Goal: Task Accomplishment & Management: Manage account settings

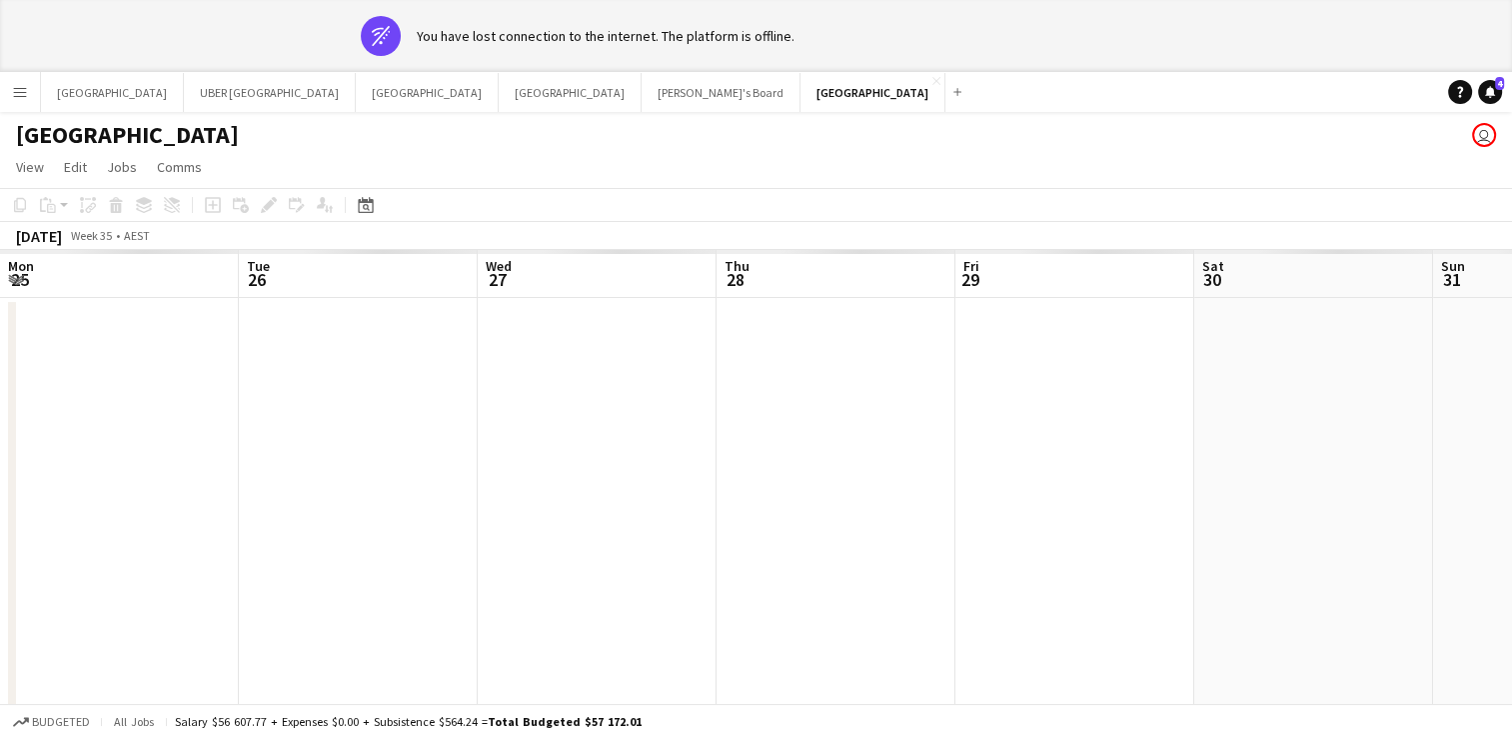
scroll to position [0, 409]
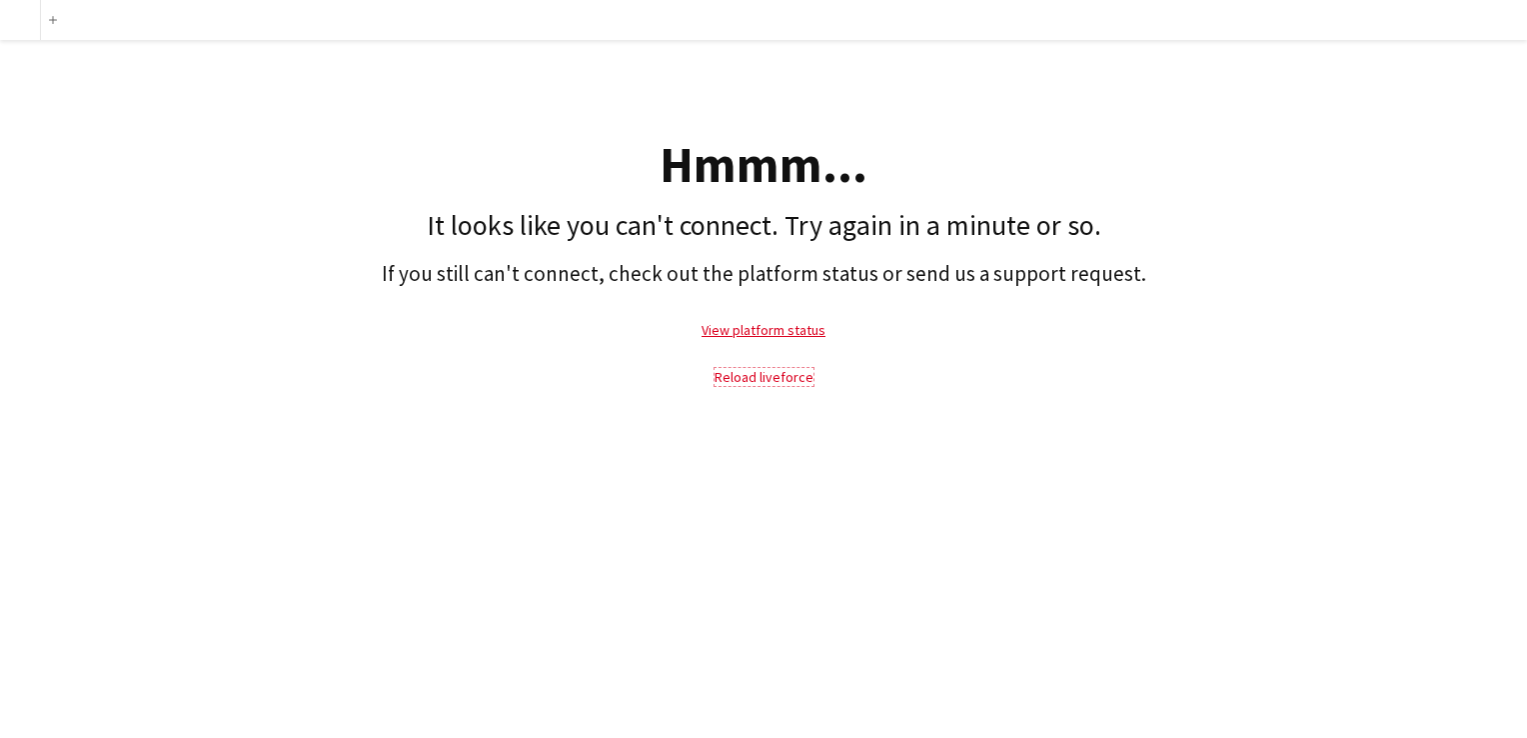
click at [774, 377] on link "Reload liveforce" at bounding box center [764, 377] width 99 height 18
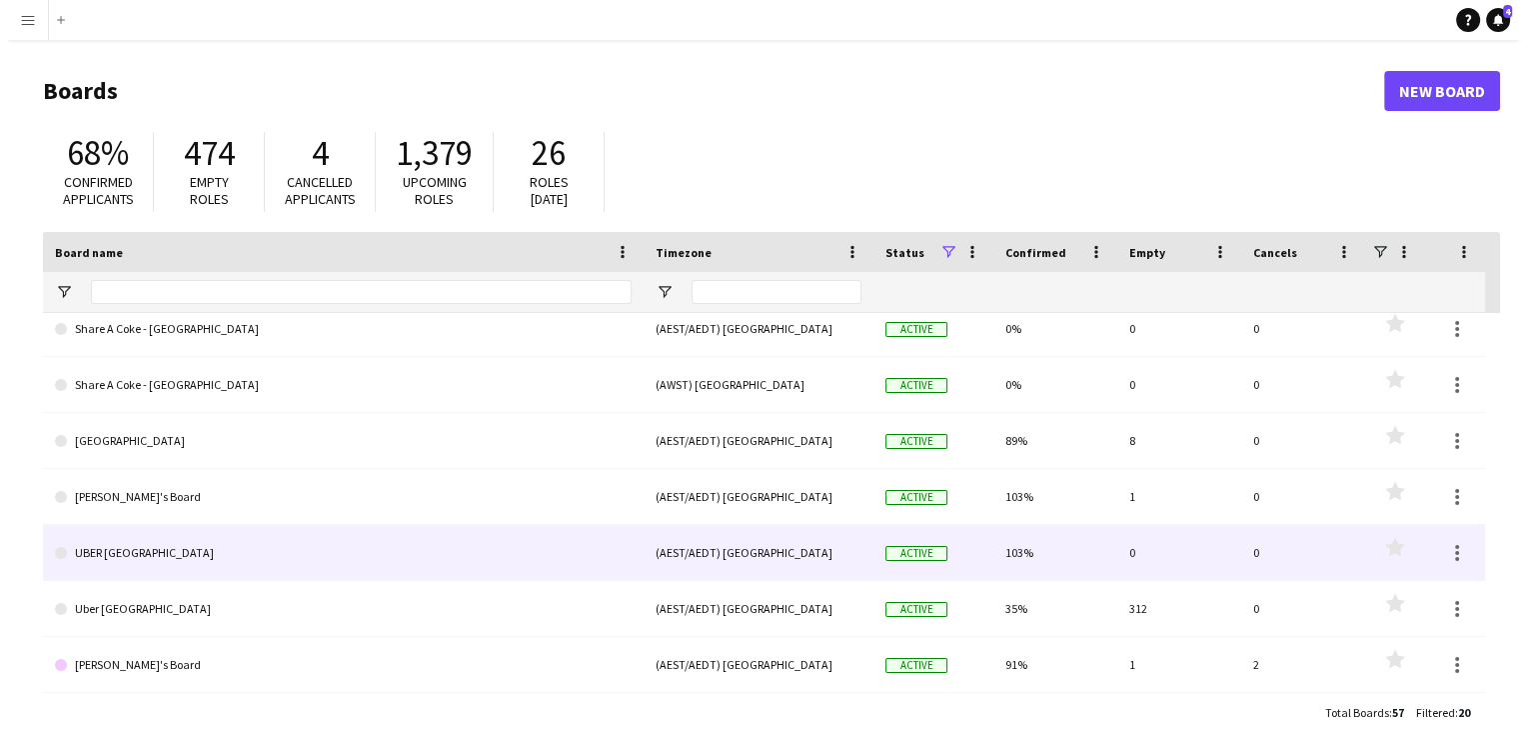
scroll to position [740, 0]
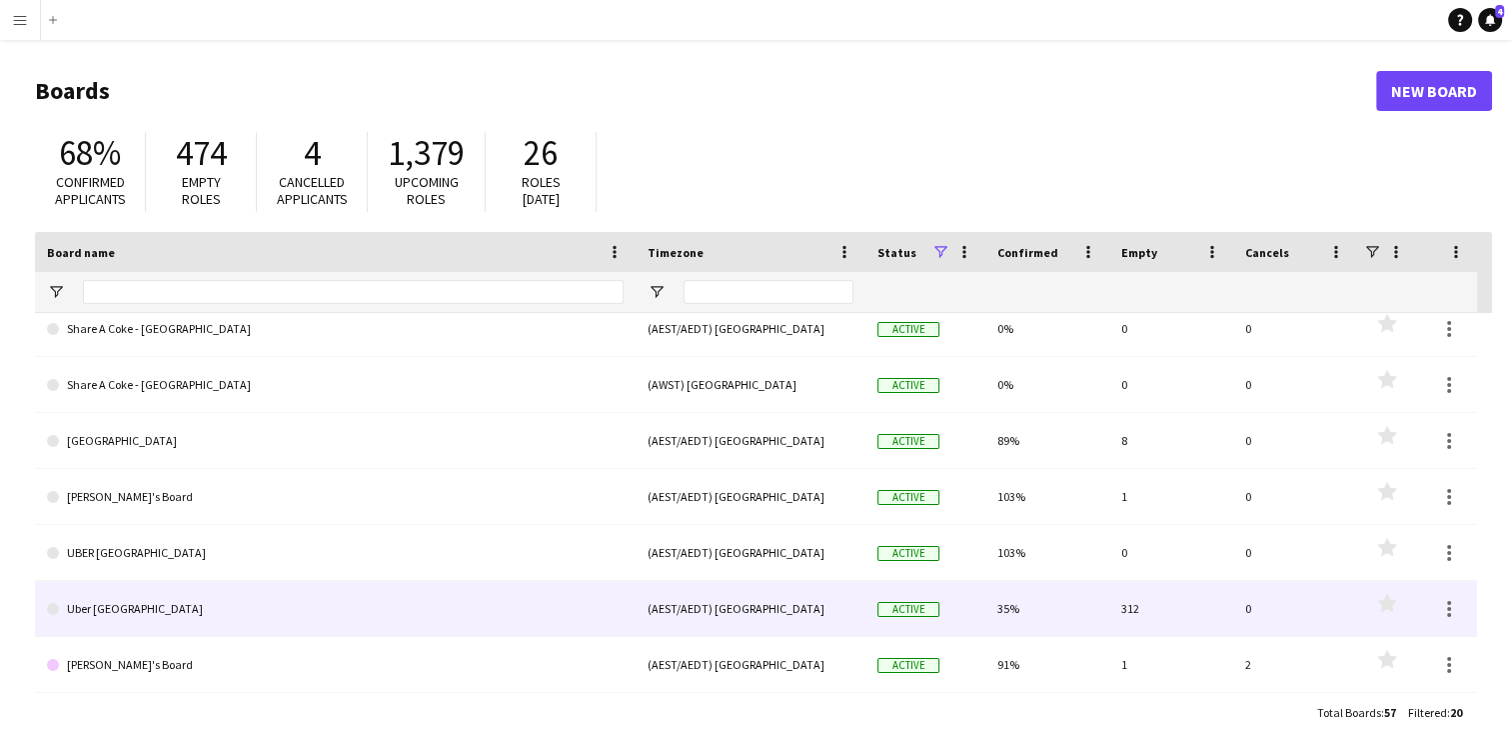
click at [84, 594] on link "Uber [GEOGRAPHIC_DATA]" at bounding box center [335, 609] width 577 height 56
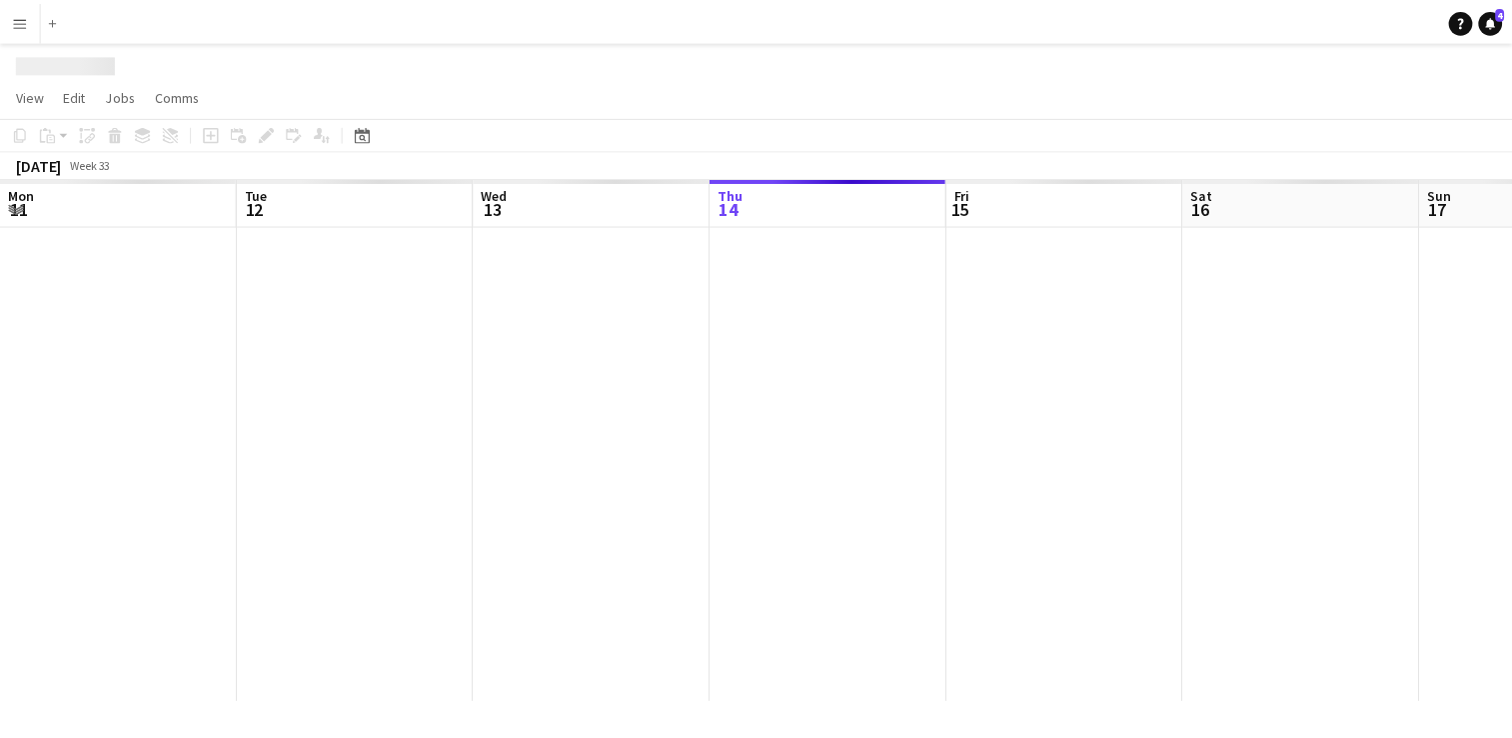
scroll to position [0, 478]
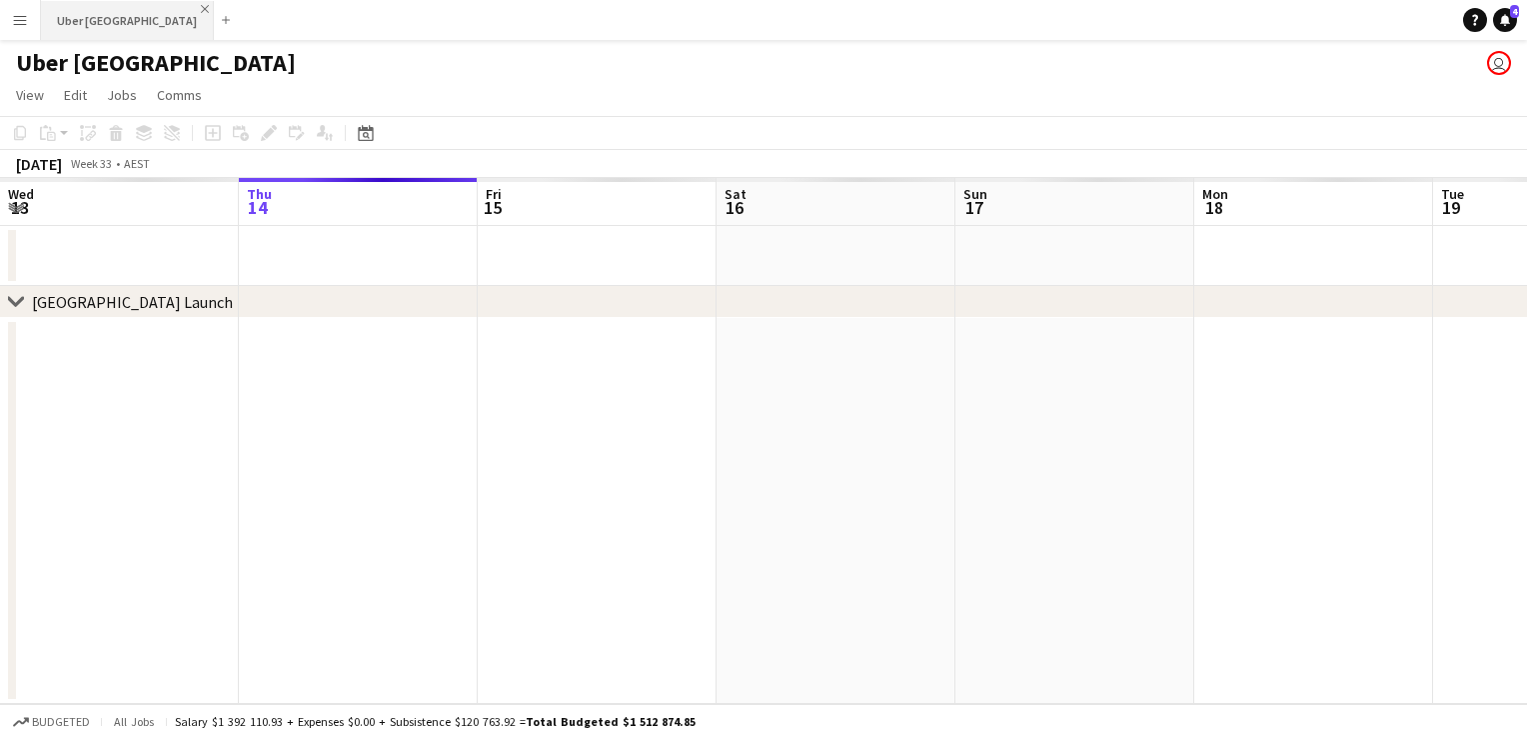
click at [201, 7] on app-icon "Close" at bounding box center [205, 9] width 8 height 8
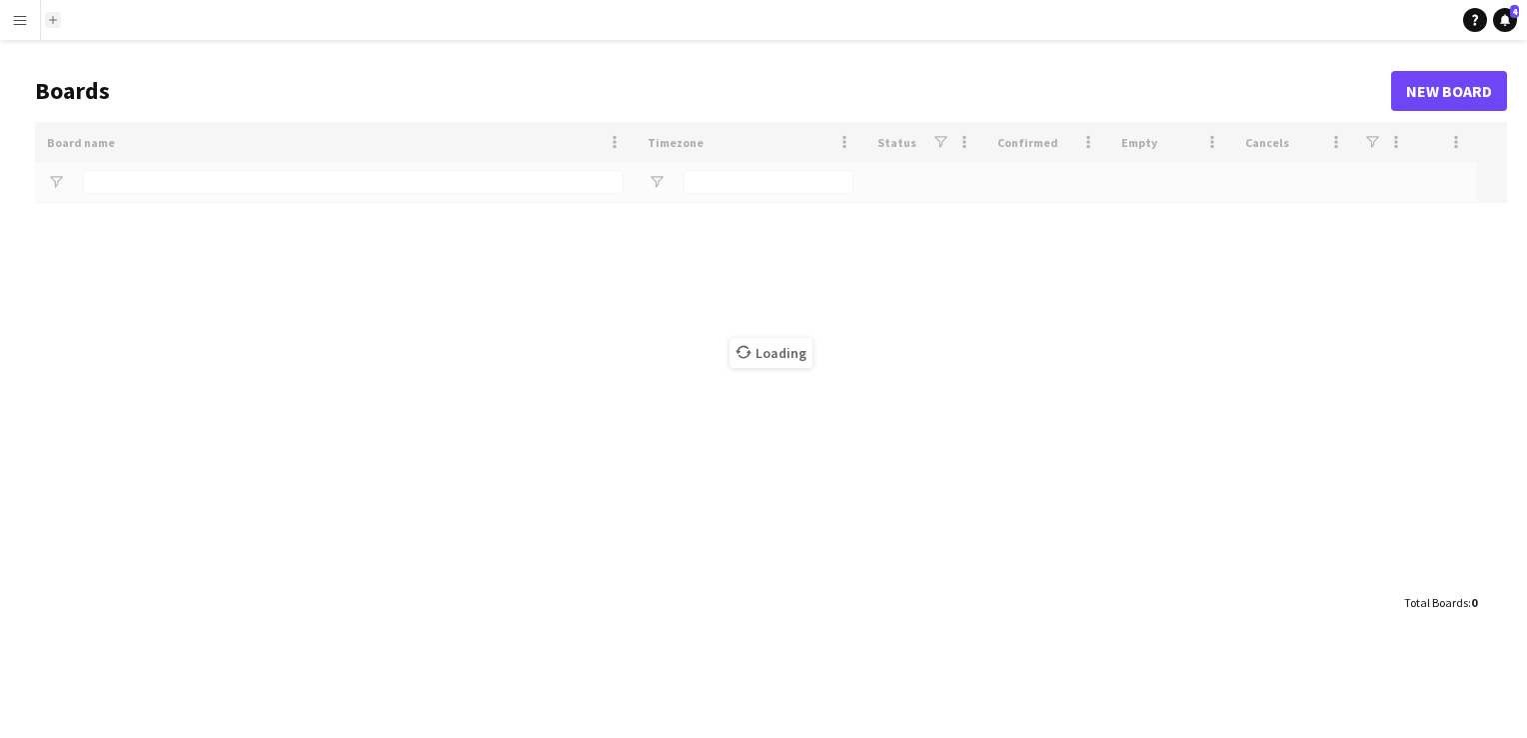
click at [48, 17] on button "add" at bounding box center [53, 20] width 16 height 16
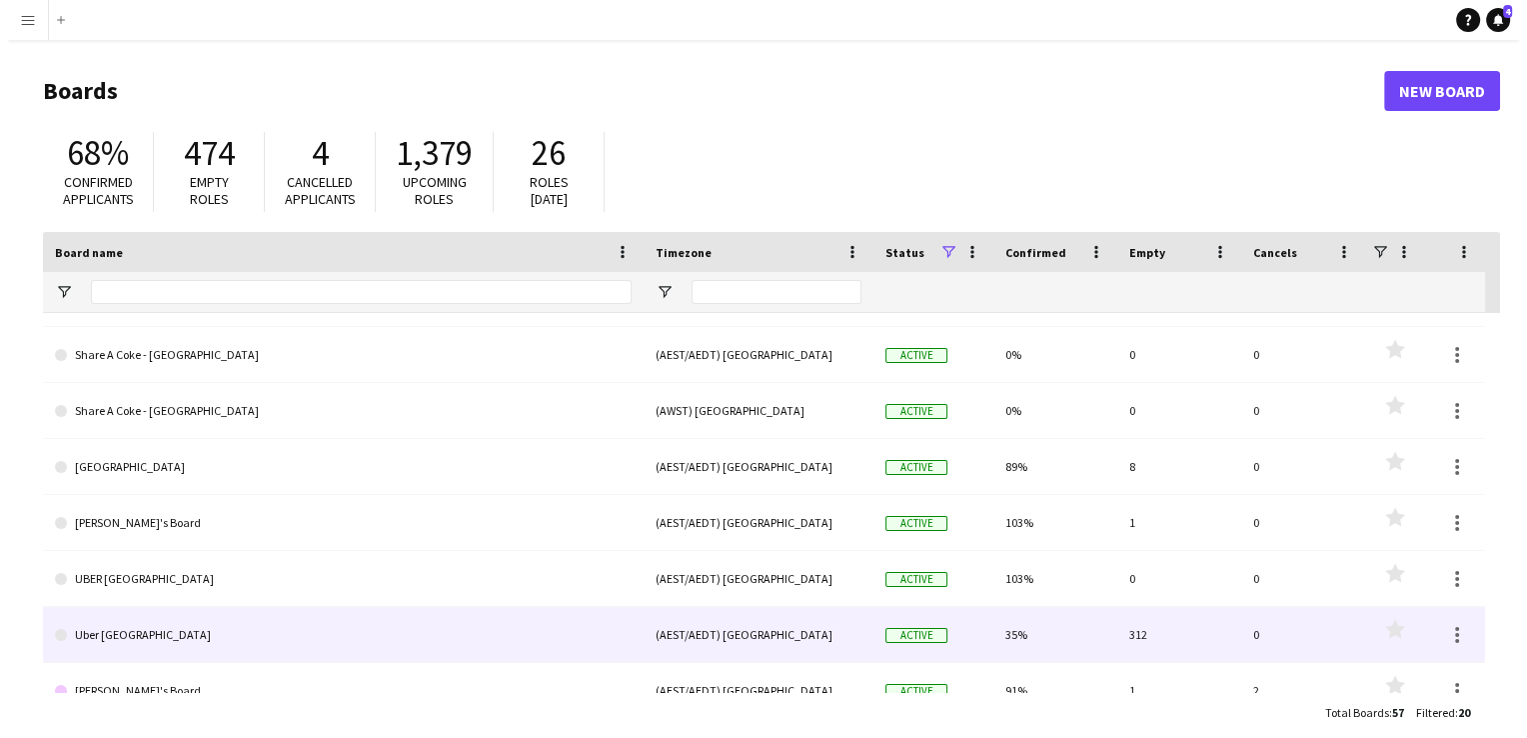
scroll to position [712, 0]
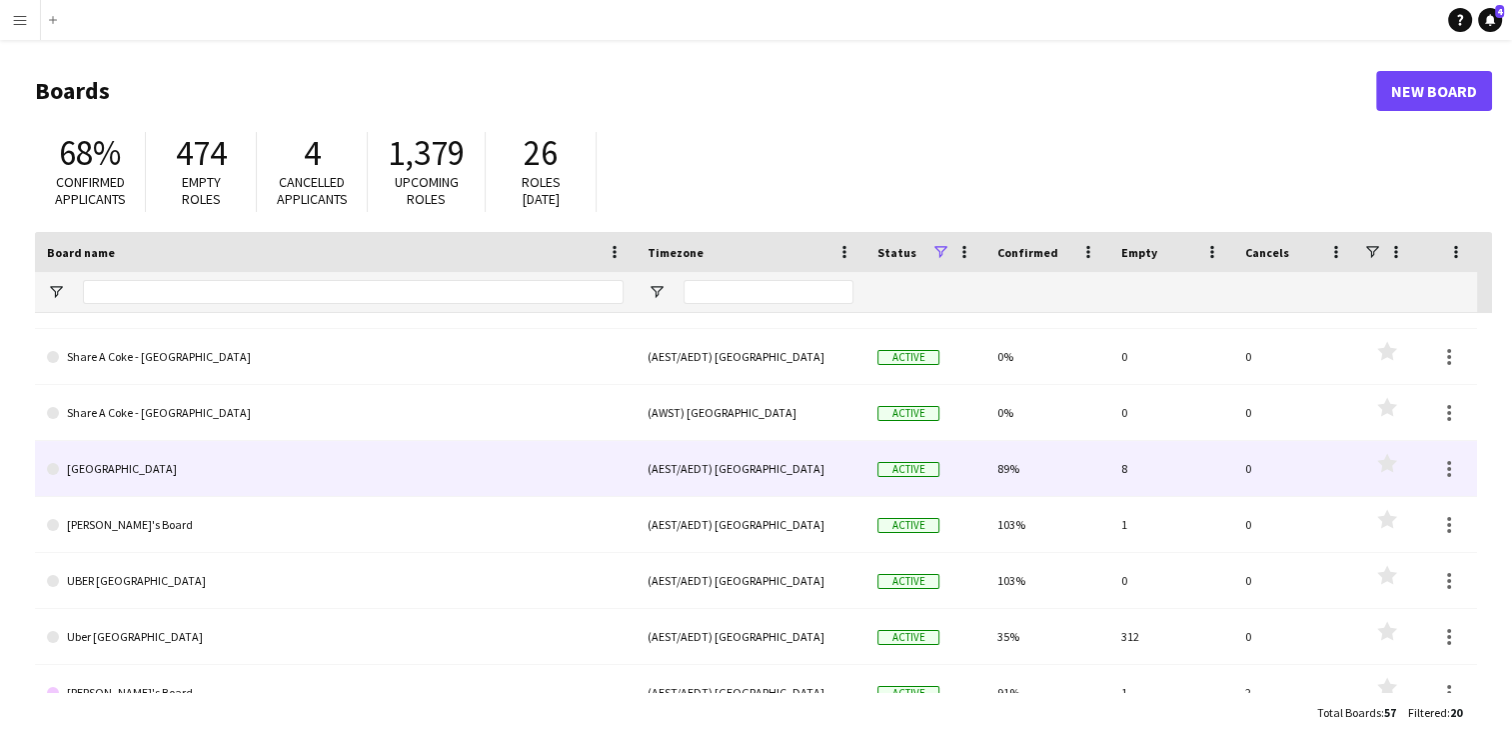
click at [109, 459] on link "[GEOGRAPHIC_DATA]" at bounding box center [335, 469] width 577 height 56
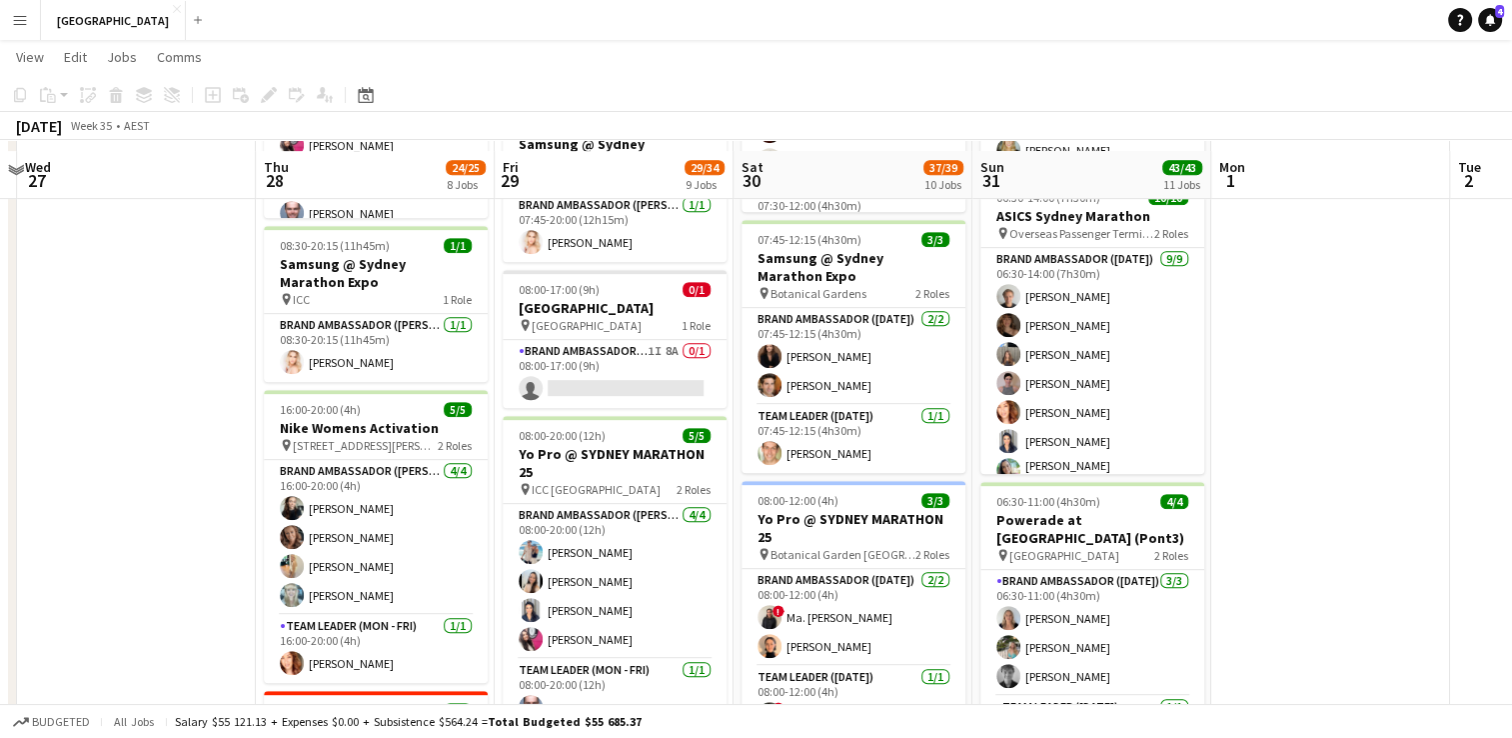
scroll to position [921, 0]
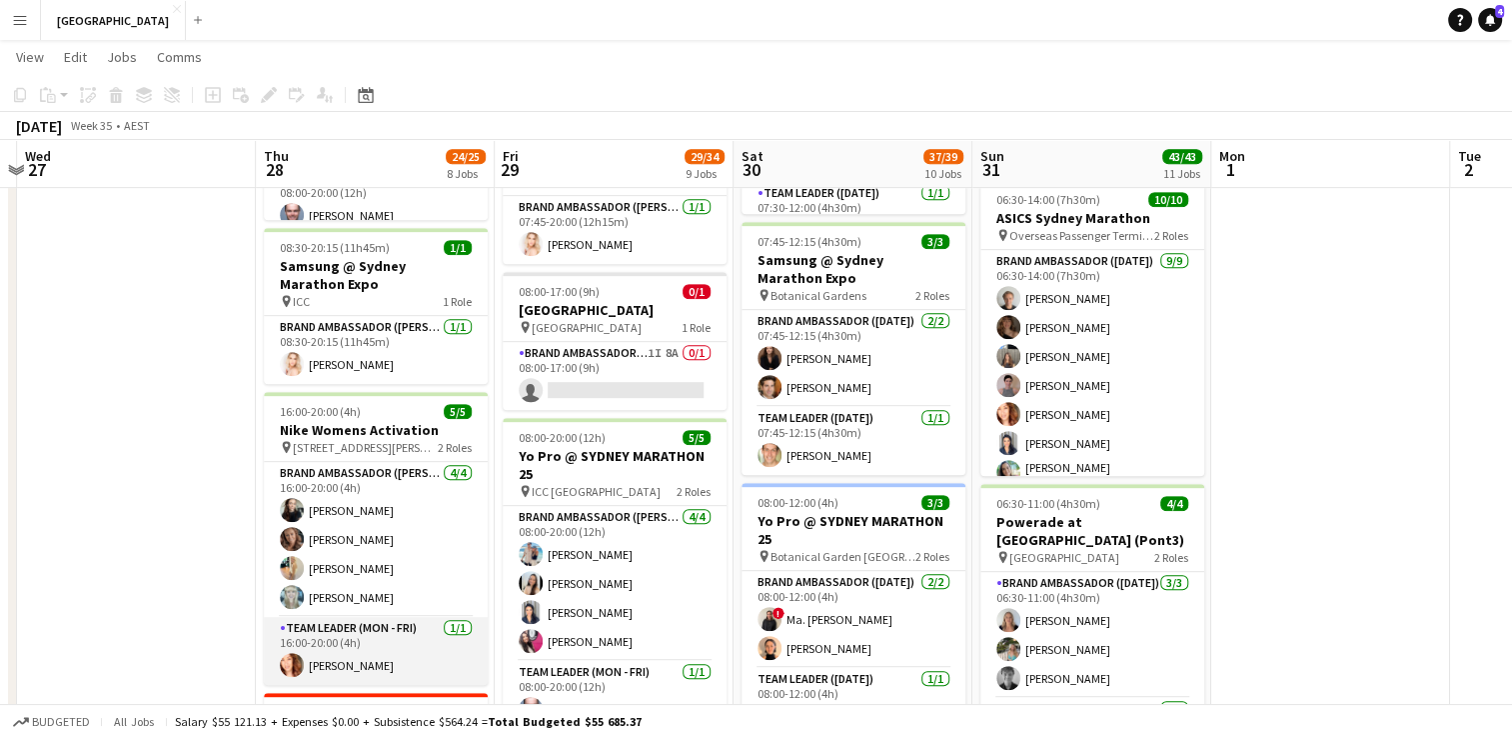
click at [327, 667] on app-card-role "Team Leader (Mon - Fri) [DATE] 16:00-20:00 (4h) [PERSON_NAME]" at bounding box center [376, 651] width 224 height 68
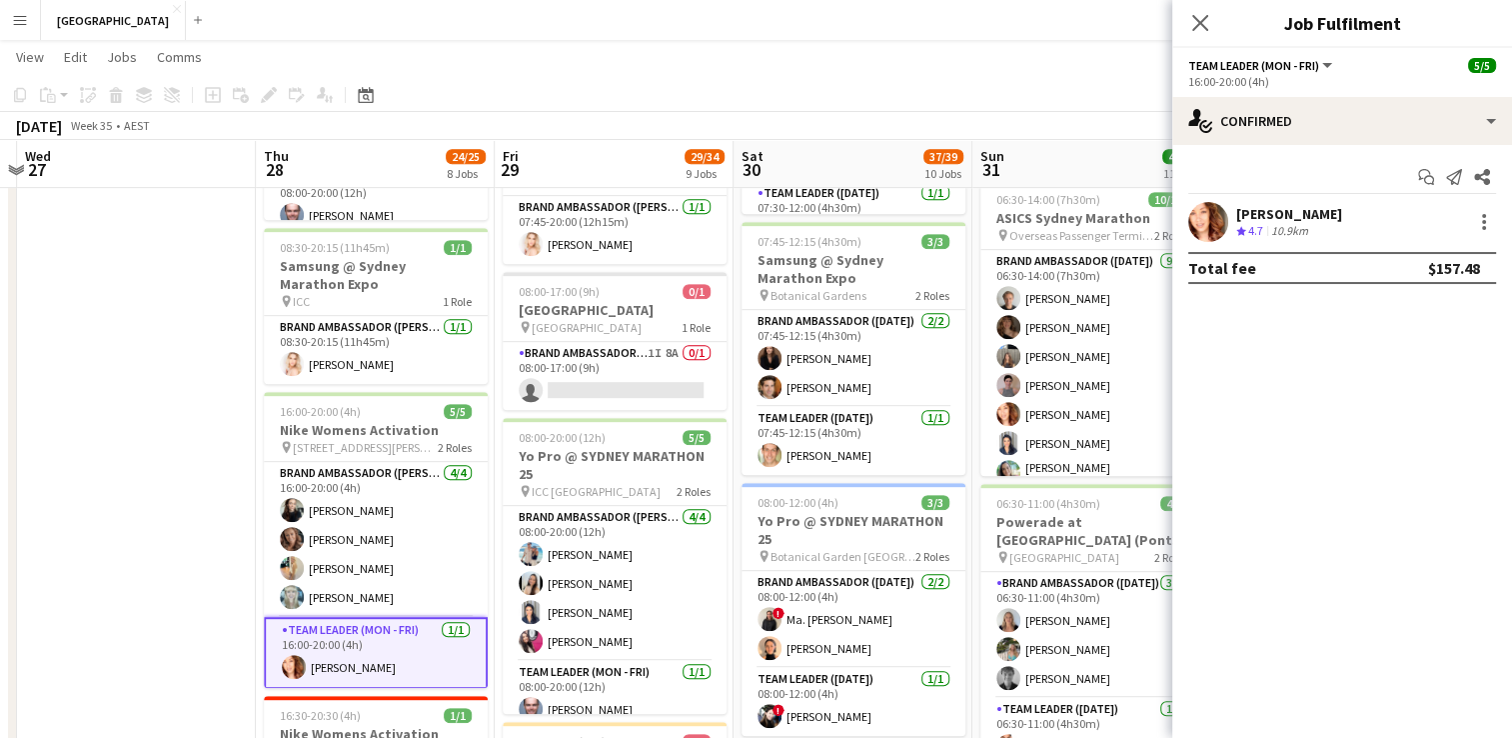
click at [1259, 214] on div "[PERSON_NAME]" at bounding box center [1289, 214] width 106 height 18
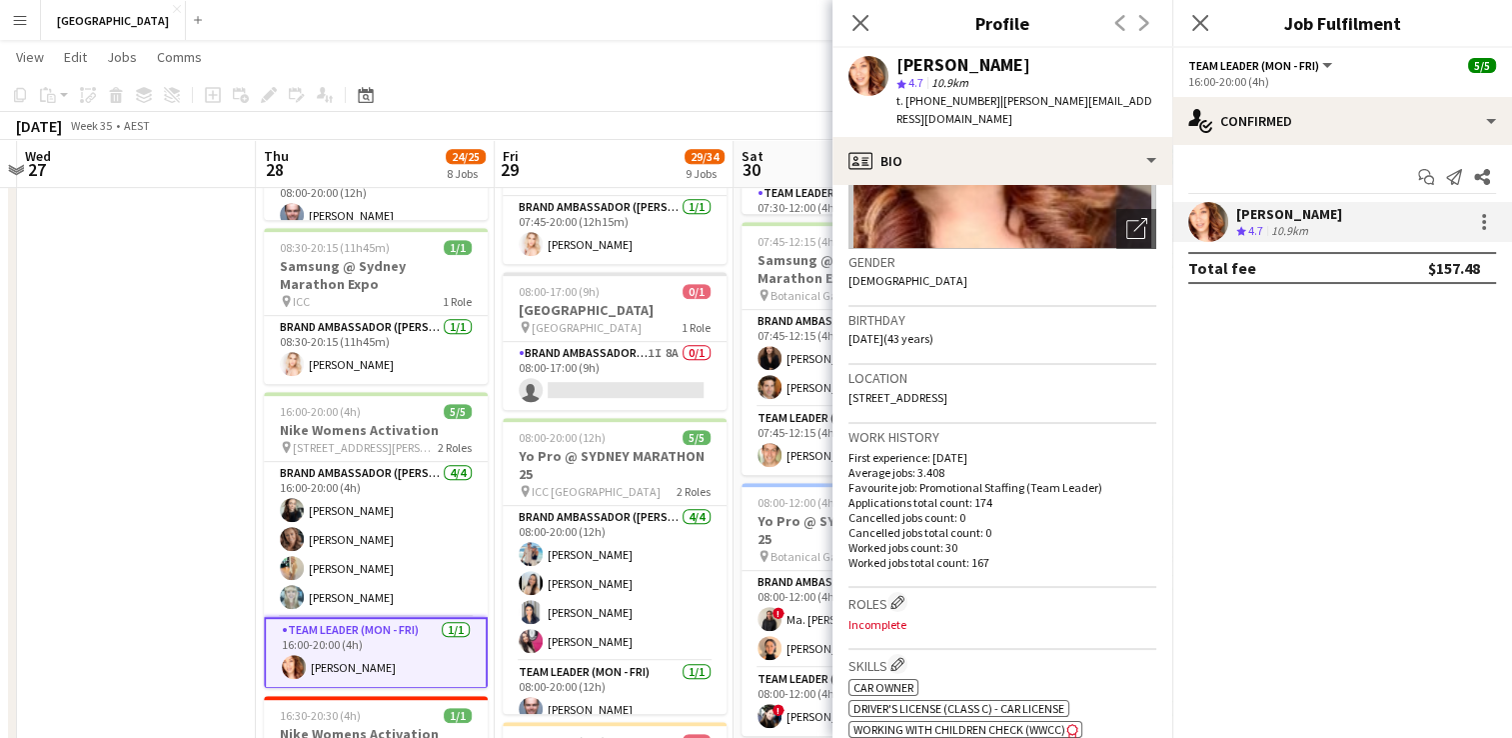
scroll to position [620, 0]
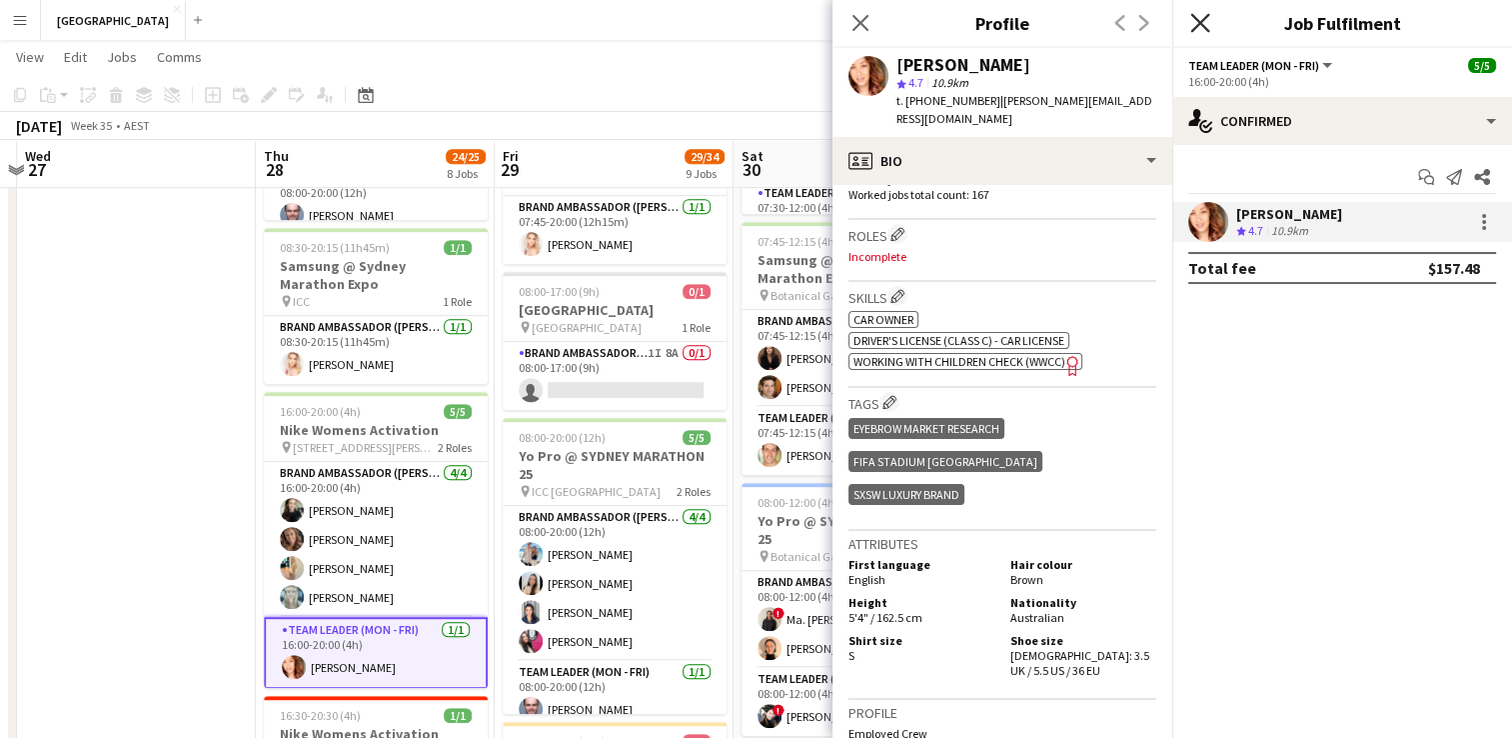
click at [1196, 26] on icon at bounding box center [1199, 22] width 19 height 19
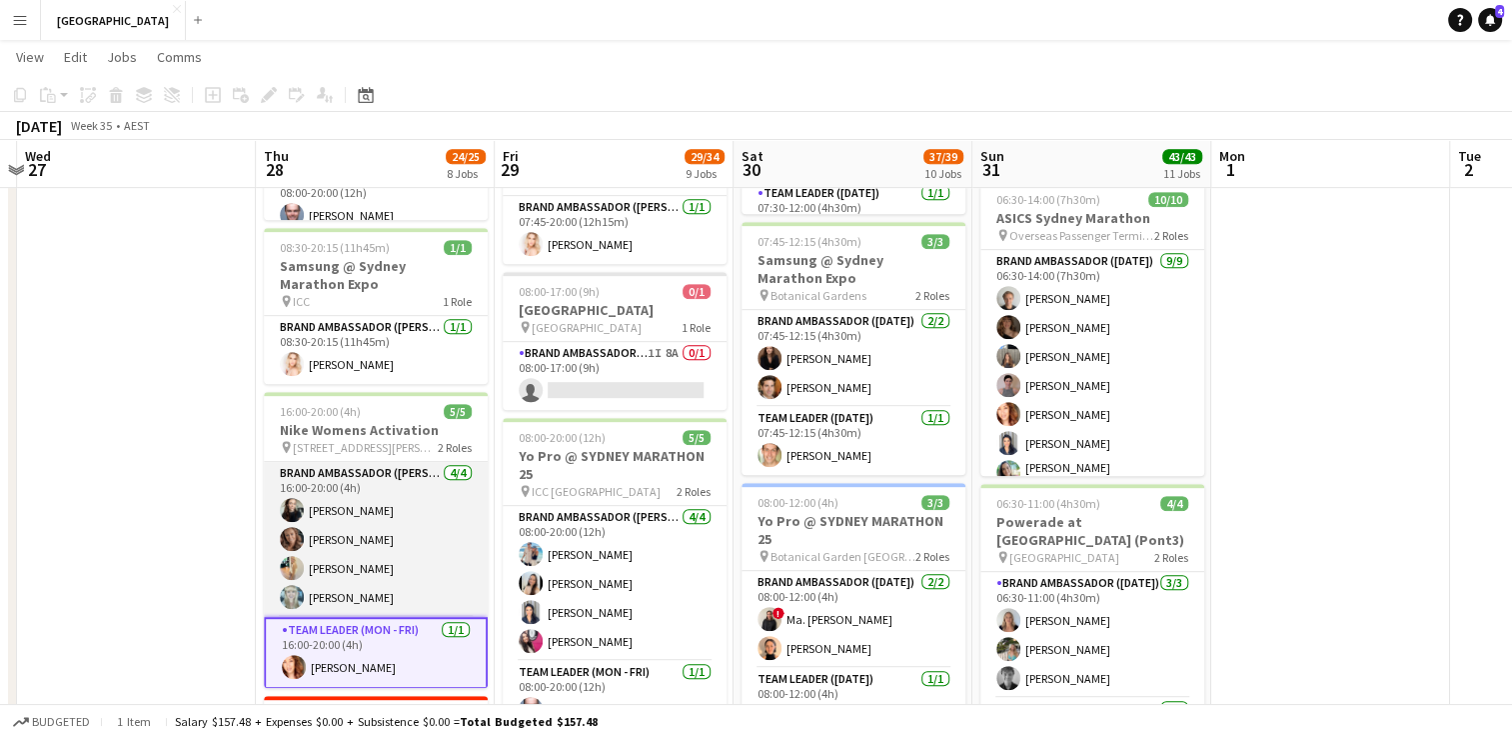
click at [326, 513] on app-card-role "Brand Ambassador (Mon - Fri) [DATE] 16:00-20:00 (4h) [PERSON_NAME] [PERSON_NAME…" at bounding box center [376, 539] width 224 height 155
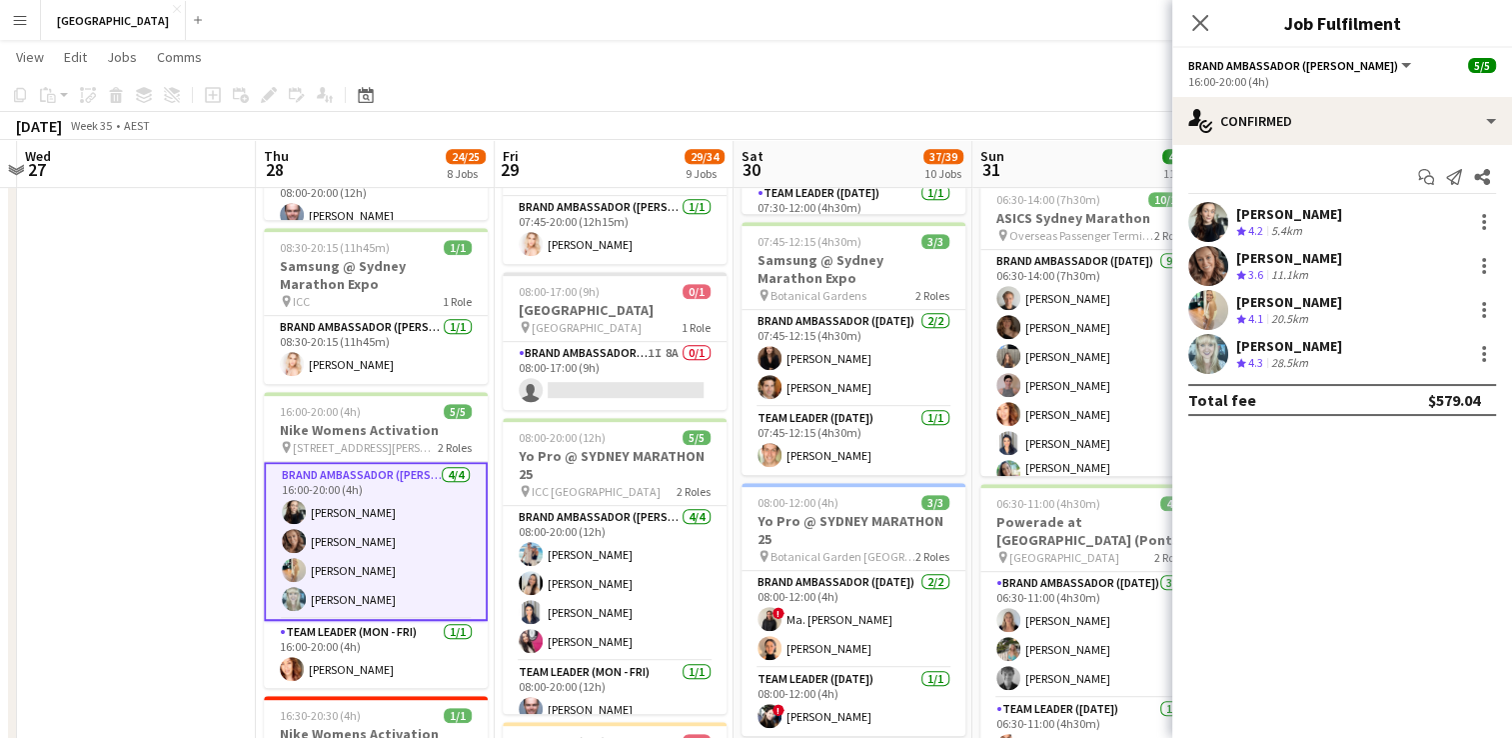
click at [1263, 208] on div "[PERSON_NAME]" at bounding box center [1289, 214] width 106 height 18
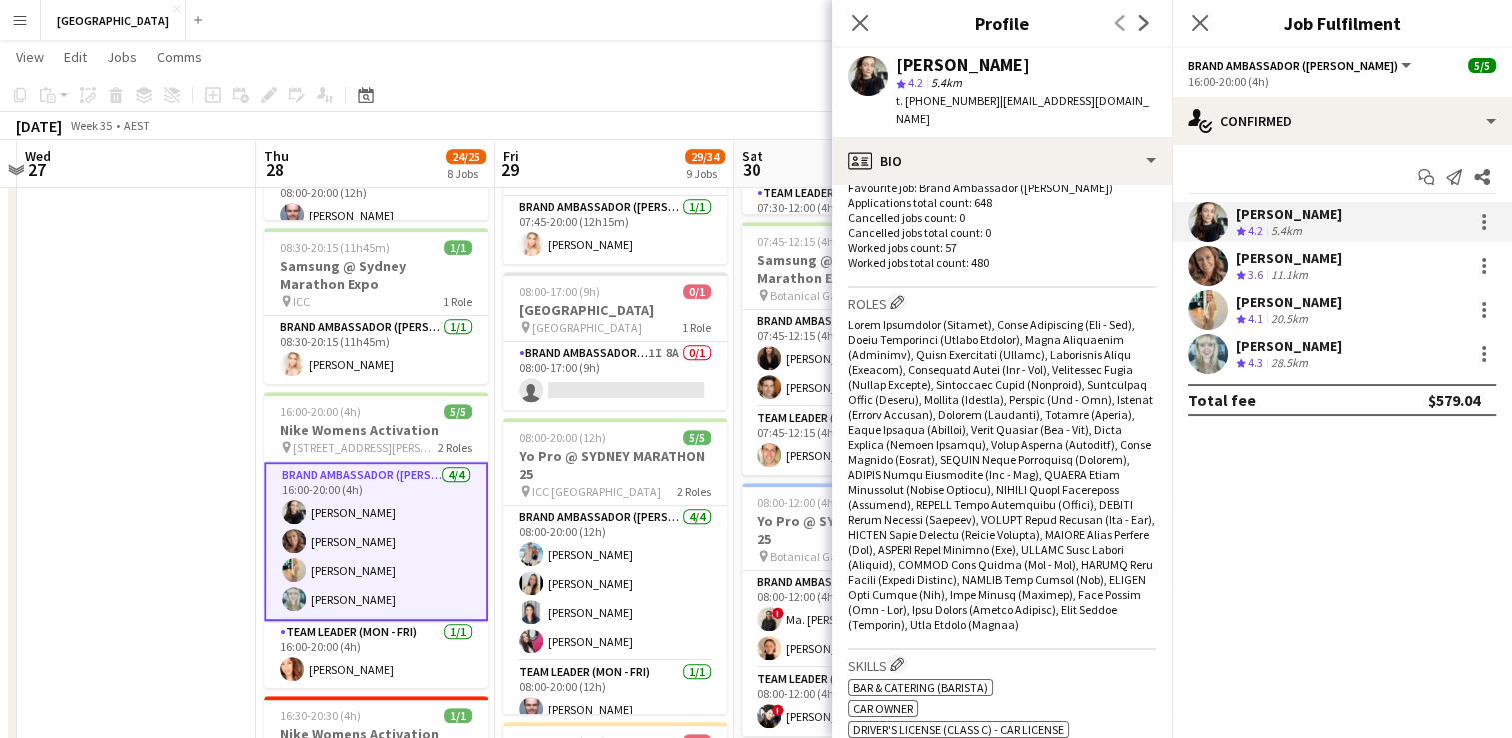
scroll to position [1155, 0]
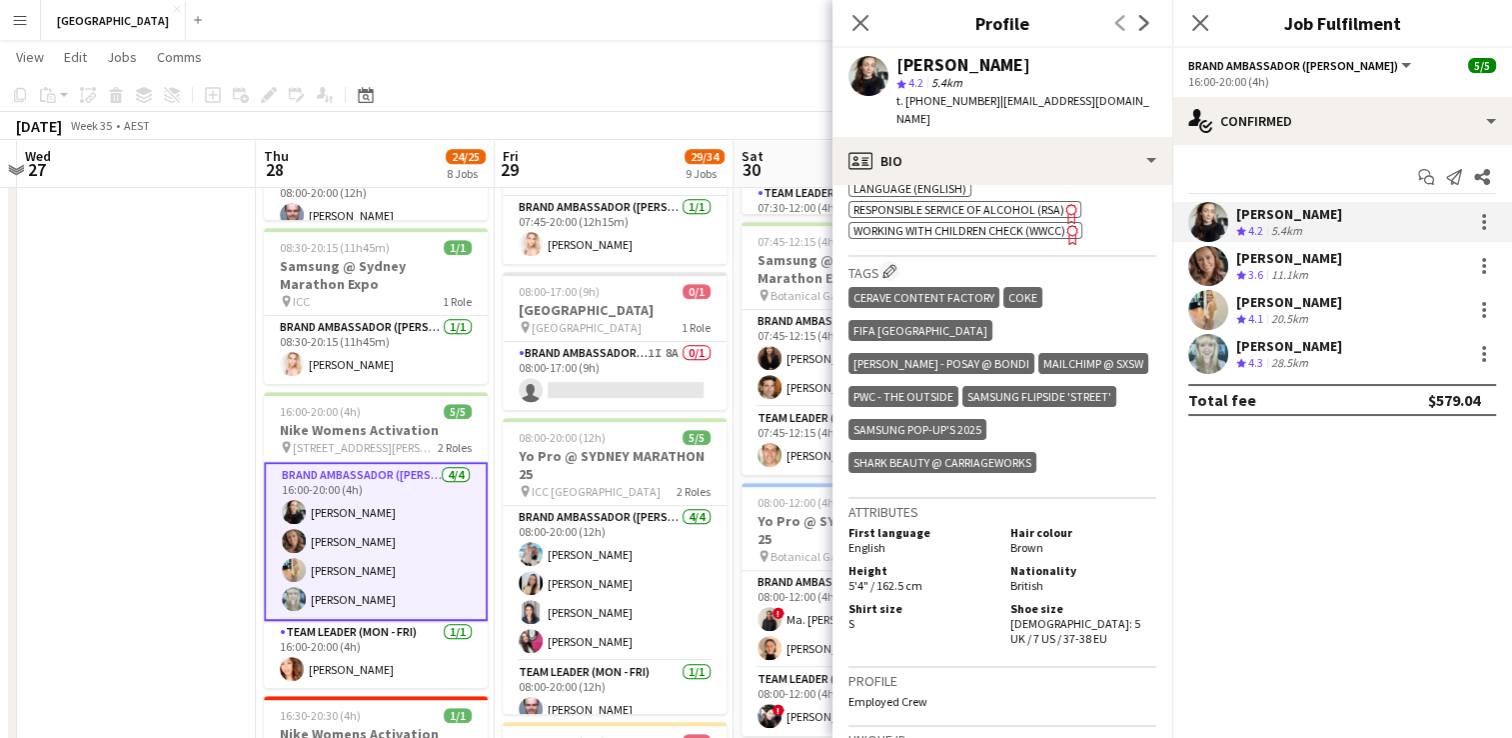
click at [1248, 246] on div "[PERSON_NAME] Crew rating 3.6 11.1km" at bounding box center [1342, 266] width 340 height 40
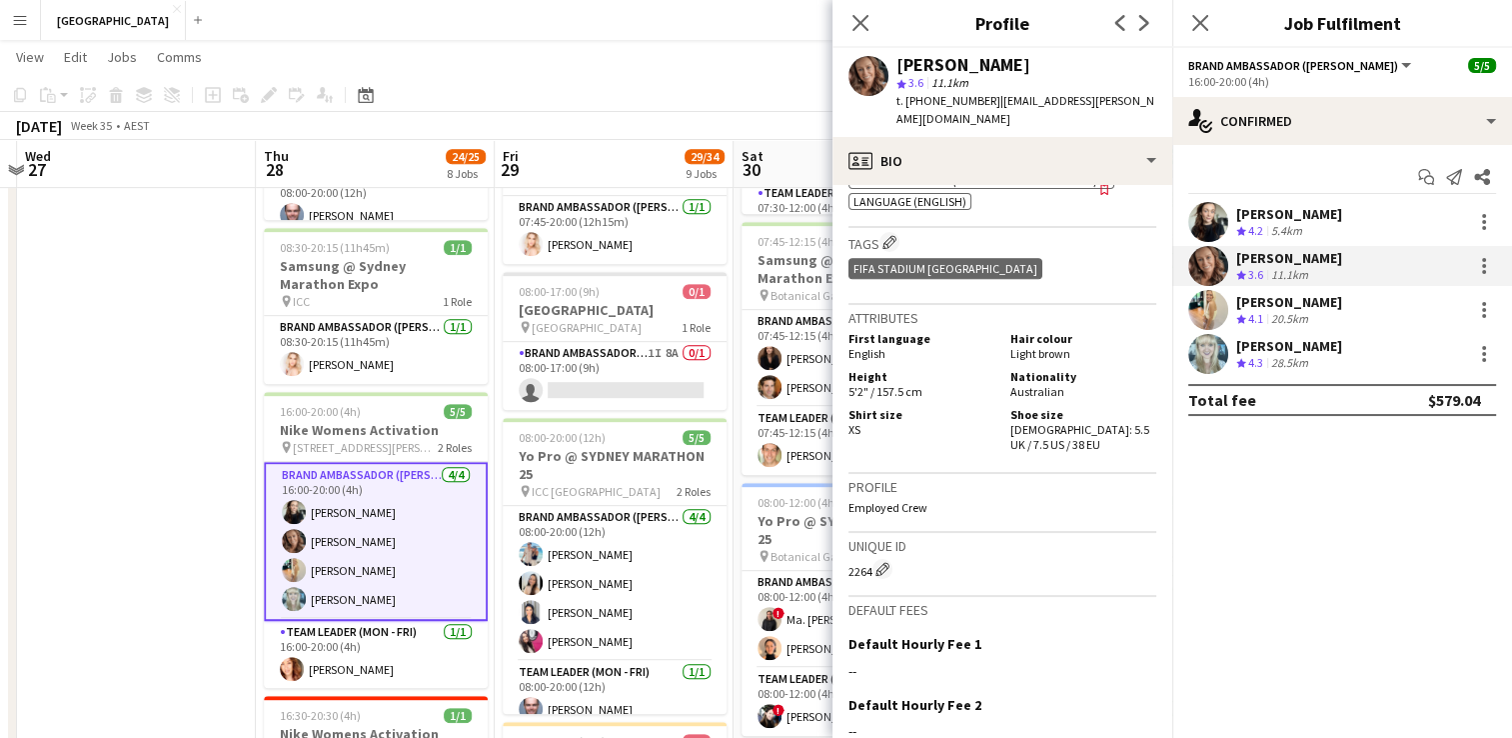
scroll to position [1091, 0]
click at [1283, 299] on div "[PERSON_NAME]" at bounding box center [1289, 302] width 106 height 18
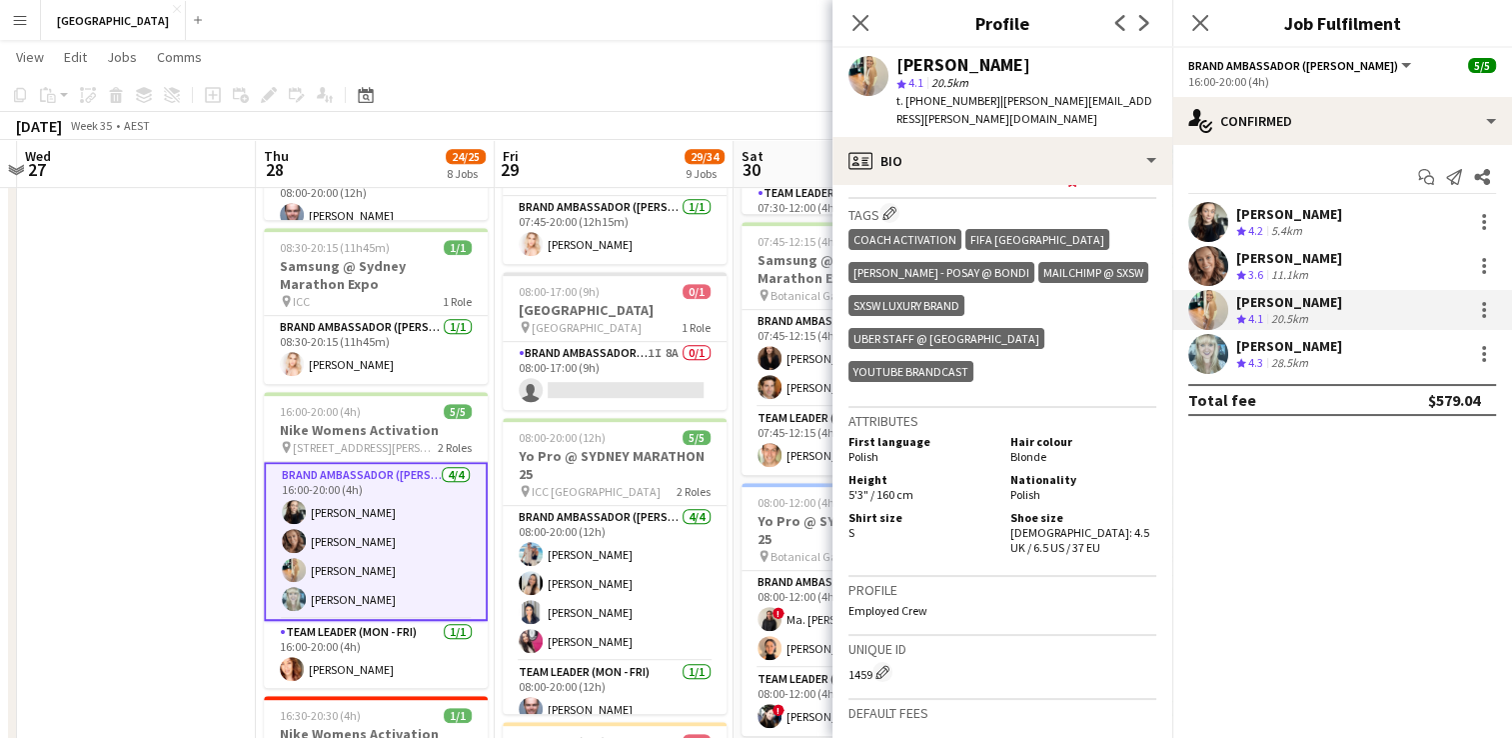
scroll to position [1167, 0]
click at [1311, 346] on div "[PERSON_NAME]" at bounding box center [1289, 346] width 106 height 18
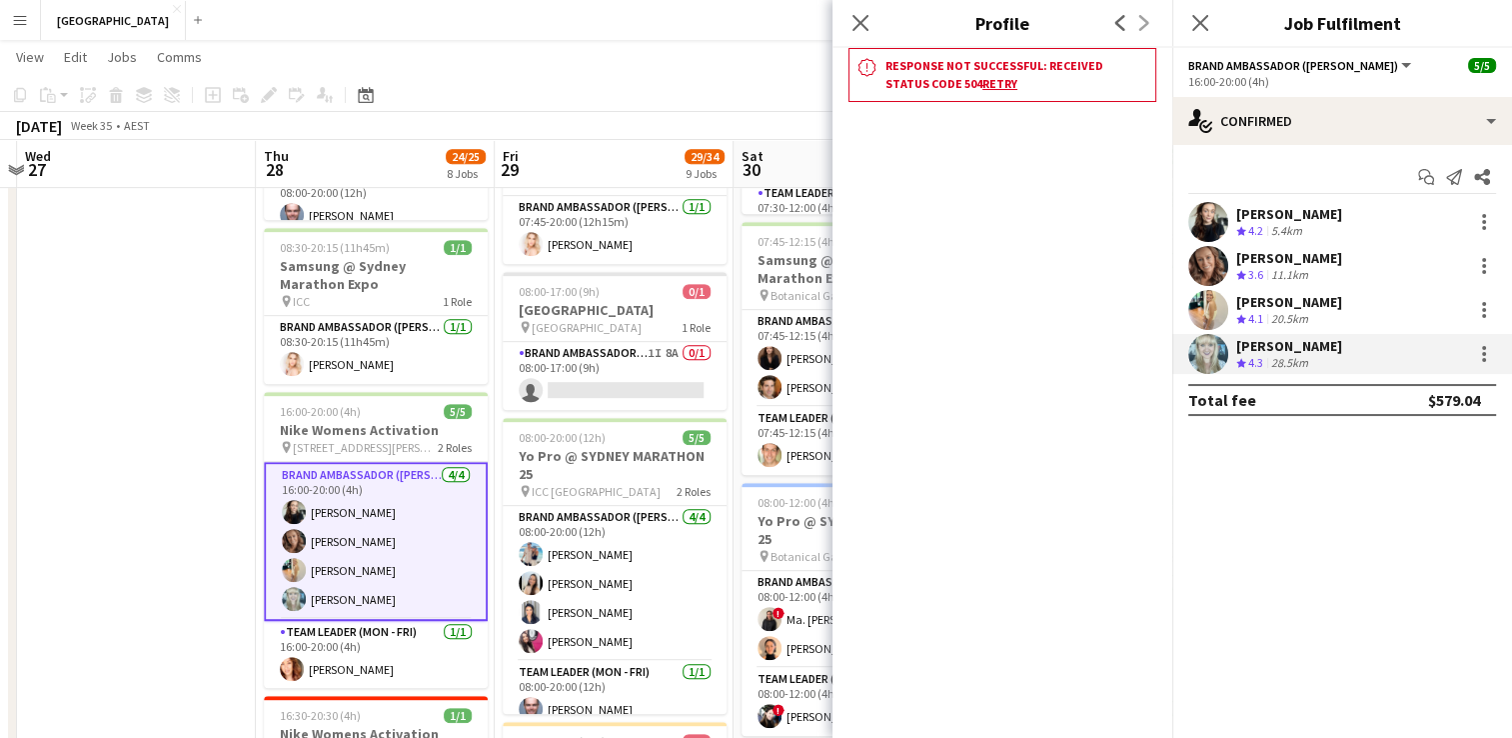
click at [1277, 353] on div "[PERSON_NAME]" at bounding box center [1289, 346] width 106 height 18
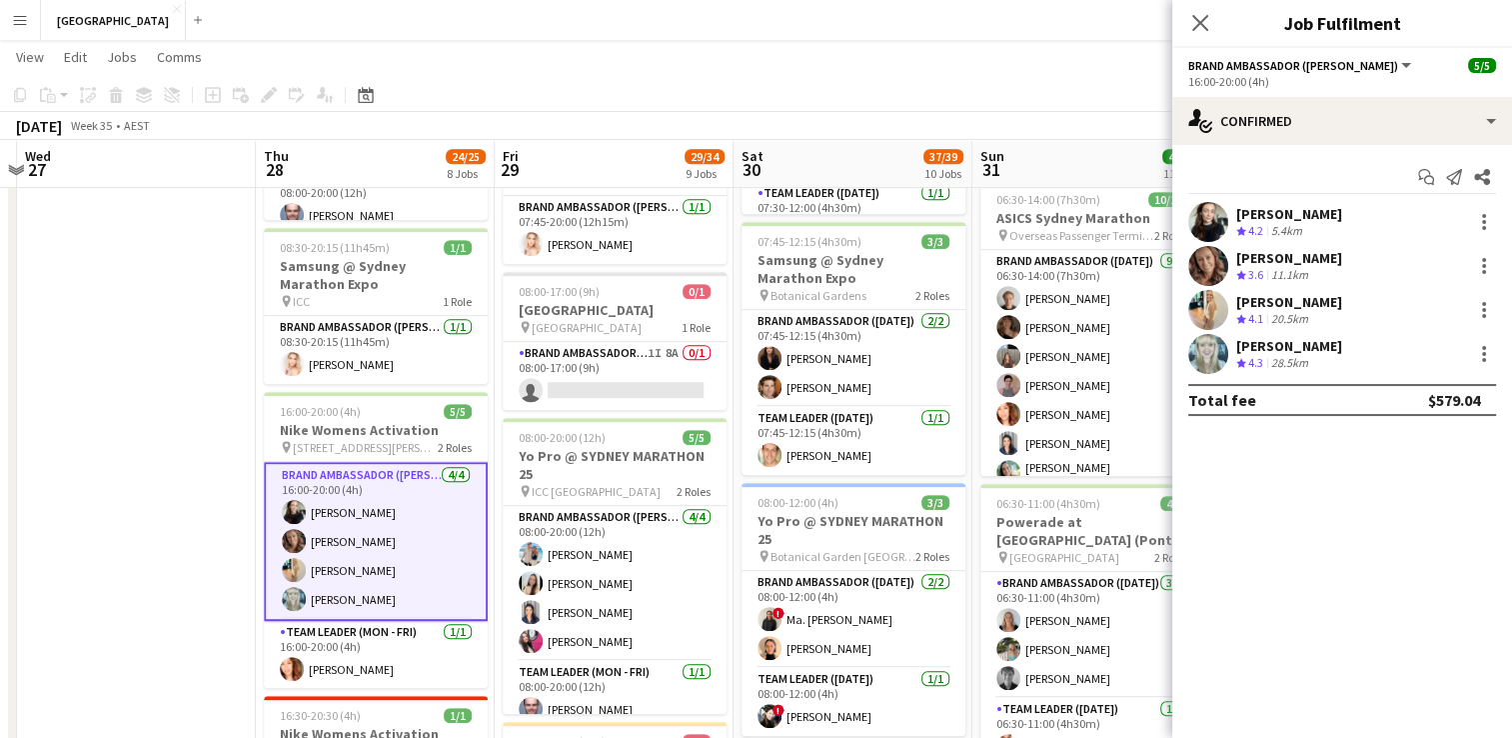
click at [1277, 345] on div "[PERSON_NAME]" at bounding box center [1289, 346] width 106 height 18
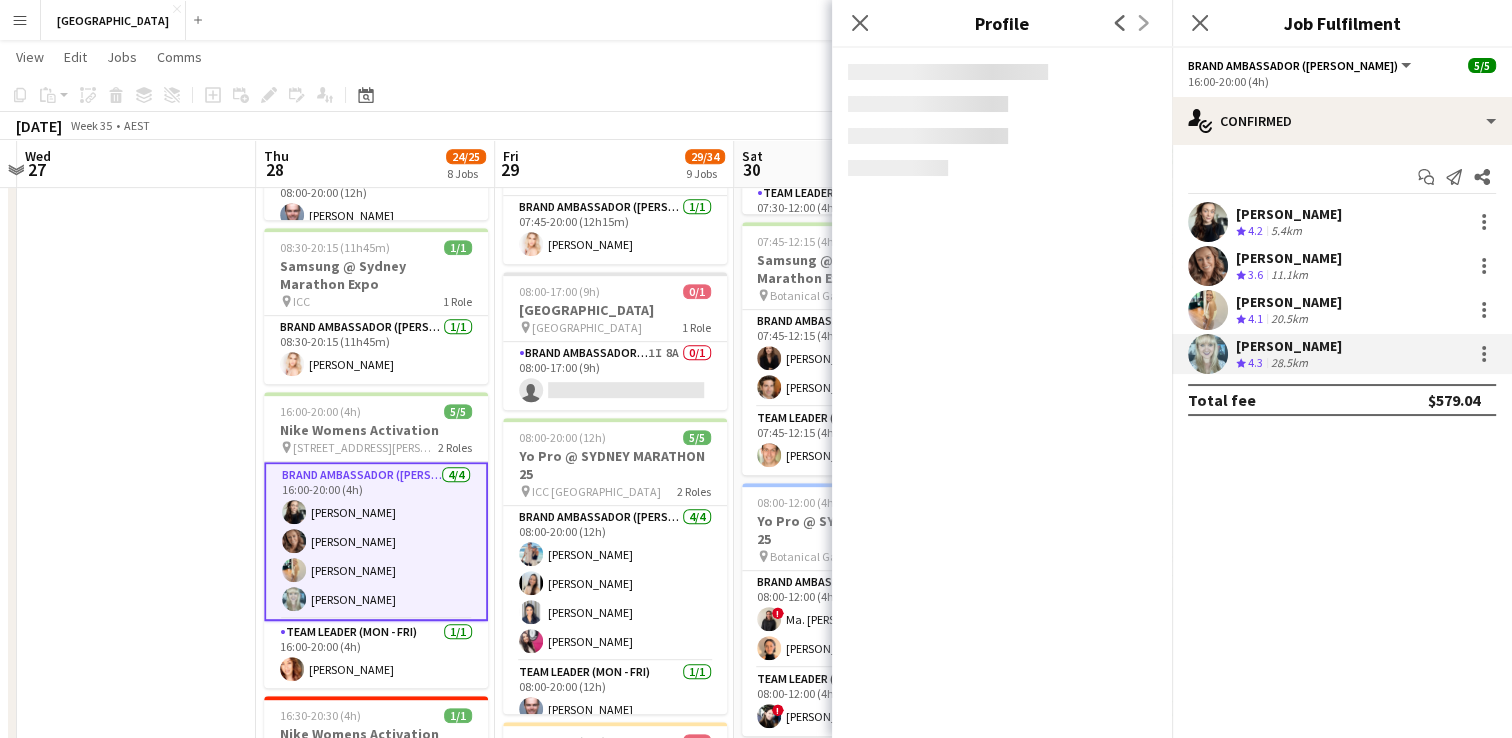
click at [1277, 345] on div "[PERSON_NAME]" at bounding box center [1289, 346] width 106 height 18
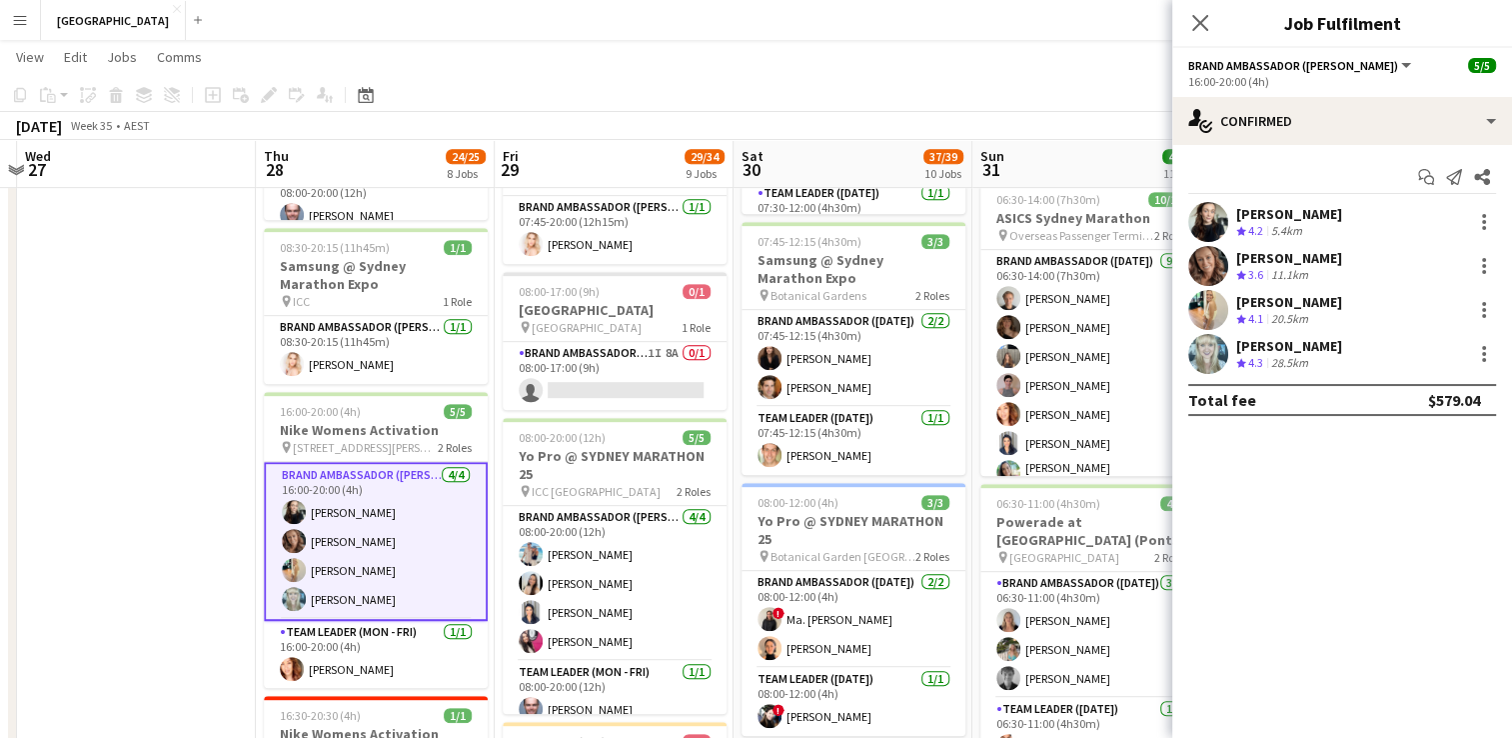
click at [1277, 345] on div "[PERSON_NAME]" at bounding box center [1289, 346] width 106 height 18
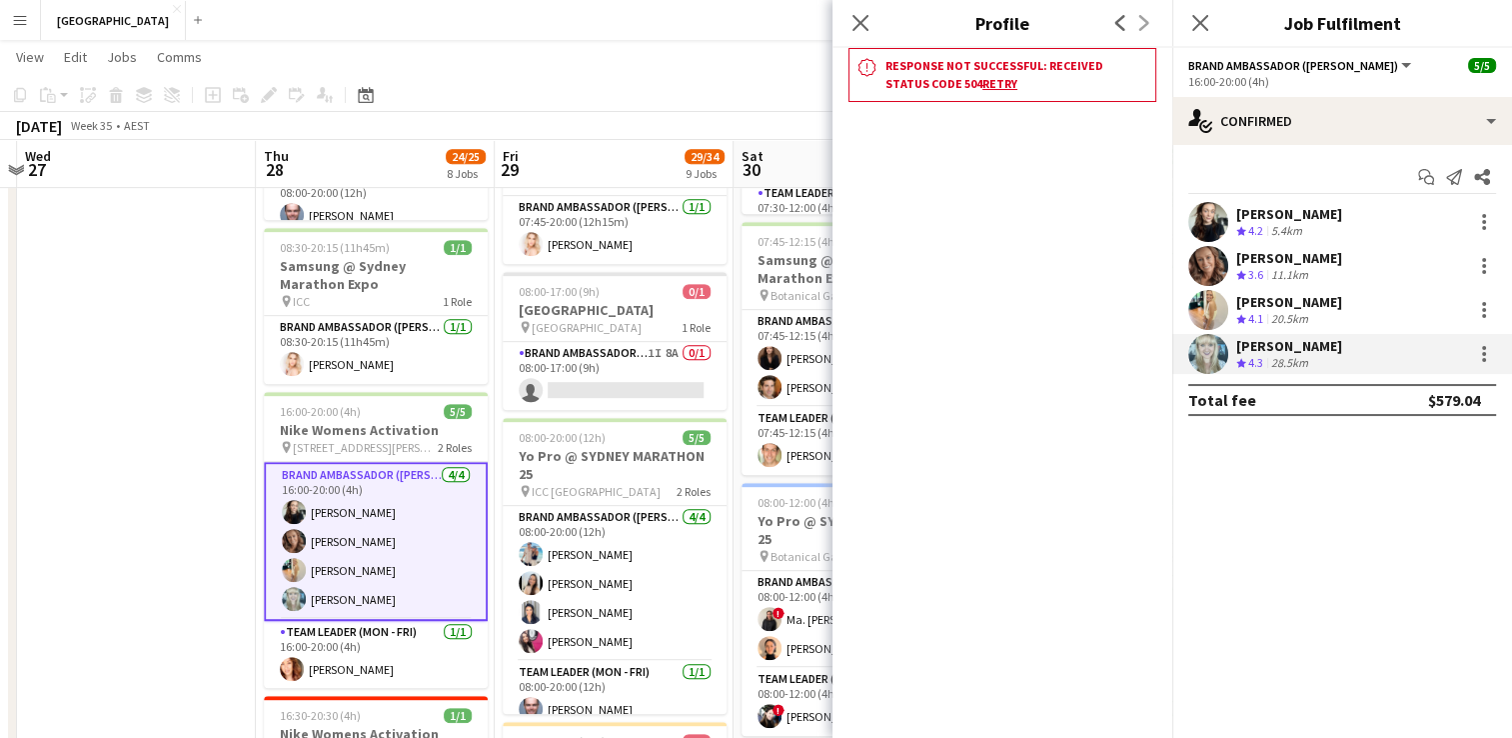
click at [1273, 344] on div "[PERSON_NAME]" at bounding box center [1289, 346] width 106 height 18
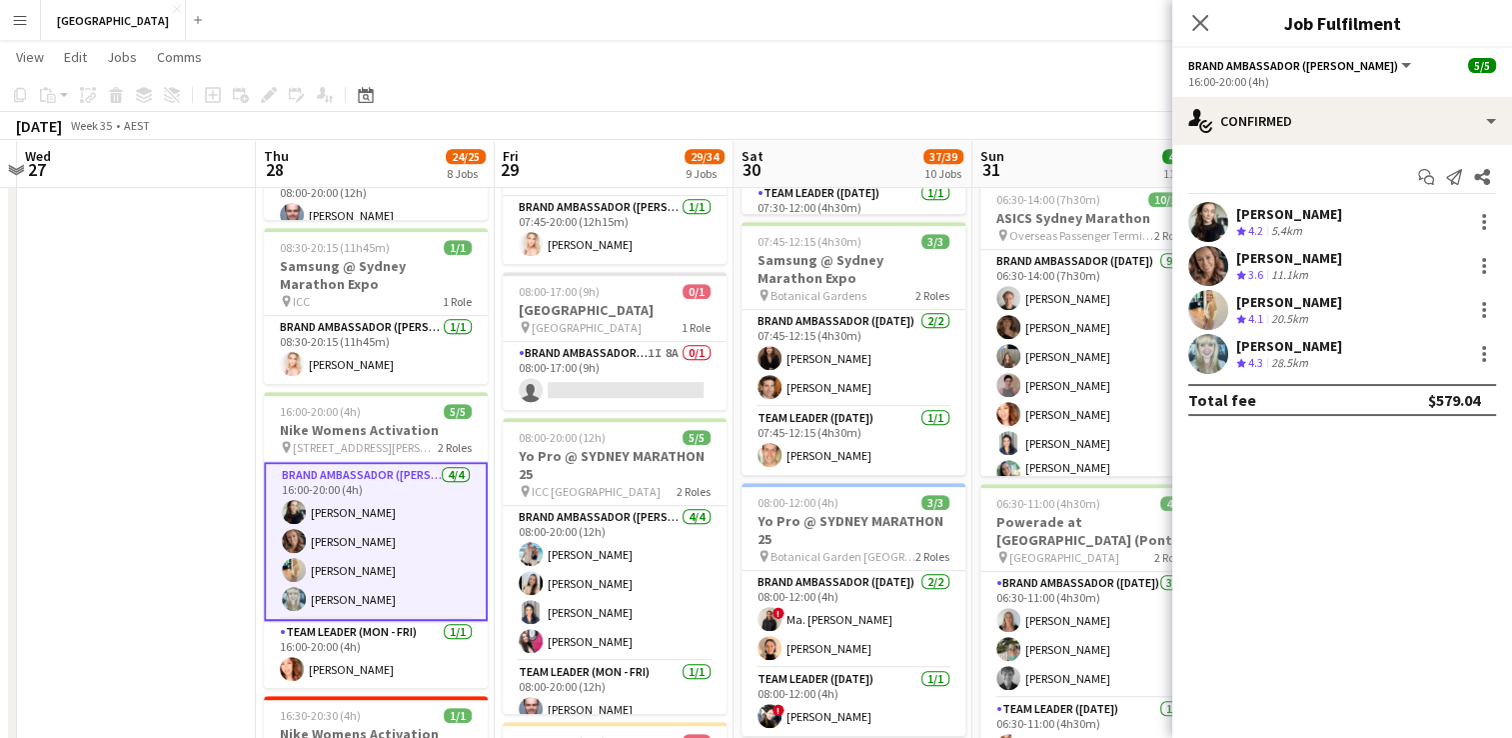
click at [1314, 334] on div "[PERSON_NAME] Crew rating 4.3 28.5km" at bounding box center [1342, 354] width 340 height 40
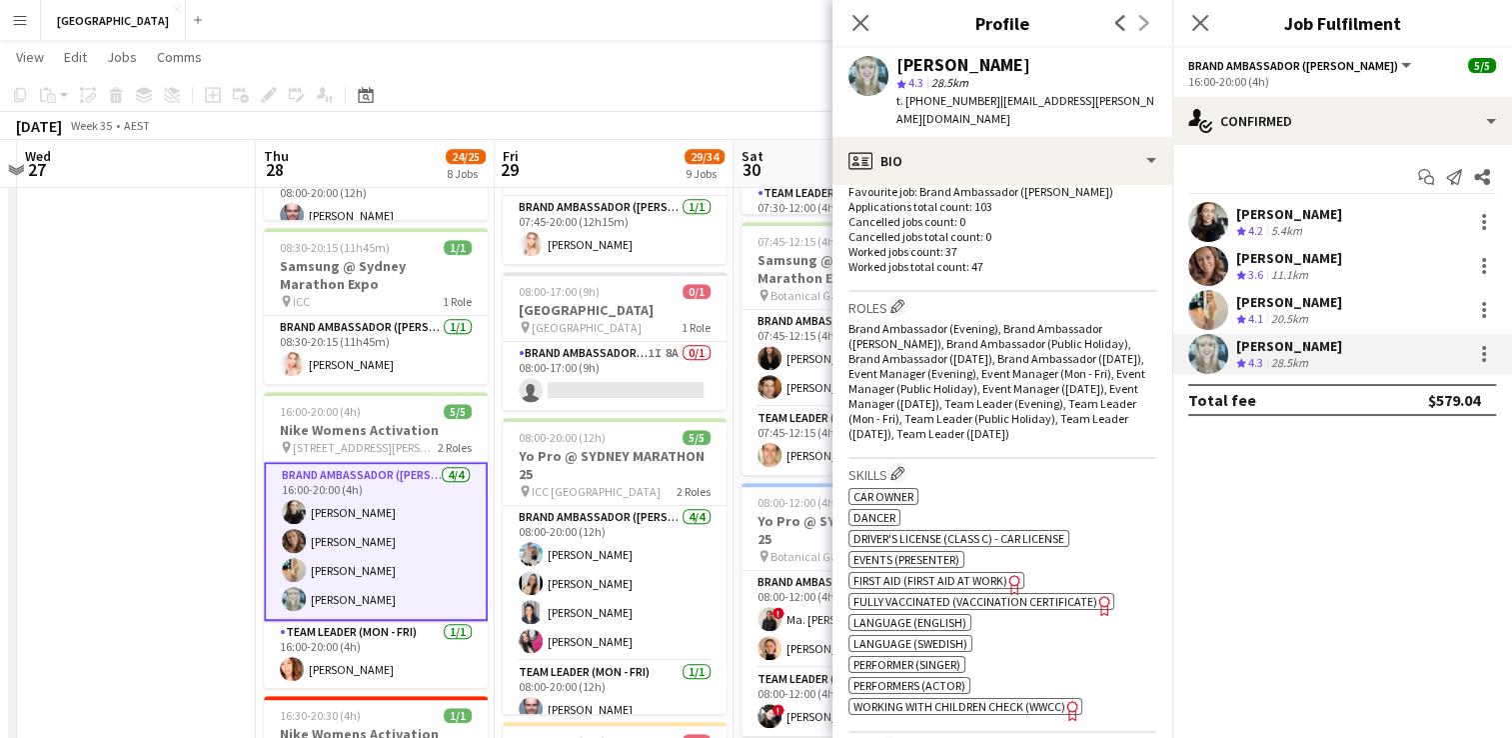
scroll to position [1111, 0]
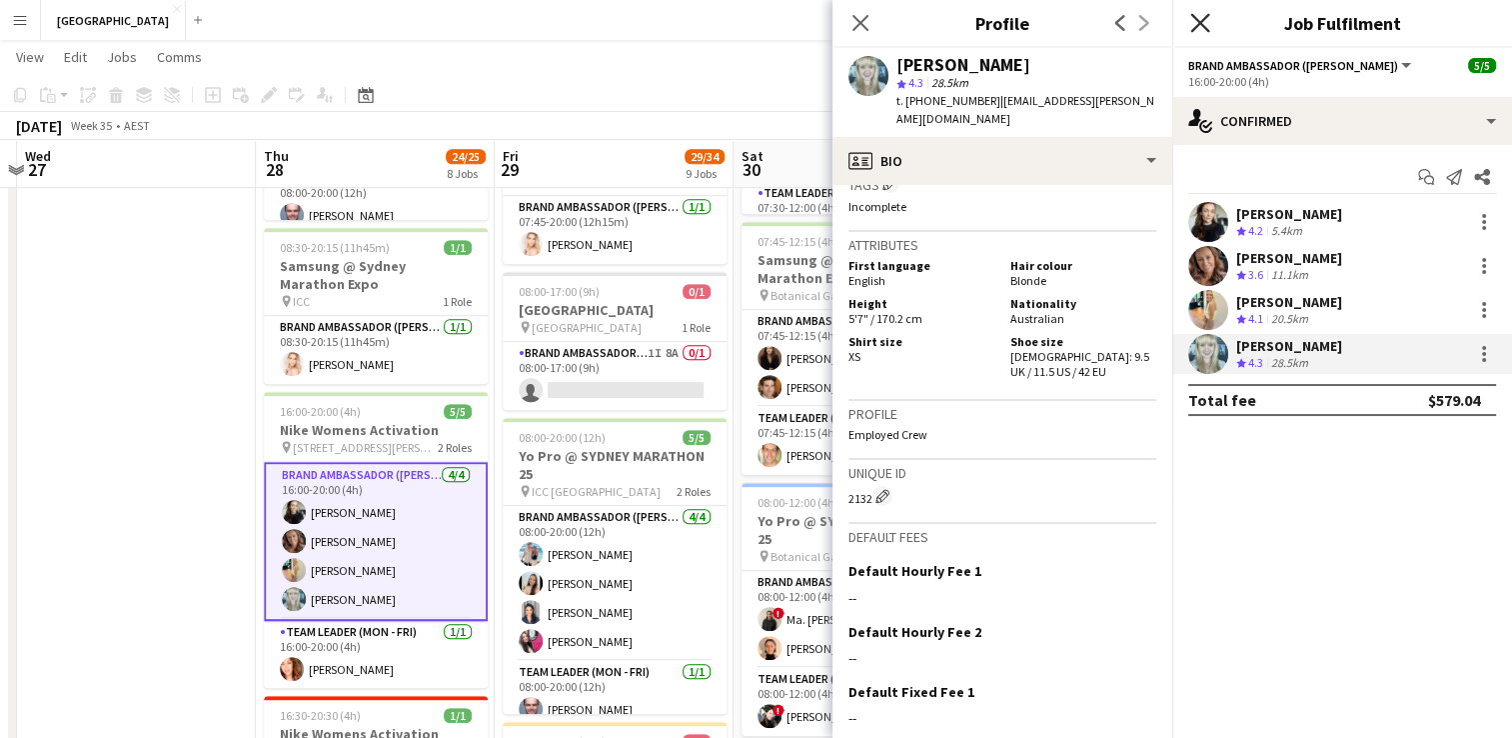
click at [1205, 19] on icon "Close pop-in" at bounding box center [1199, 22] width 19 height 19
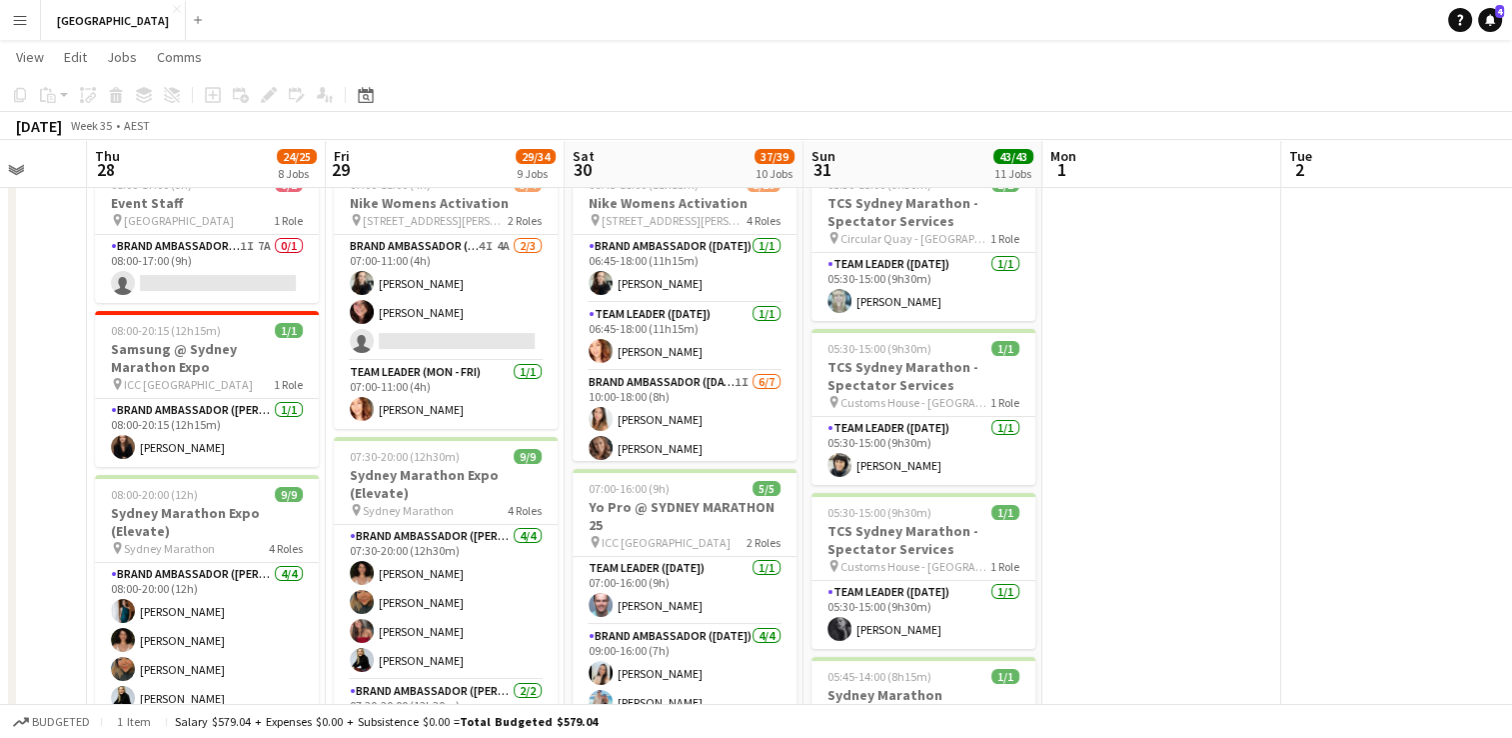
scroll to position [0, 0]
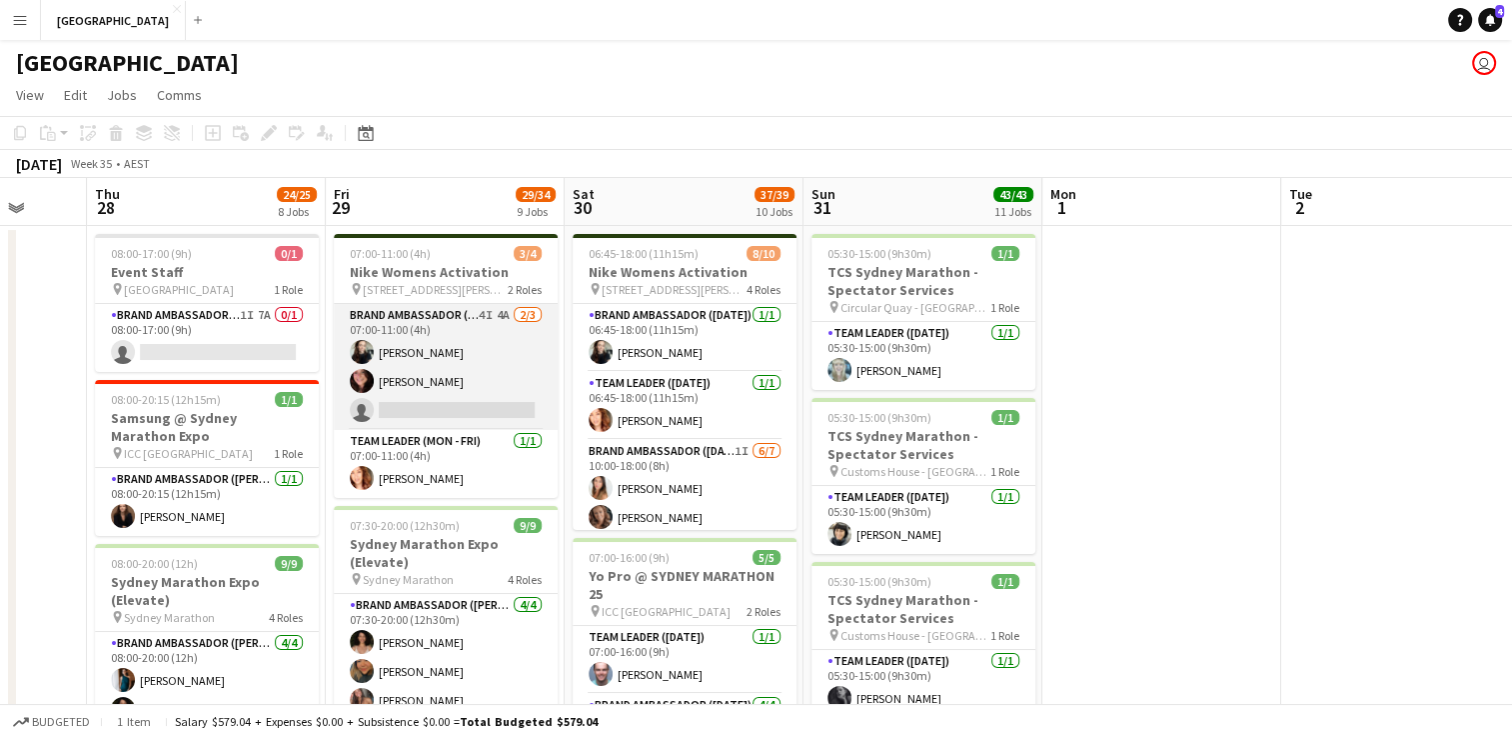
click at [422, 380] on app-card-role "Brand Ambassador (Mon - Fri) 4I 4A [DATE] 07:00-11:00 (4h) [PERSON_NAME] [PERSO…" at bounding box center [446, 367] width 224 height 126
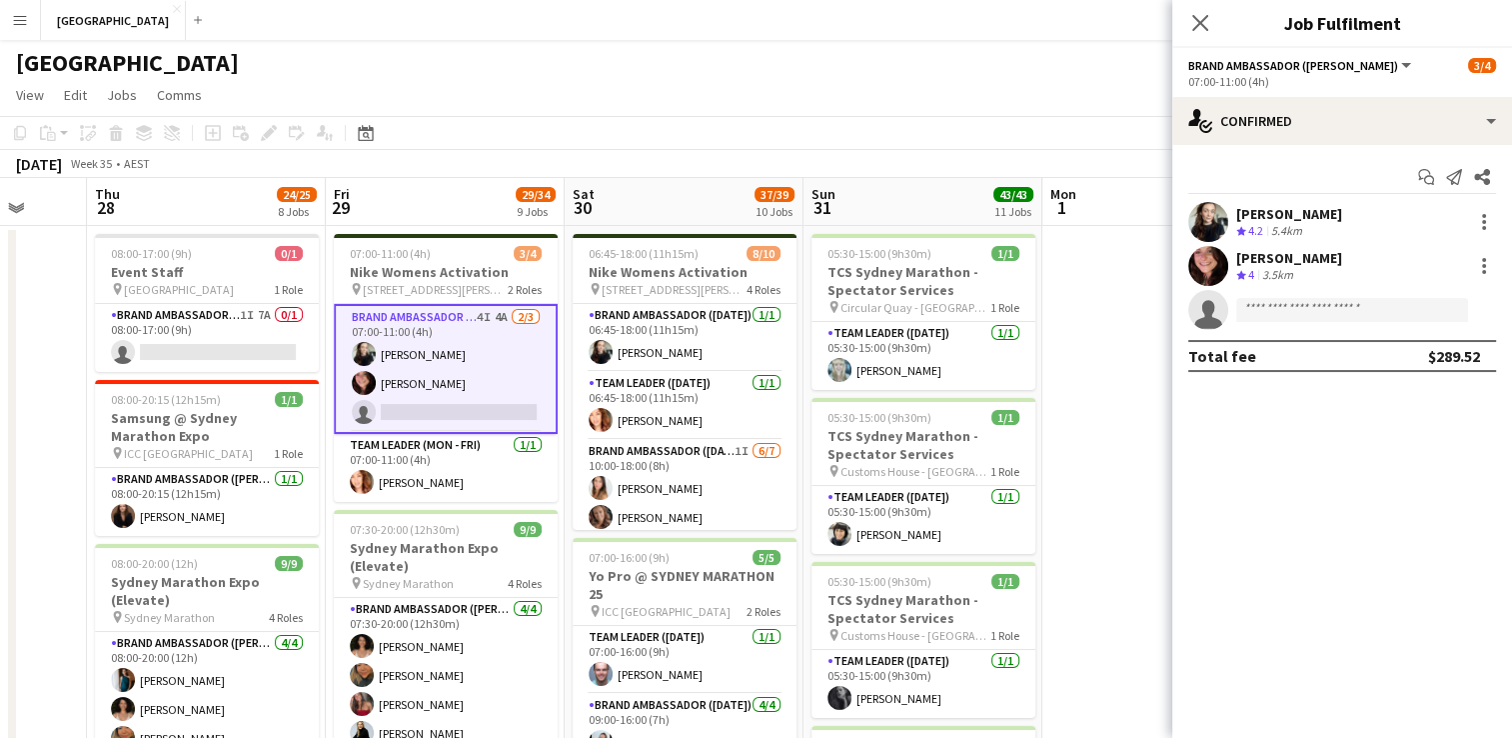
click at [1282, 262] on div "[PERSON_NAME]" at bounding box center [1289, 258] width 106 height 18
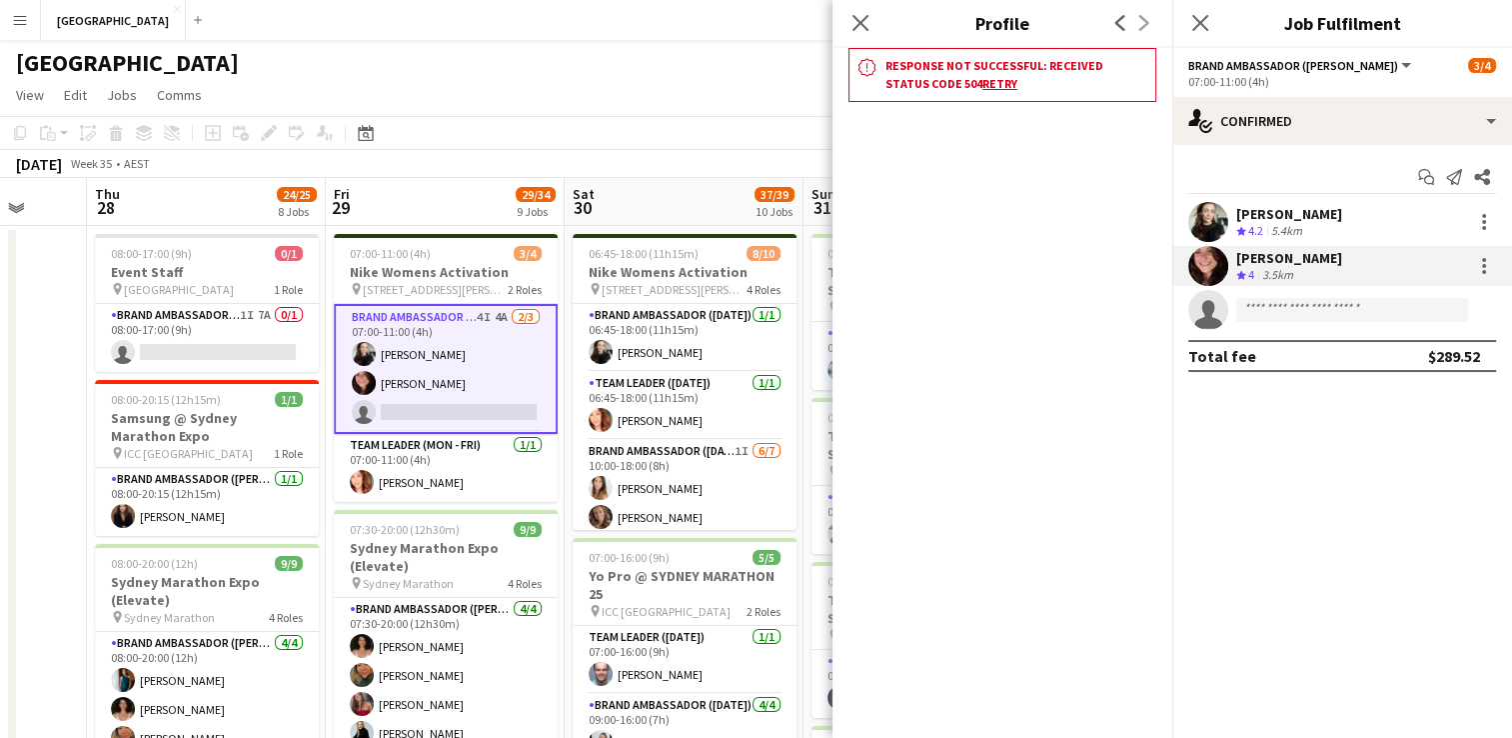
click at [1297, 258] on div "[PERSON_NAME]" at bounding box center [1289, 258] width 106 height 18
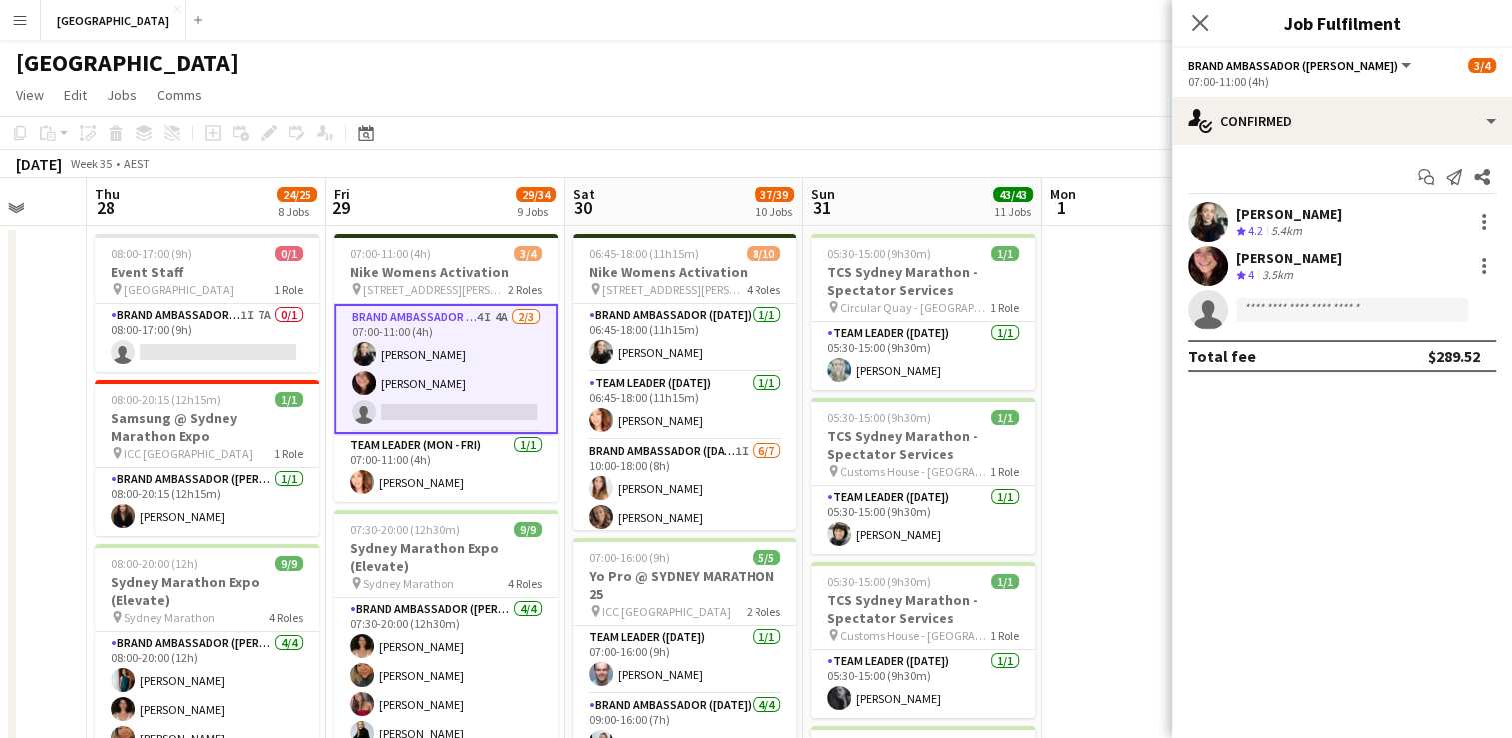
click at [1272, 254] on div "[PERSON_NAME]" at bounding box center [1289, 258] width 106 height 18
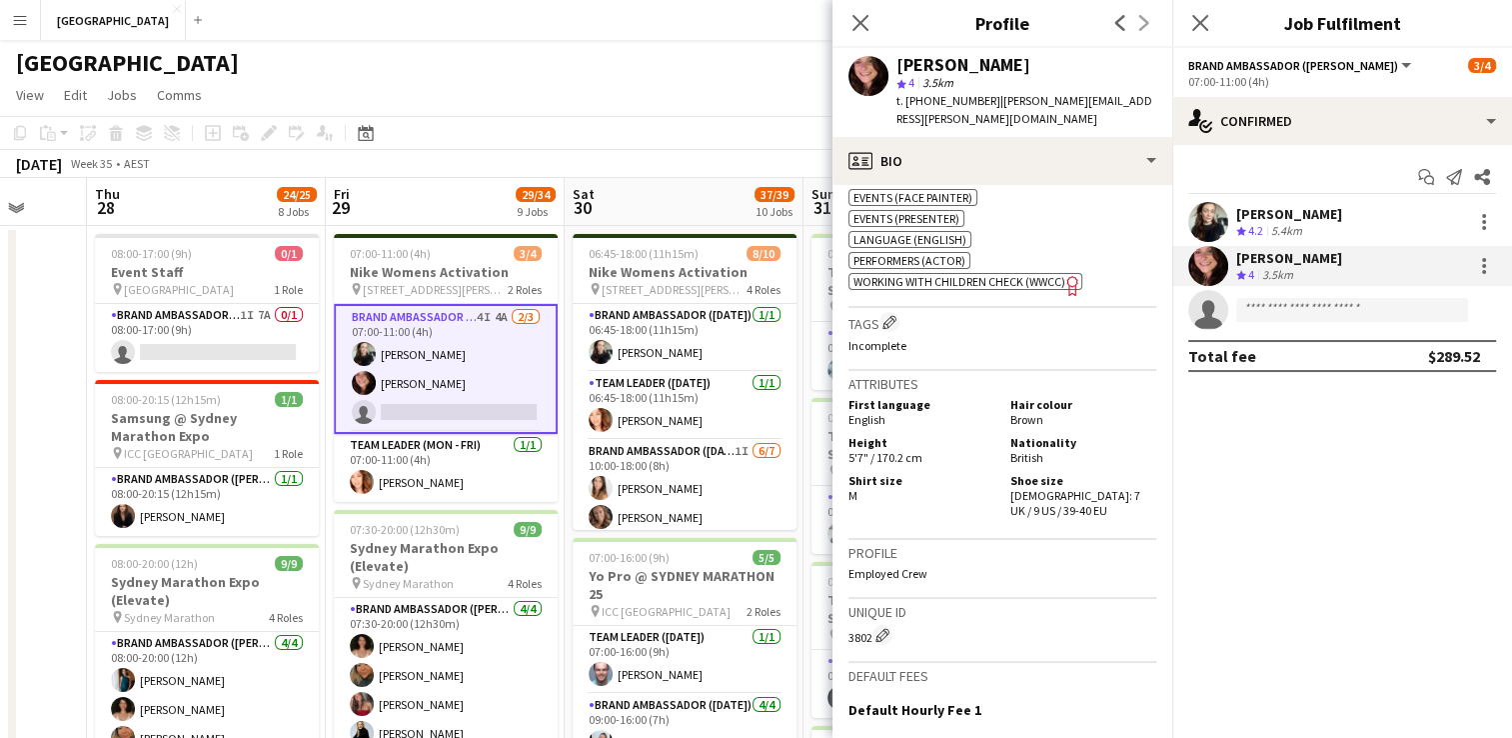
scroll to position [1110, 0]
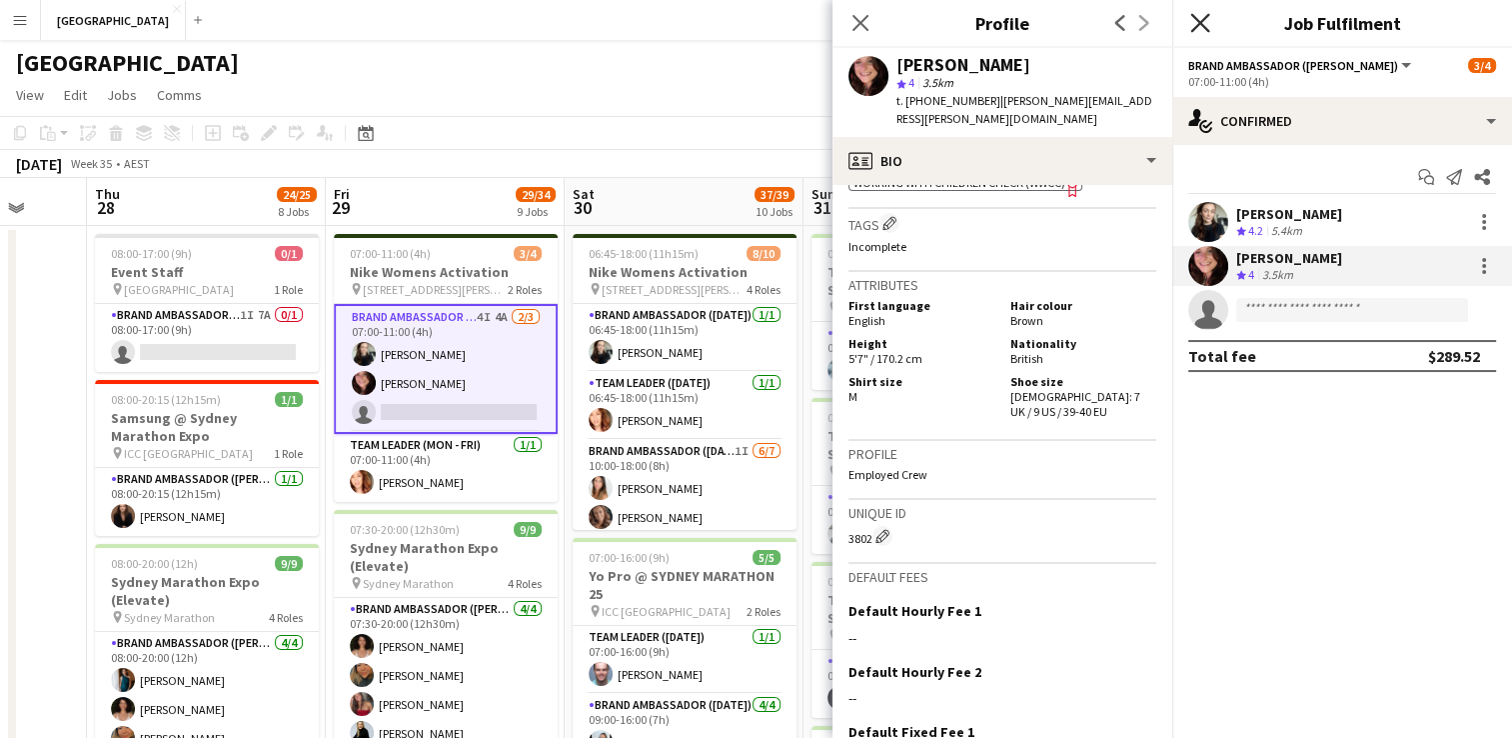
click at [1198, 30] on icon "Close pop-in" at bounding box center [1199, 22] width 19 height 19
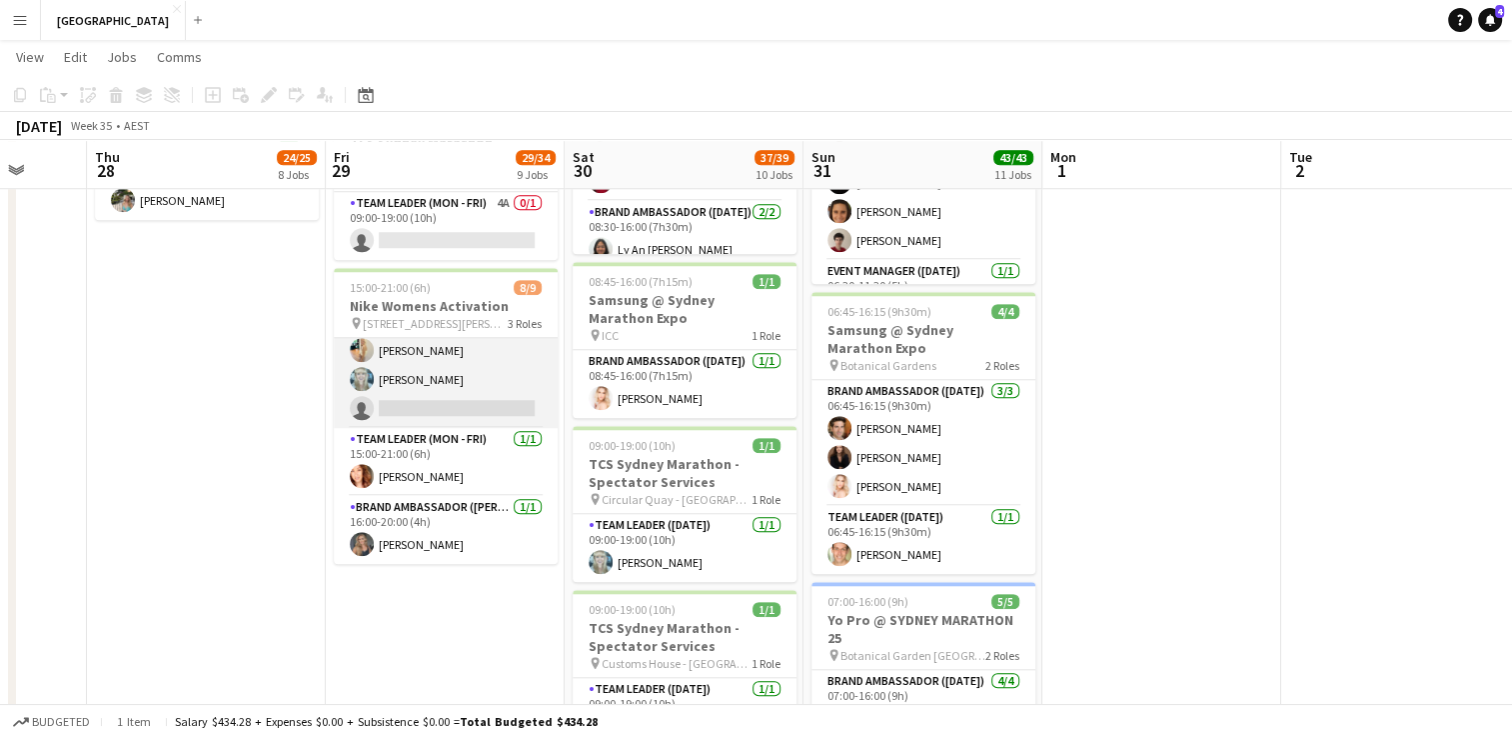
scroll to position [0, 0]
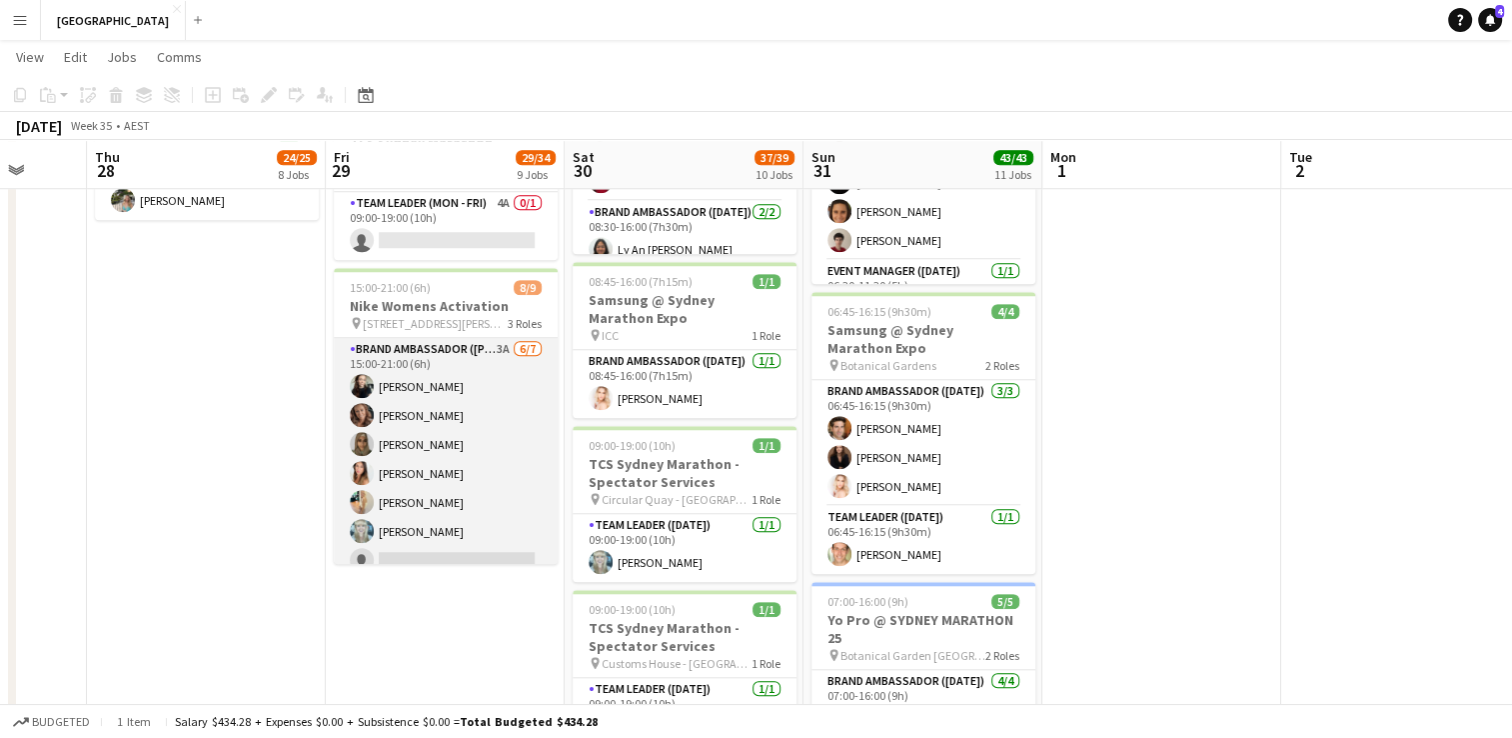
click at [415, 442] on app-card-role "Brand Ambassador (Mon - Fri) 3A [DATE] 15:00-21:00 (6h) [PERSON_NAME] [PERSON_N…" at bounding box center [446, 459] width 224 height 242
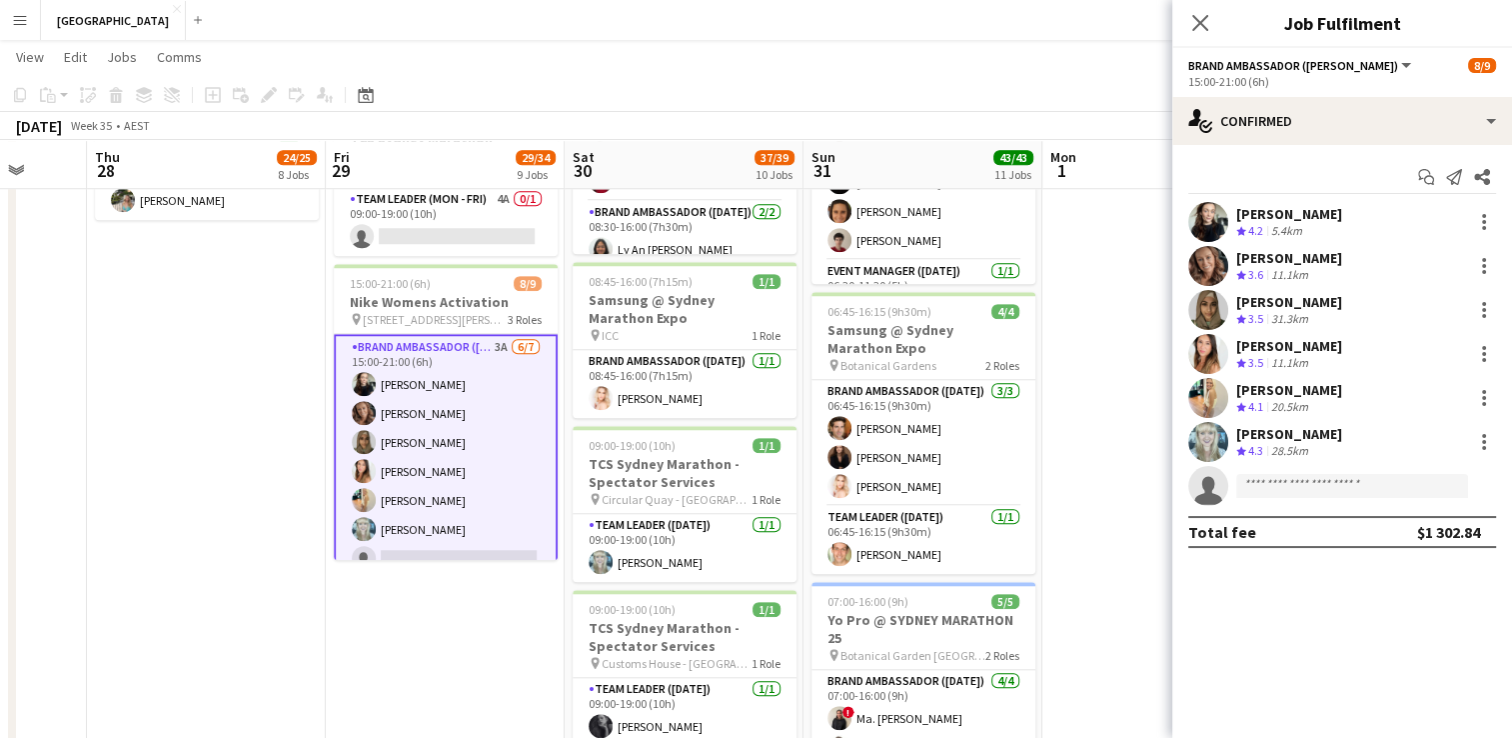
click at [1273, 290] on div "[PERSON_NAME] Crew rating 3.5 31.3km" at bounding box center [1342, 310] width 340 height 40
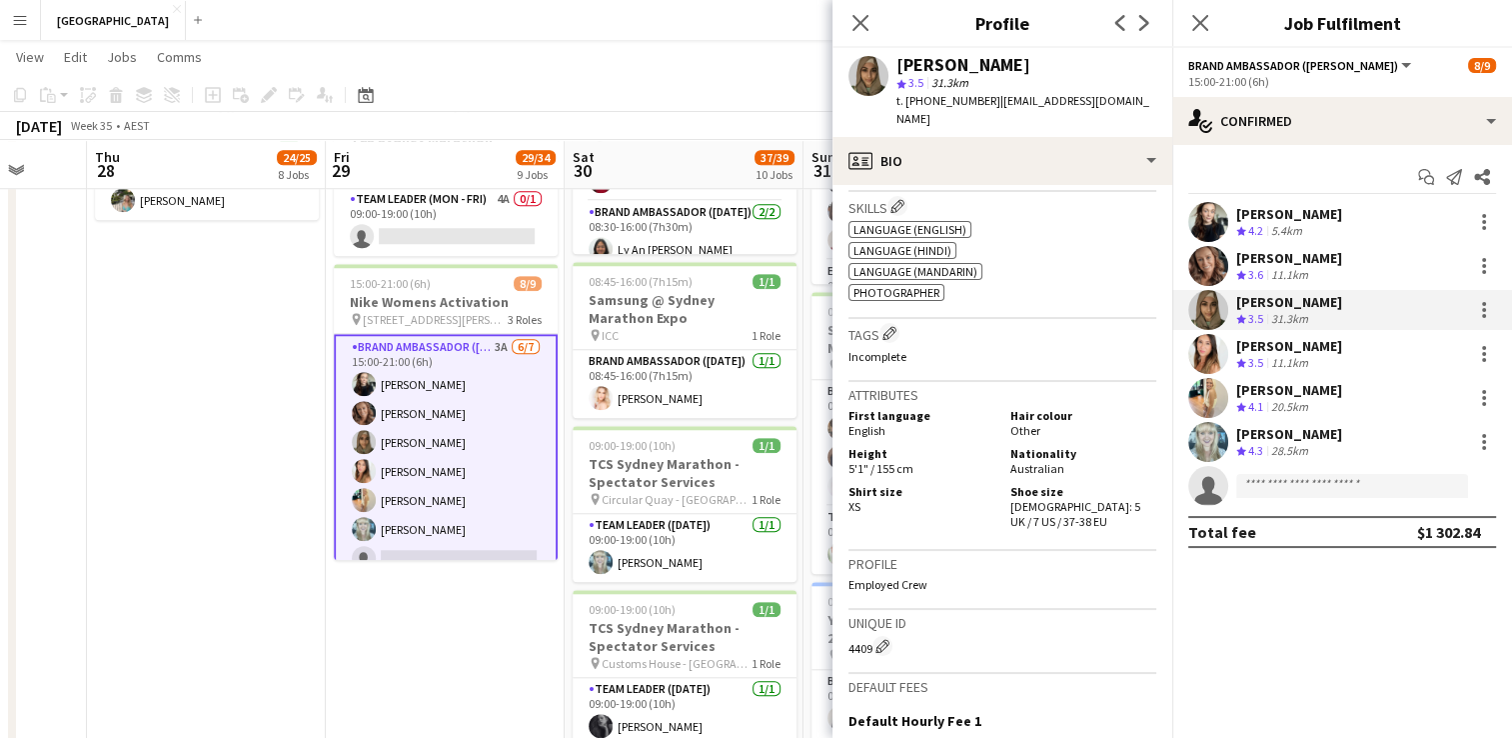
scroll to position [1101, 0]
click at [1251, 346] on div "[PERSON_NAME]" at bounding box center [1289, 346] width 106 height 18
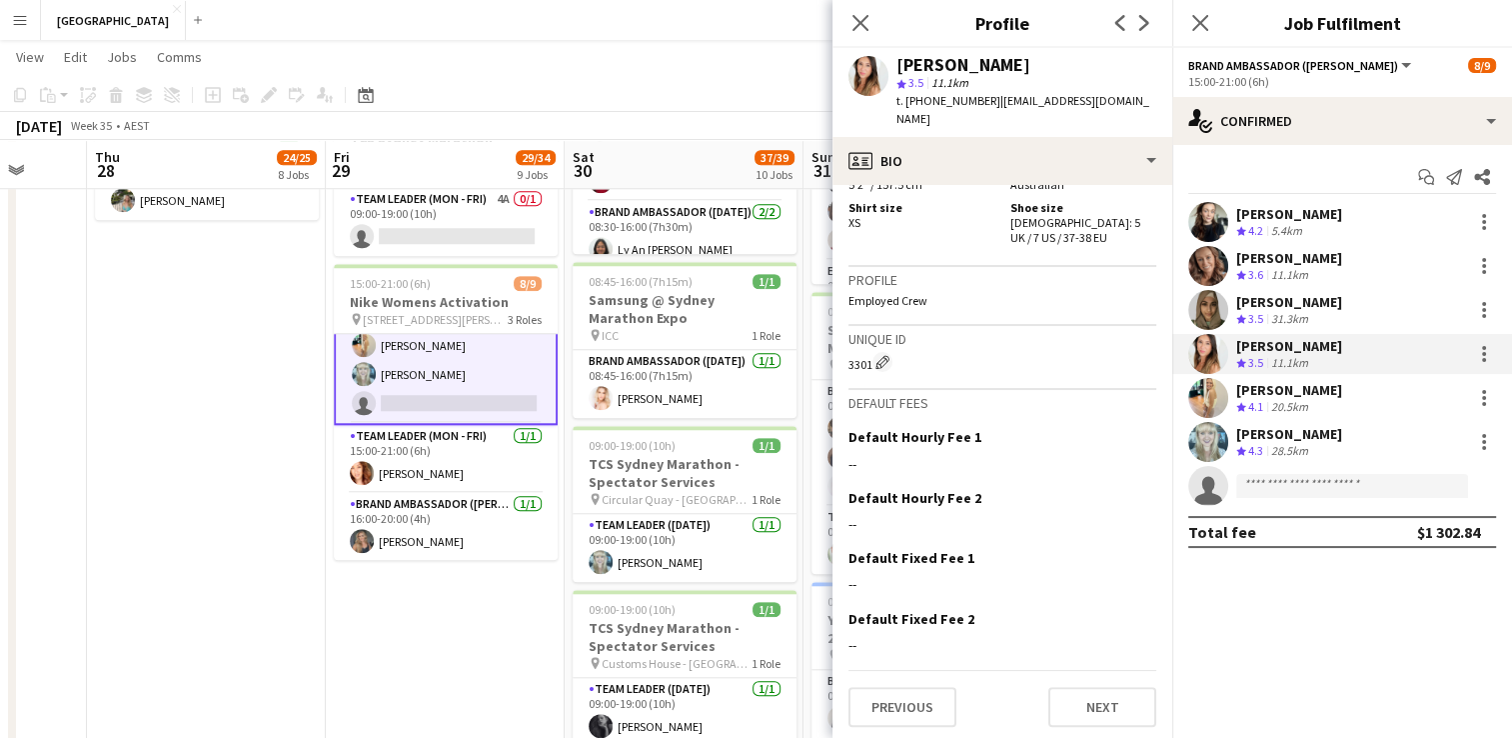
scroll to position [154, 0]
click at [445, 538] on app-card-role "Brand Ambassador (Mon - Fri) [DATE] 16:00-20:00 (4h) [PERSON_NAME]" at bounding box center [446, 528] width 224 height 68
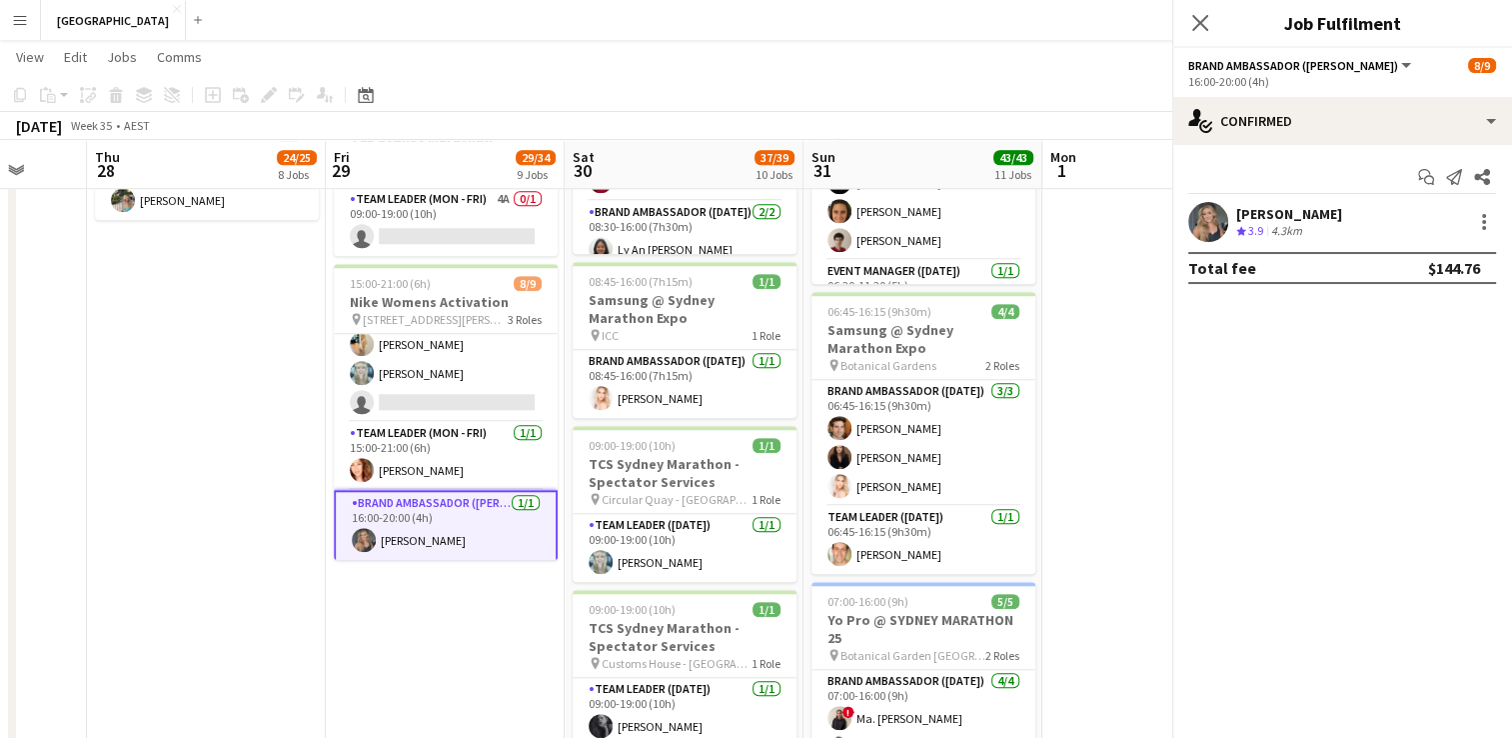
scroll to position [152, 0]
click at [1284, 214] on div "[PERSON_NAME]" at bounding box center [1289, 214] width 106 height 18
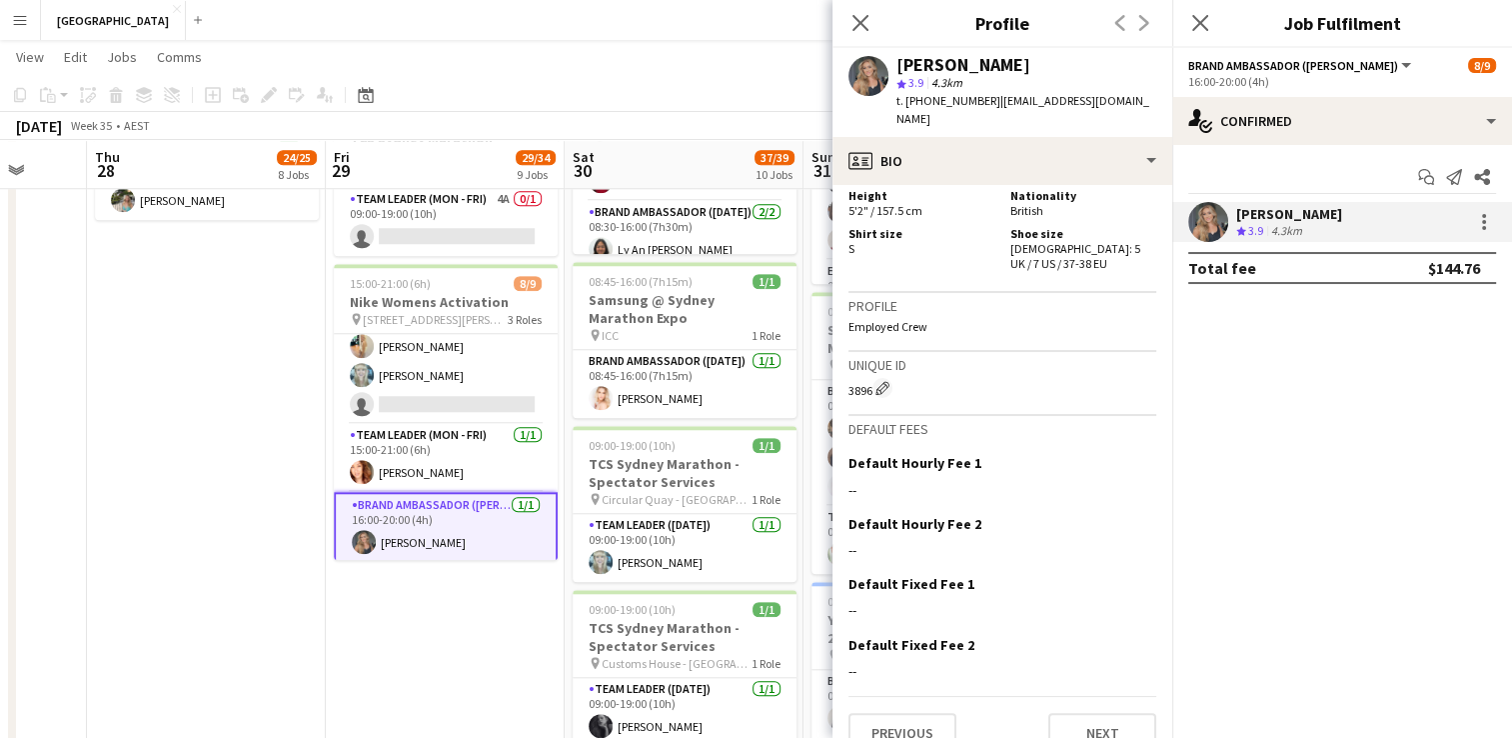
scroll to position [1119, 0]
click at [1200, 12] on app-icon "Close pop-in" at bounding box center [1200, 23] width 29 height 29
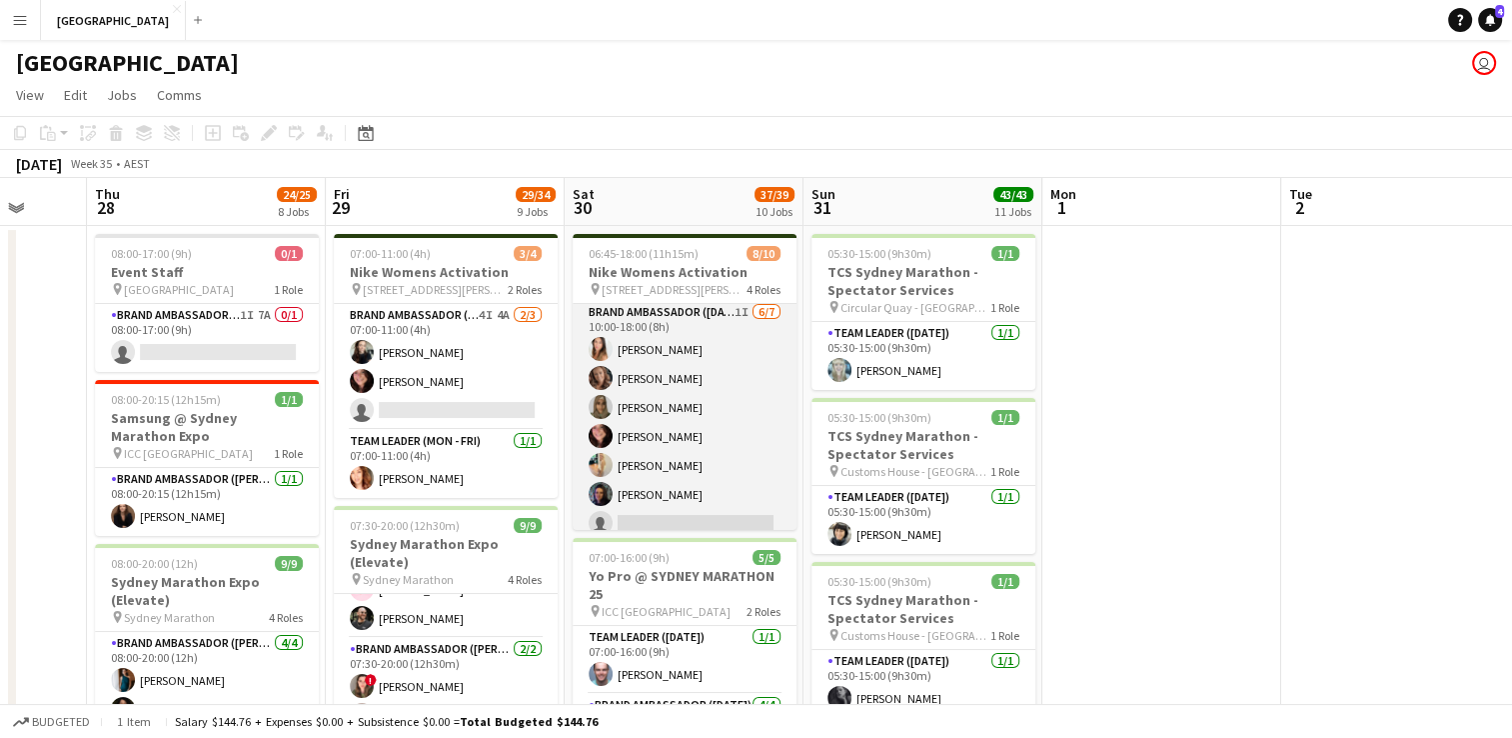
scroll to position [220, 0]
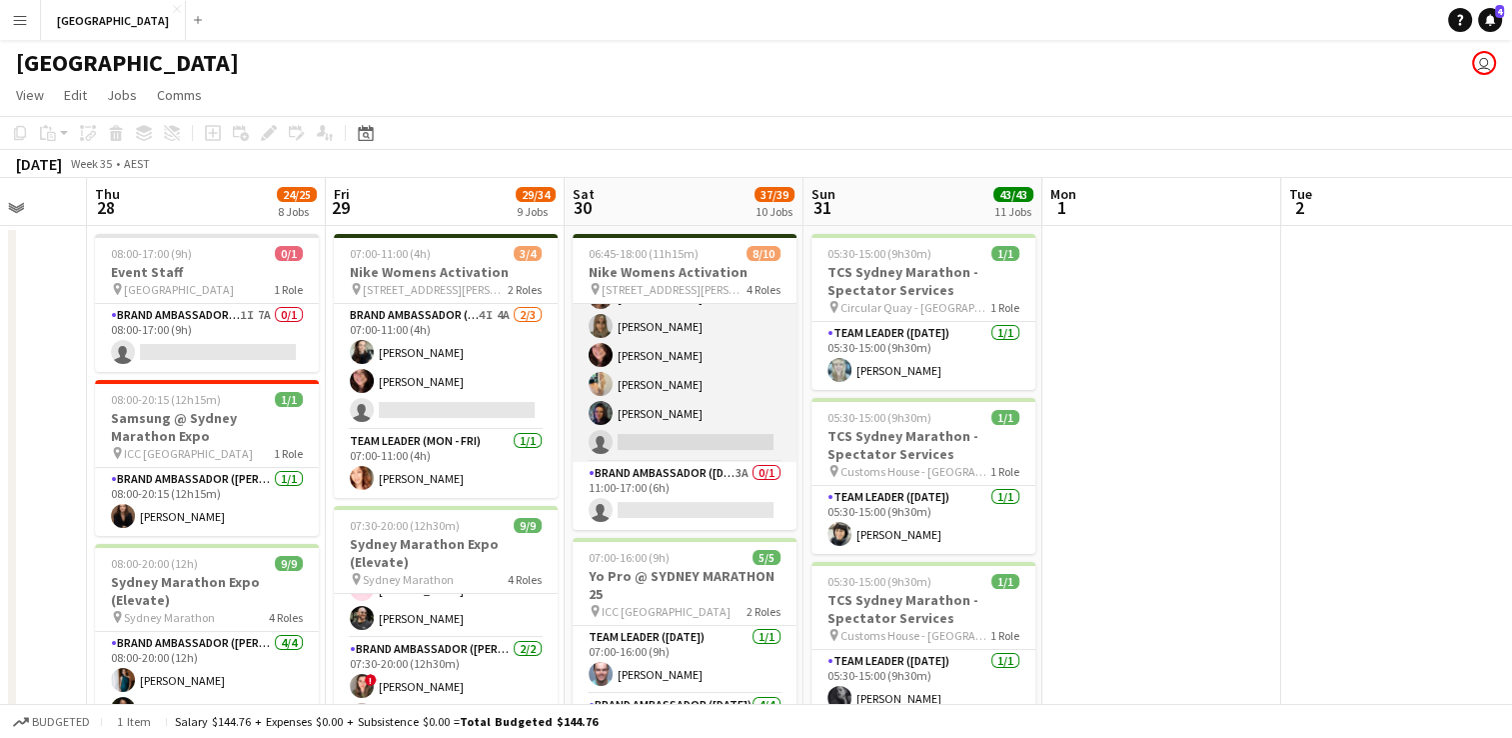
click at [664, 421] on app-card-role "Brand Ambassador ([DATE]) 1I [DATE] 10:00-18:00 (8h) [PERSON_NAME] [PERSON_NAME…" at bounding box center [685, 341] width 224 height 242
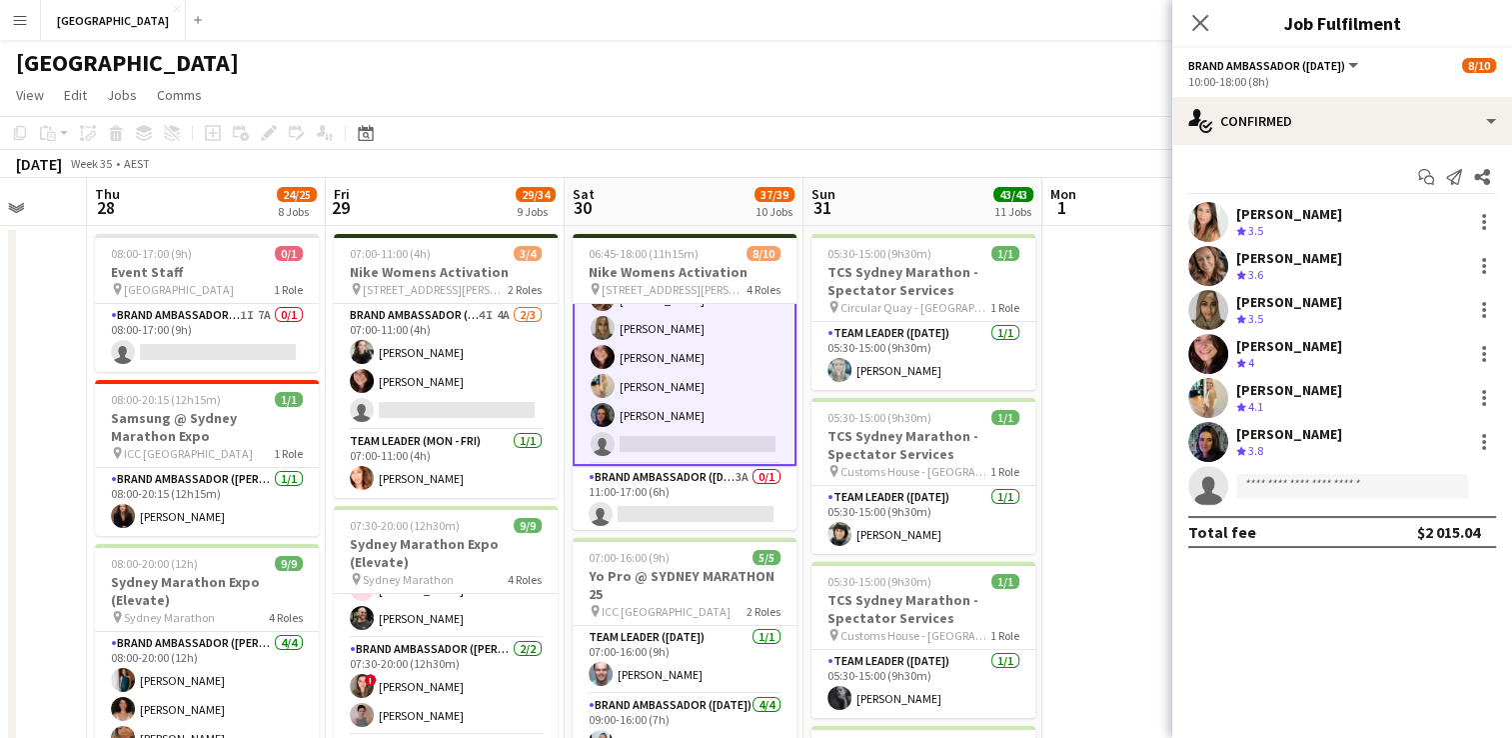
scroll to position [221, 0]
click at [1243, 426] on div "[PERSON_NAME]" at bounding box center [1289, 434] width 106 height 18
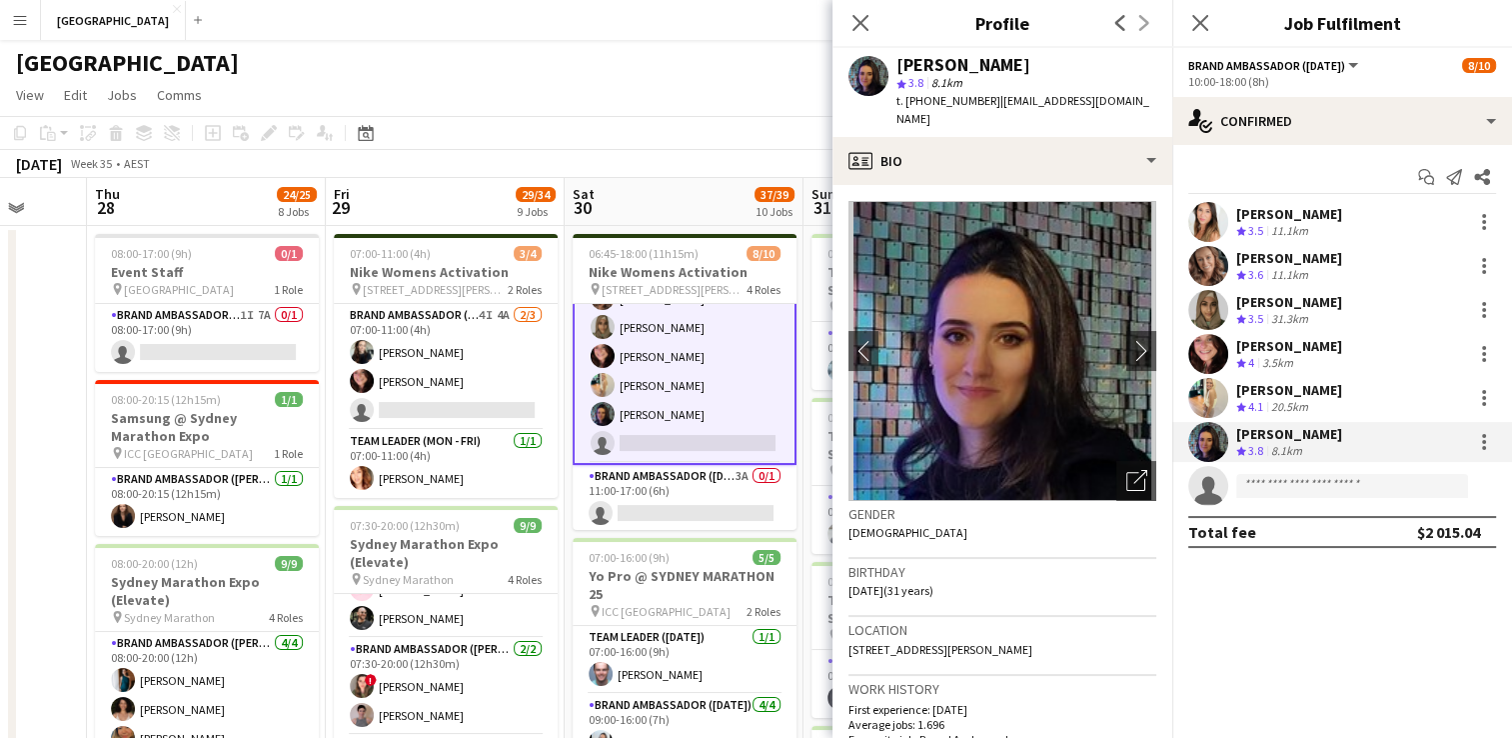
drag, startPoint x: 1056, startPoint y: 63, endPoint x: 891, endPoint y: 67, distance: 165.0
click at [891, 67] on div "[PERSON_NAME] star 3.8 8.1km t. [PHONE_NUMBER] | [EMAIL_ADDRESS][DOMAIN_NAME]" at bounding box center [1003, 92] width 340 height 89
copy div "[PERSON_NAME]"
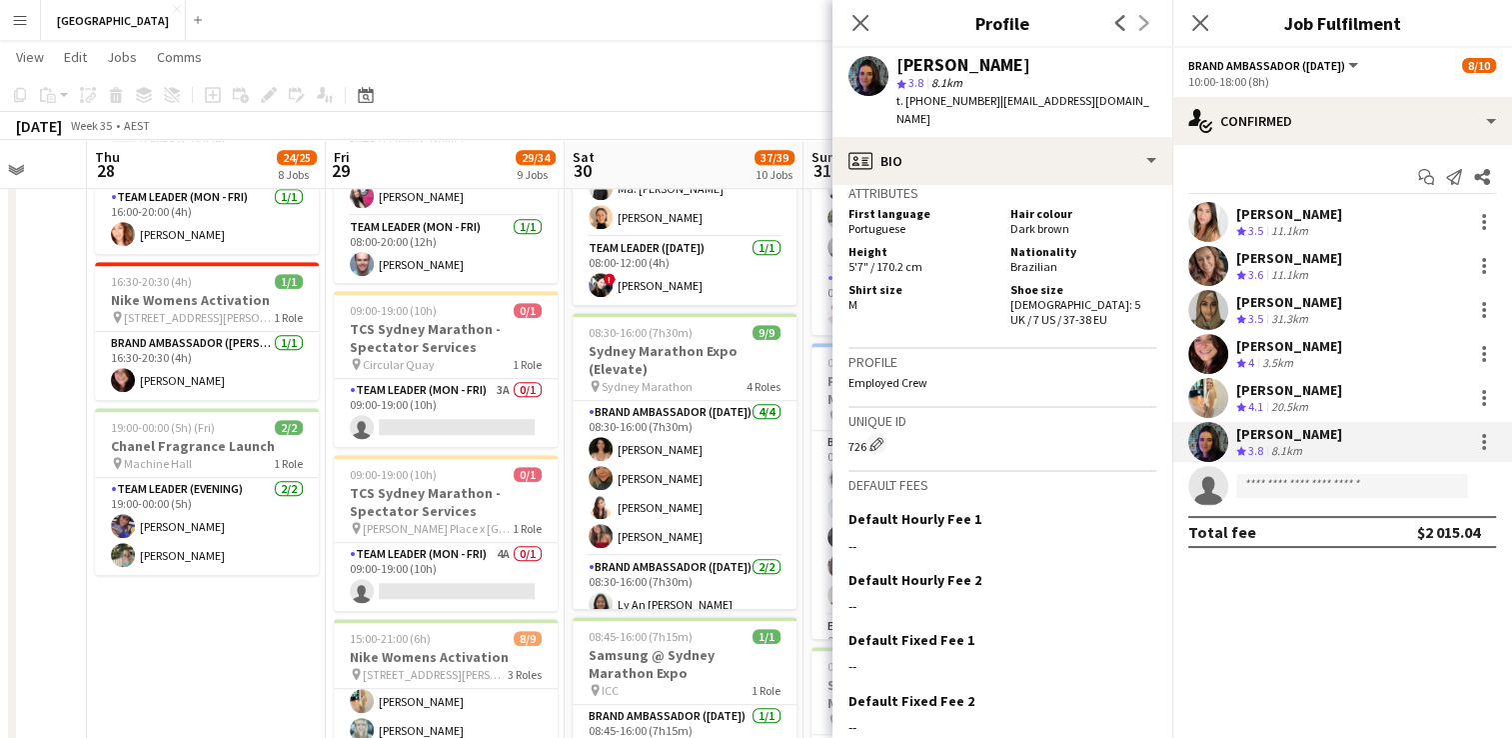
scroll to position [1559, 0]
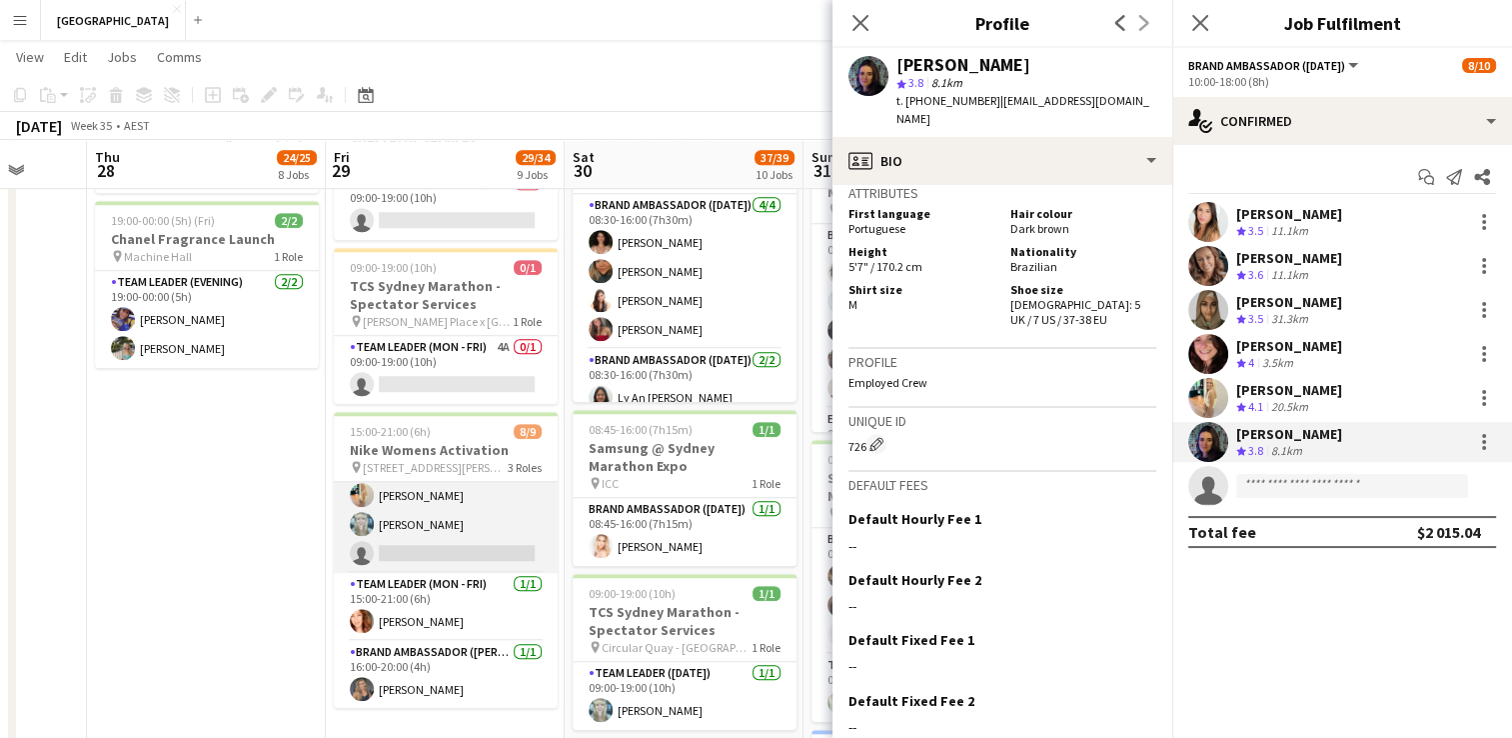
click at [412, 514] on app-card-role "Brand Ambassador (Mon - Fri) 3A [DATE] 15:00-21:00 (6h) [PERSON_NAME] [PERSON_N…" at bounding box center [446, 452] width 224 height 242
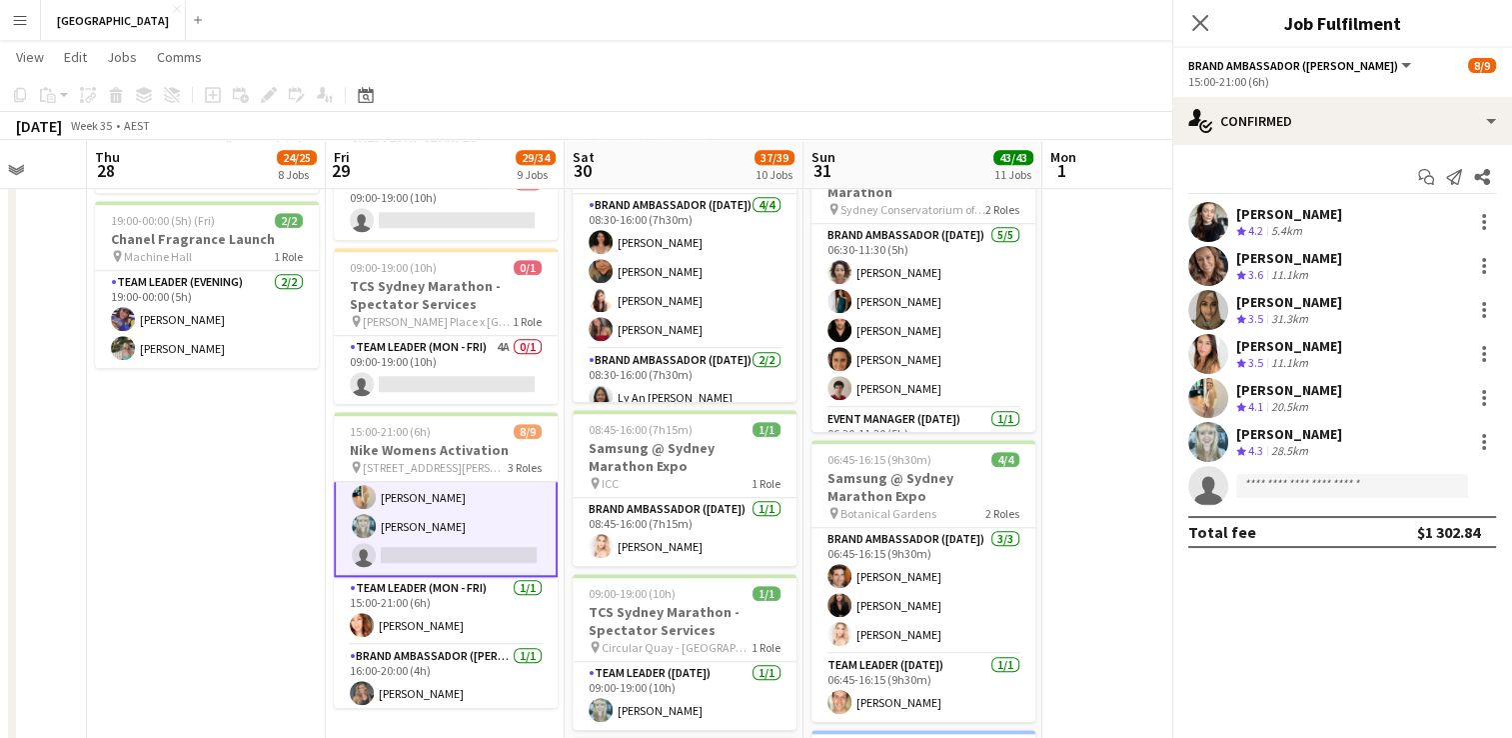
scroll to position [152, 0]
click at [1266, 420] on div "[PERSON_NAME] Crew rating 4.2 5.4km [PERSON_NAME] Crew rating 3.6 11.1km [PERSO…" at bounding box center [1342, 354] width 340 height 304
click at [1255, 435] on div "[PERSON_NAME]" at bounding box center [1289, 434] width 106 height 18
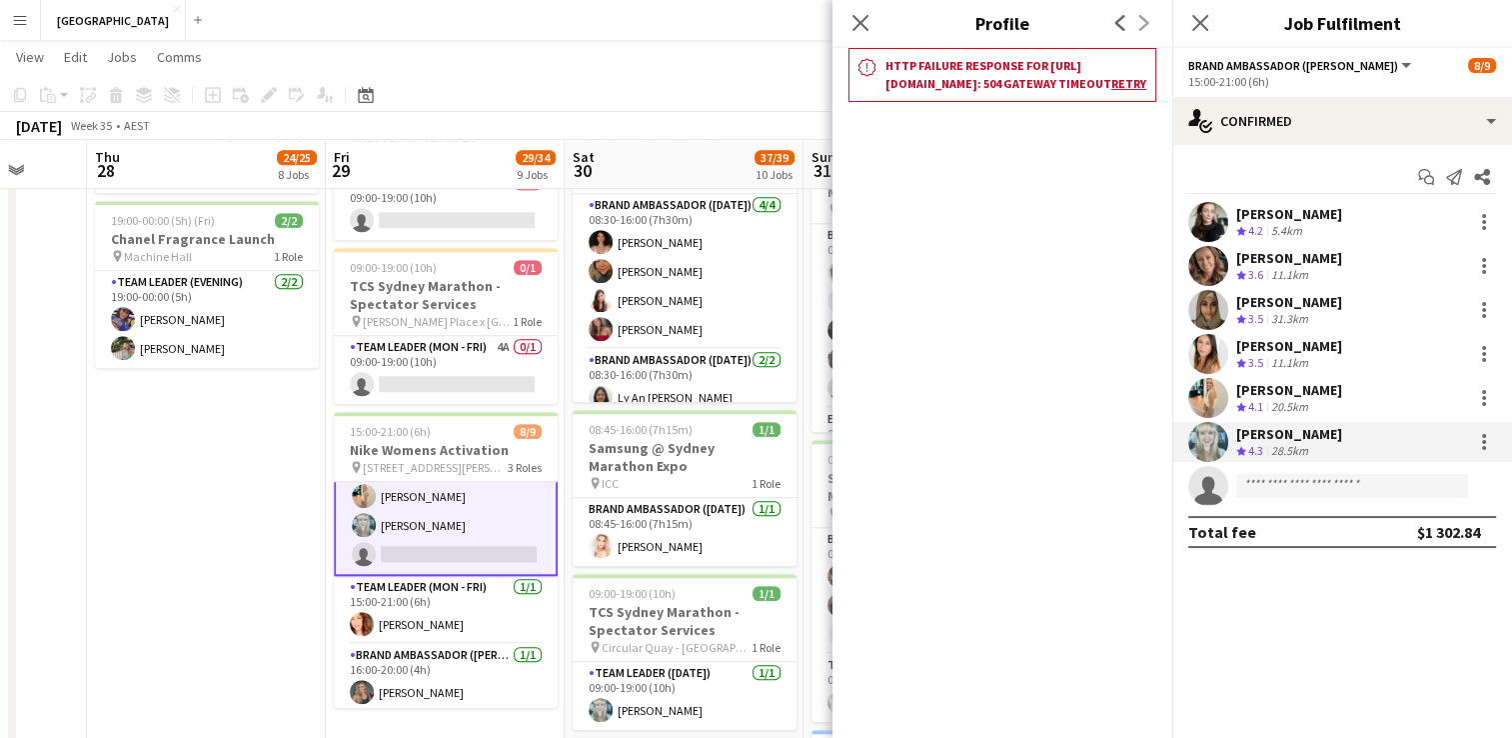
click at [1291, 433] on div "[PERSON_NAME]" at bounding box center [1289, 434] width 106 height 18
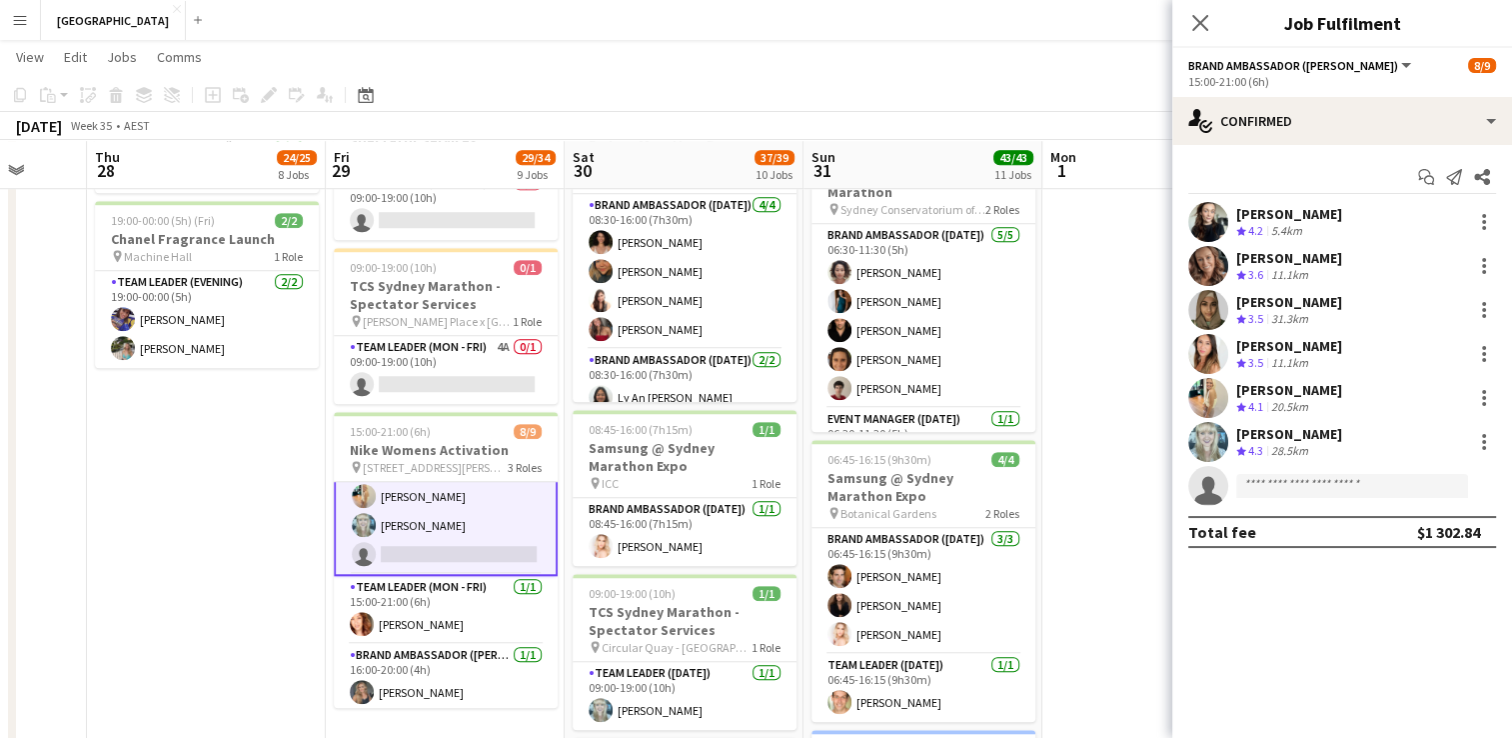
click at [1276, 434] on div "[PERSON_NAME]" at bounding box center [1289, 434] width 106 height 18
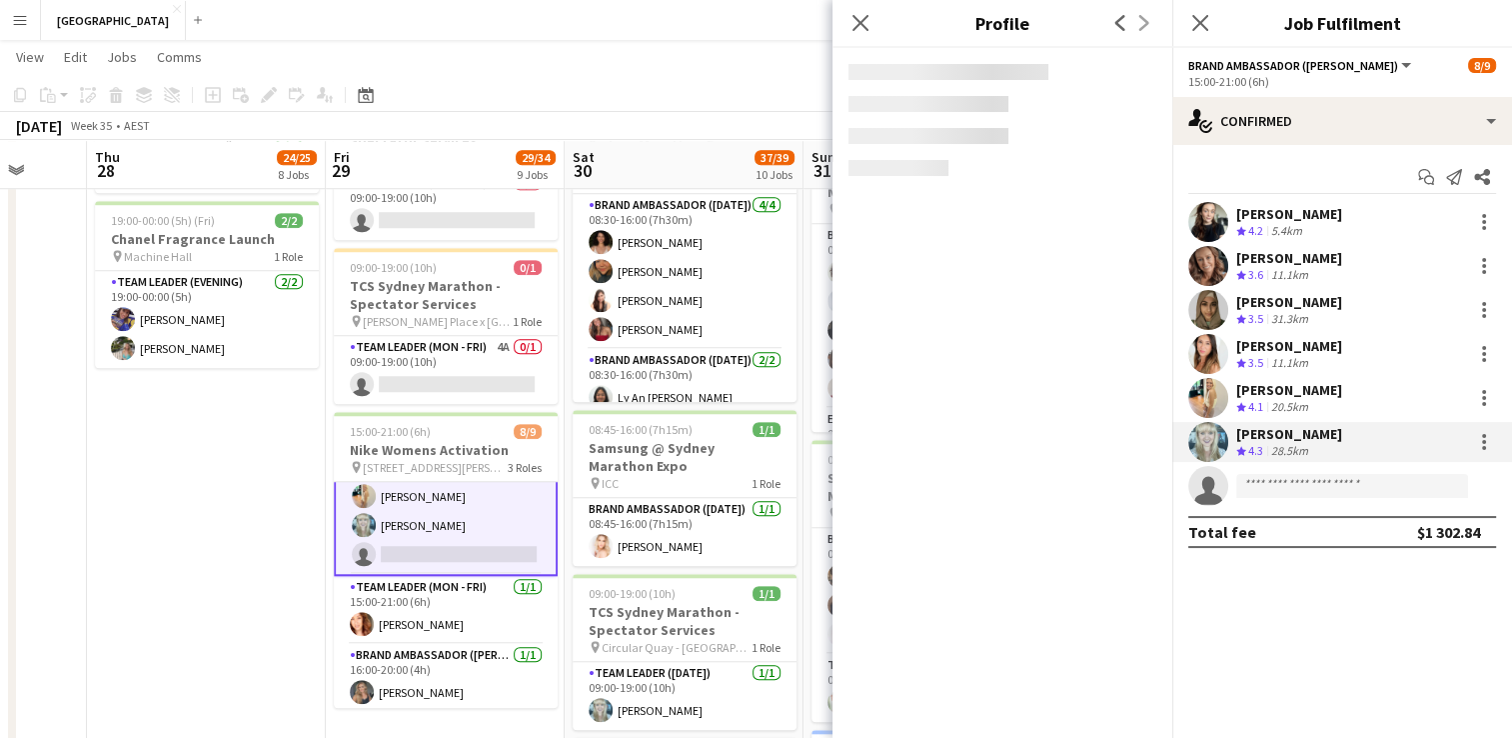
click at [1279, 436] on div "[PERSON_NAME]" at bounding box center [1289, 434] width 106 height 18
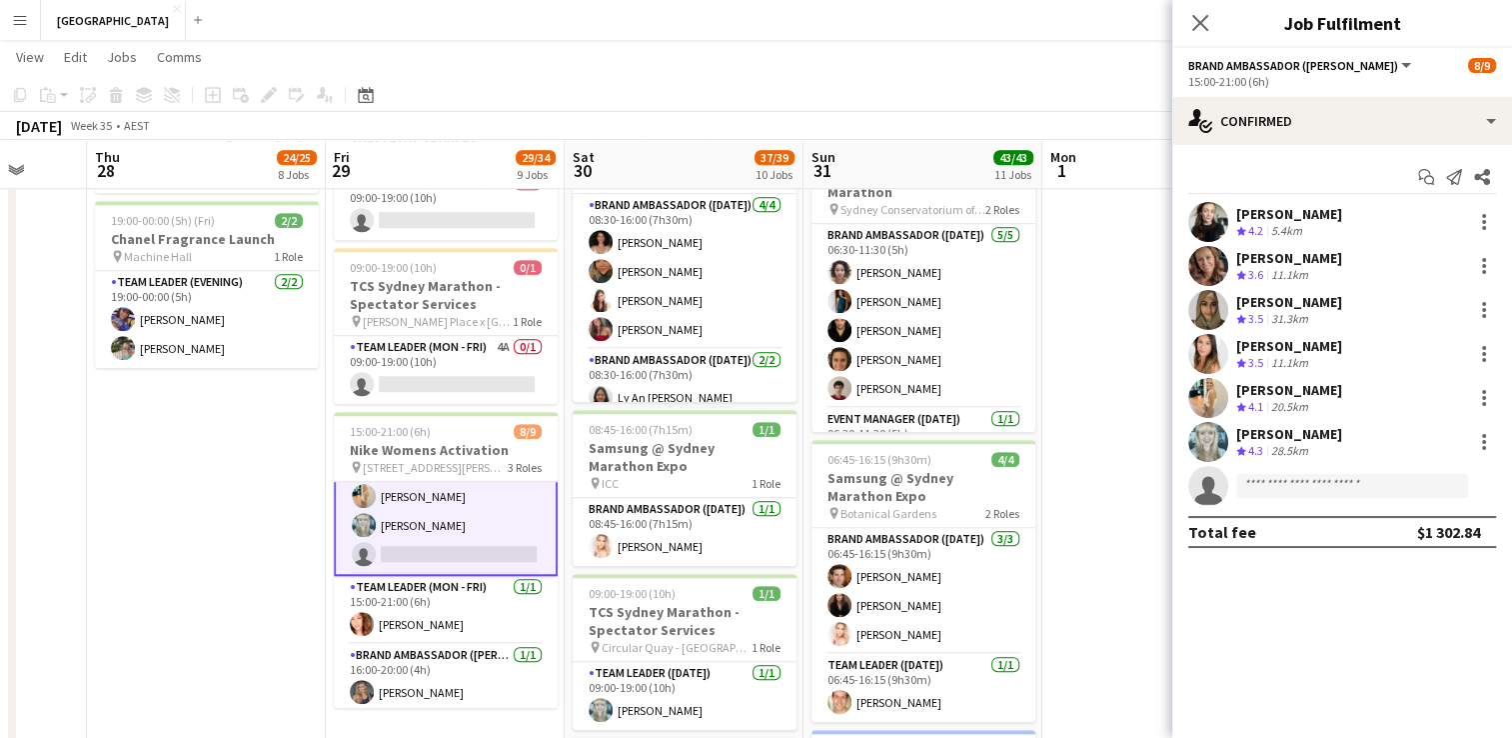
click at [1279, 436] on div "[PERSON_NAME]" at bounding box center [1289, 434] width 106 height 18
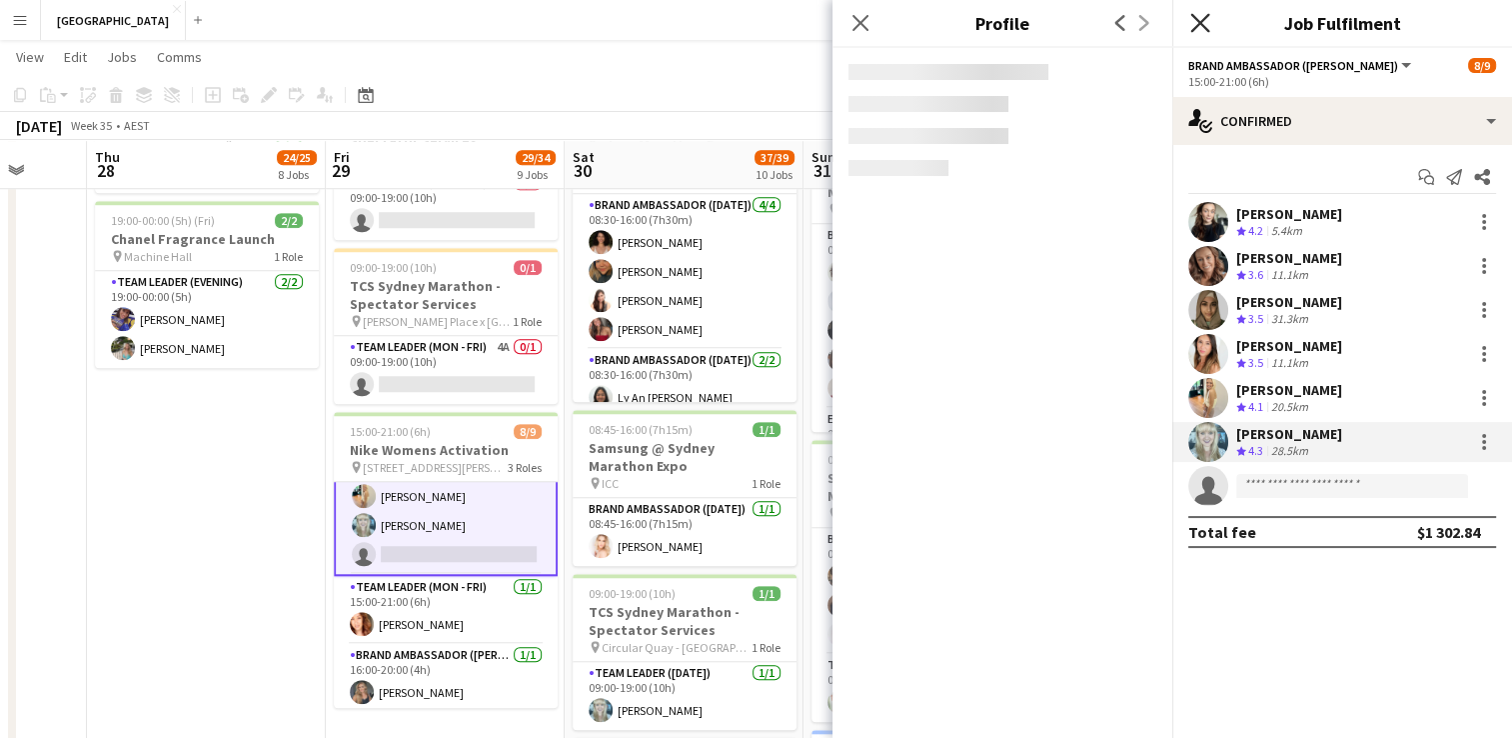
click at [1203, 18] on icon at bounding box center [1199, 22] width 19 height 19
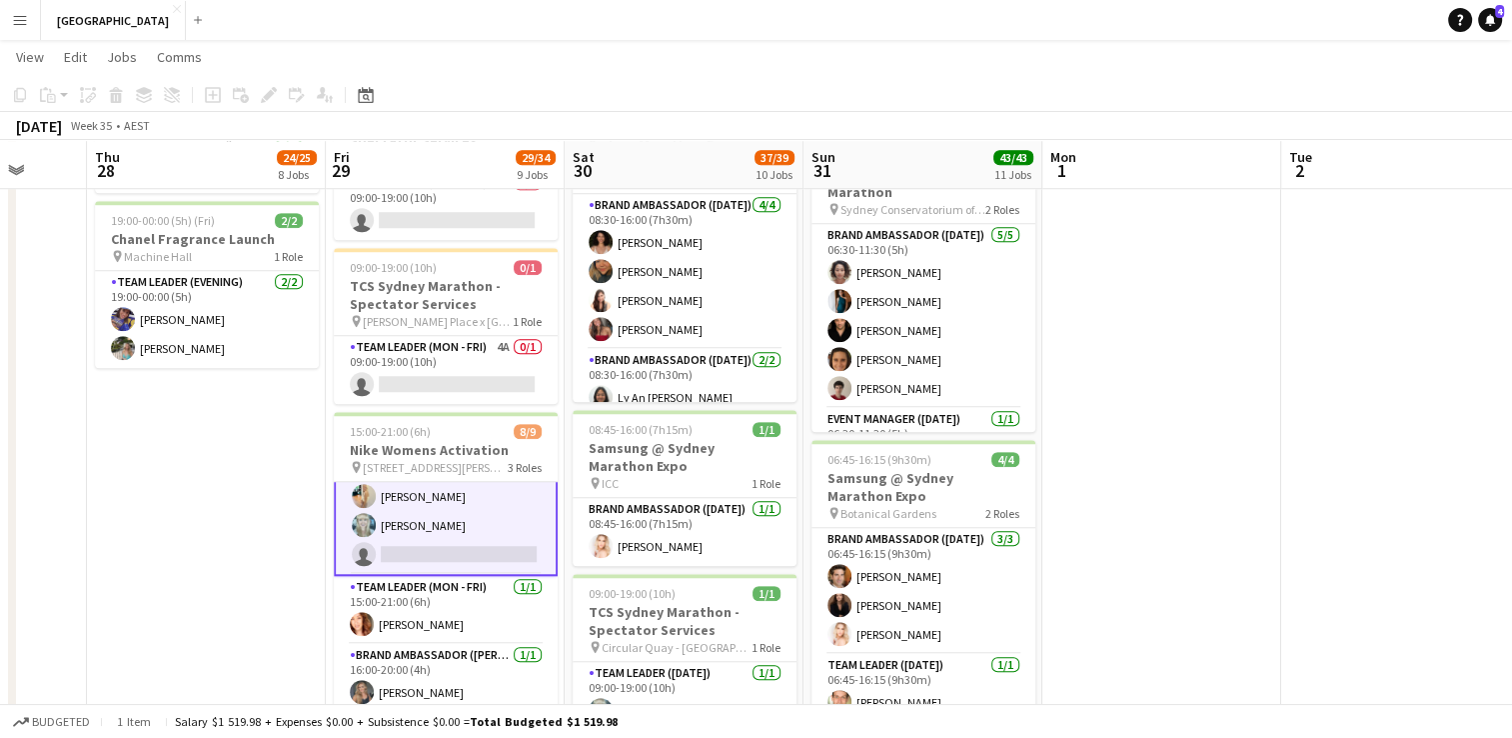
click at [437, 525] on app-card-role "Brand Ambassador (Mon - Fri) 3A [DATE] 15:00-21:00 (6h) [PERSON_NAME] [PERSON_N…" at bounding box center [446, 453] width 224 height 246
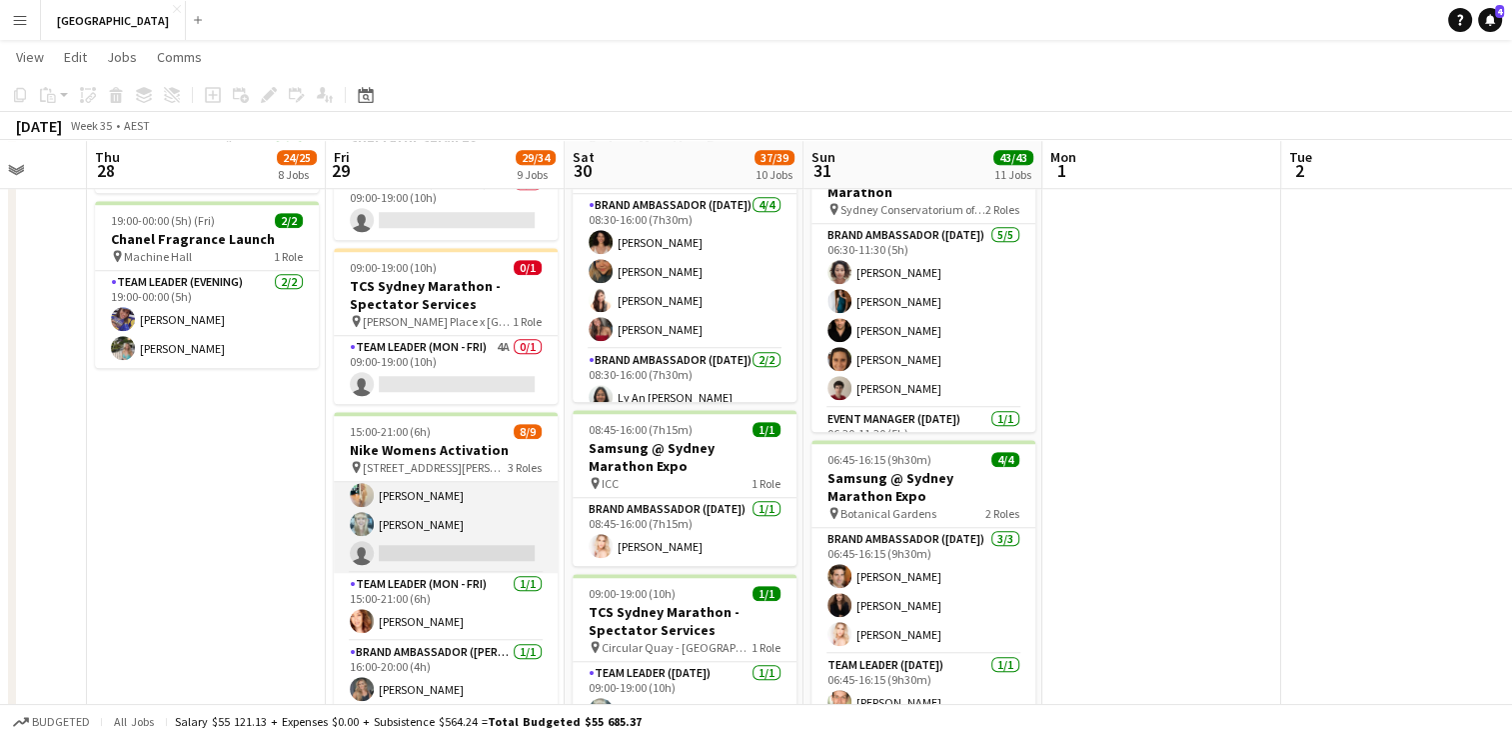
click at [437, 525] on app-card-role "Brand Ambassador (Mon - Fri) 3A [DATE] 15:00-21:00 (6h) [PERSON_NAME] [PERSON_N…" at bounding box center [446, 452] width 224 height 242
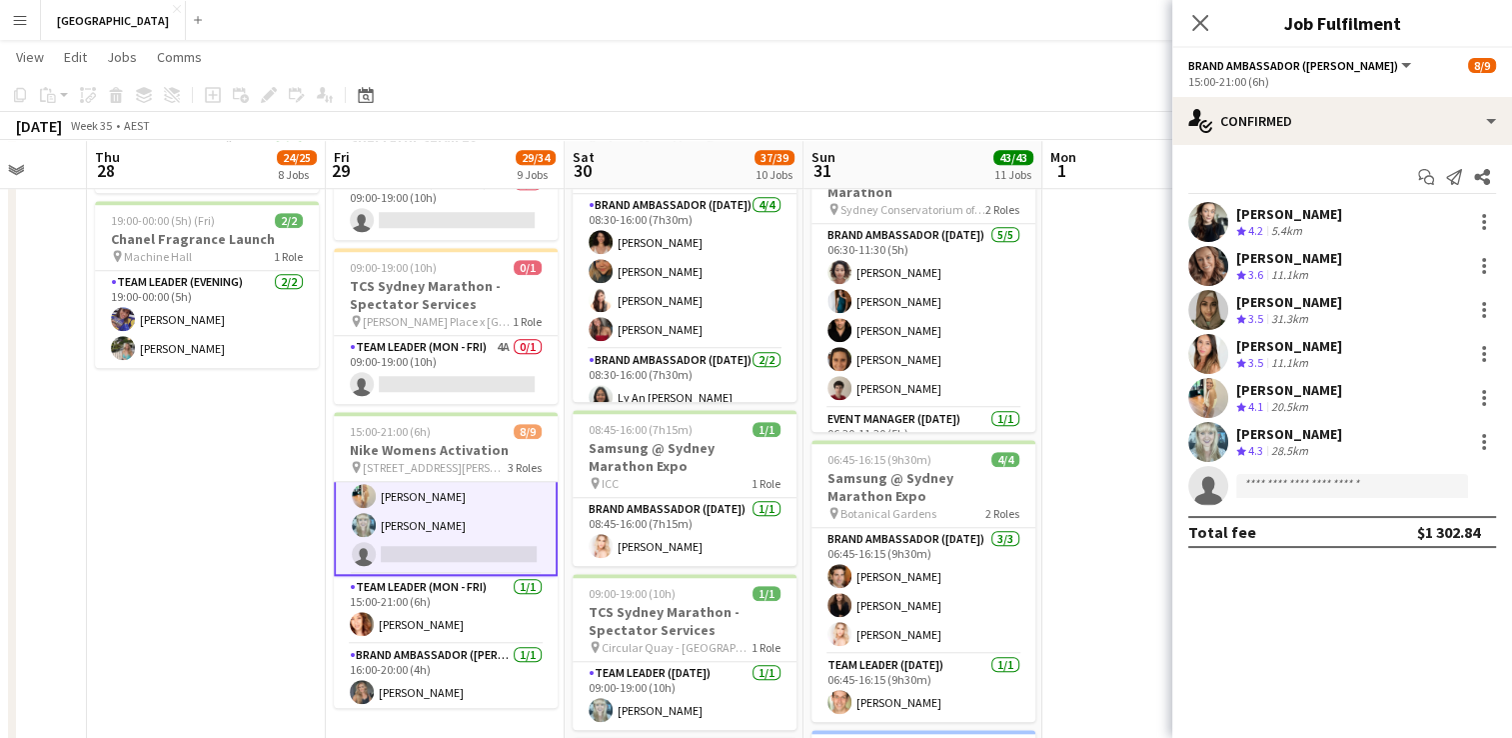
click at [1299, 430] on div "[PERSON_NAME]" at bounding box center [1289, 434] width 106 height 18
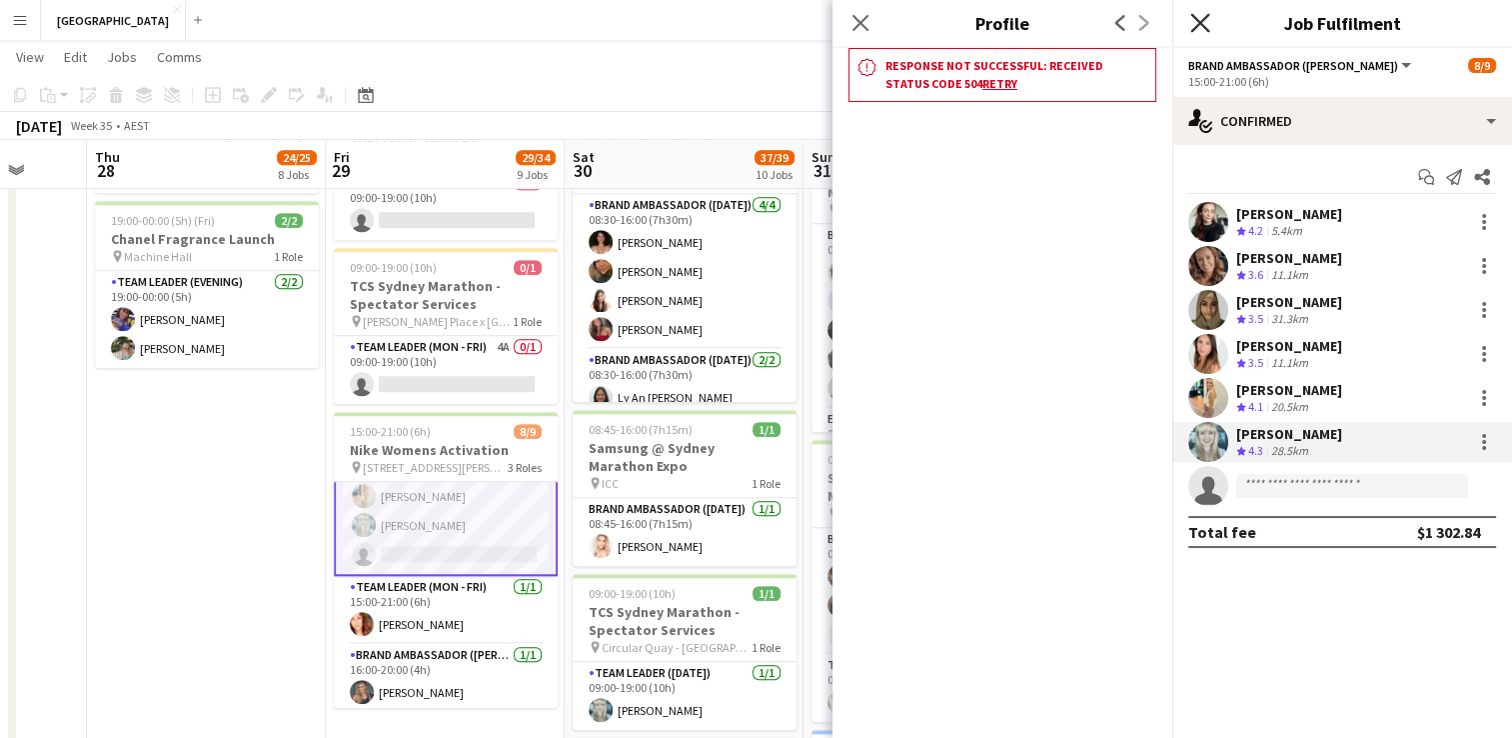
click at [1203, 31] on icon "Close pop-in" at bounding box center [1199, 22] width 19 height 19
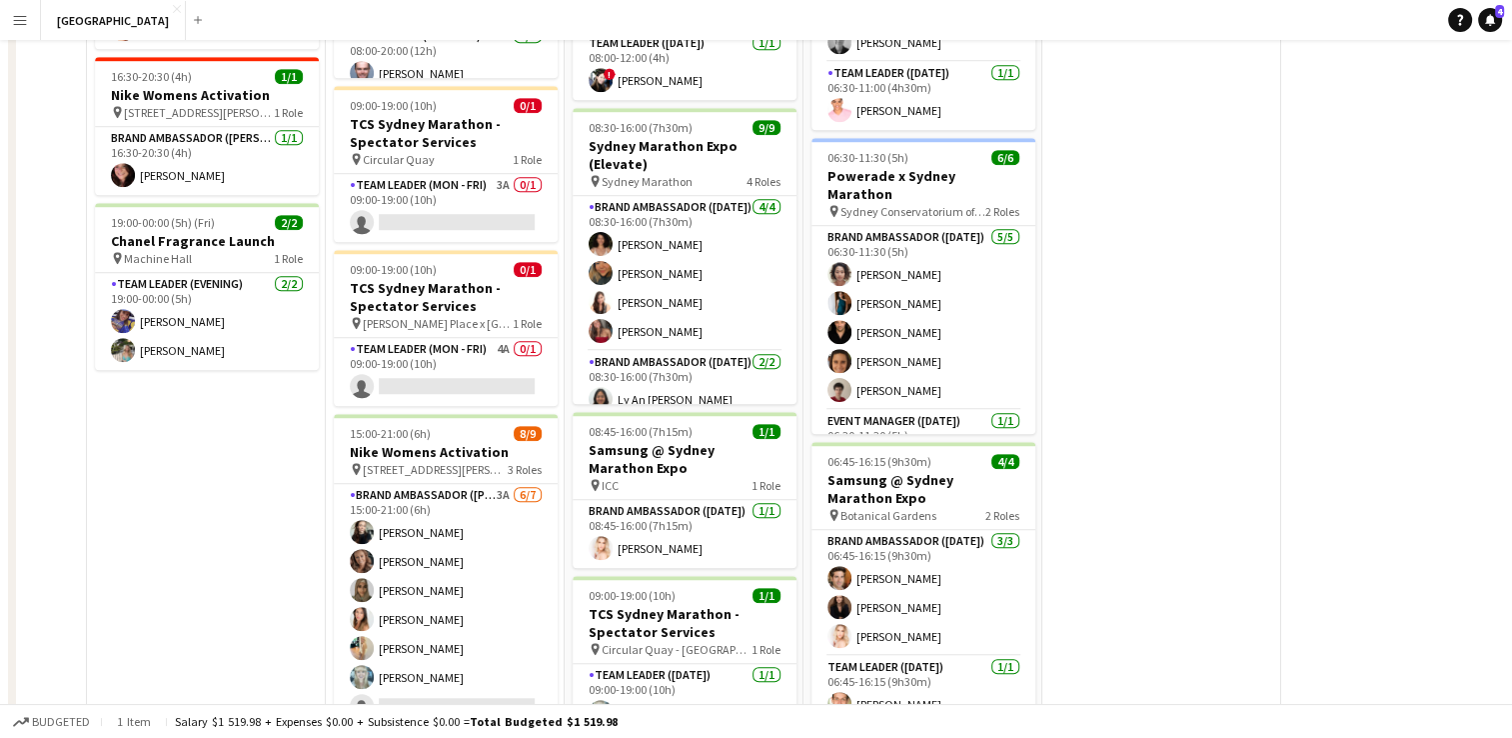
scroll to position [0, 0]
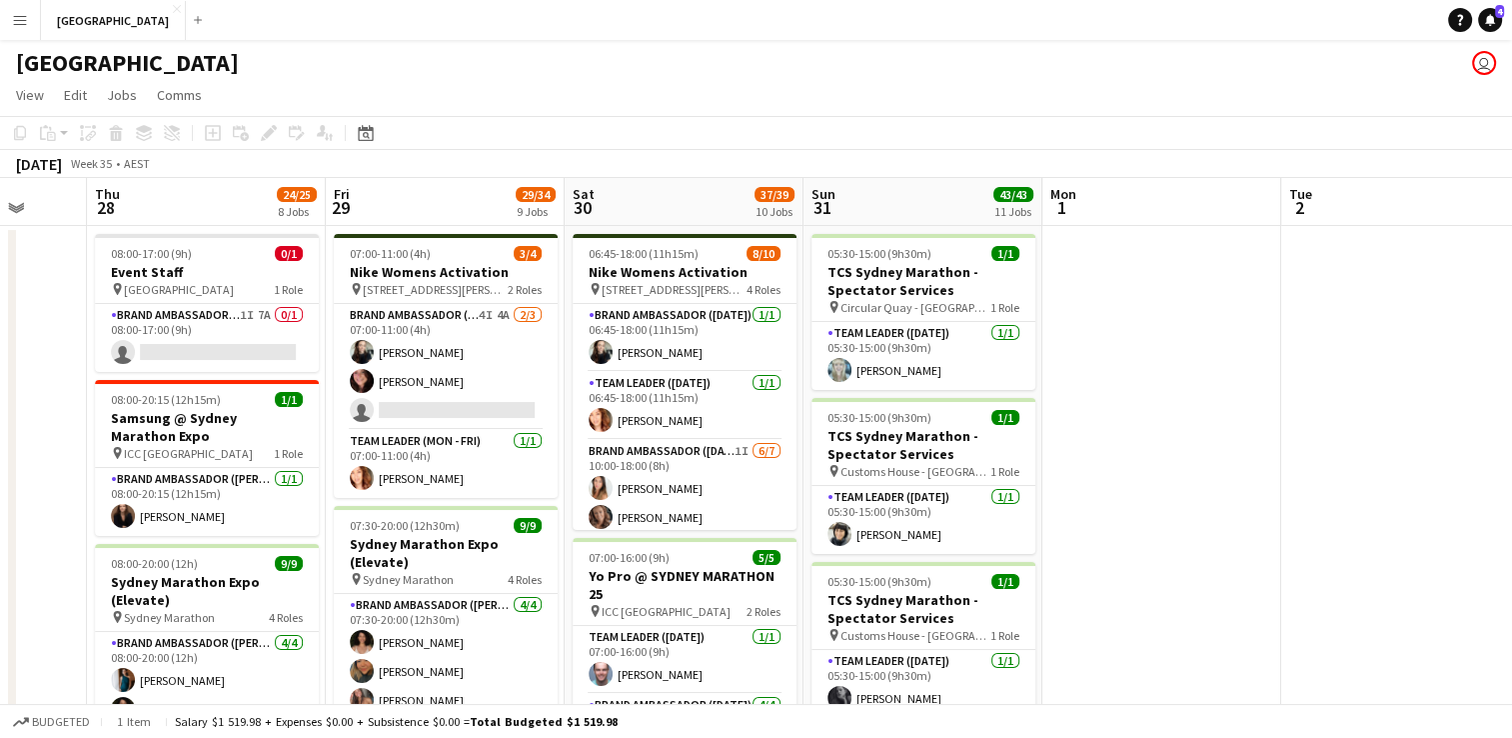
click at [186, 31] on div "add" at bounding box center [198, 20] width 24 height 40
click at [194, 18] on app-icon "add" at bounding box center [198, 20] width 8 height 8
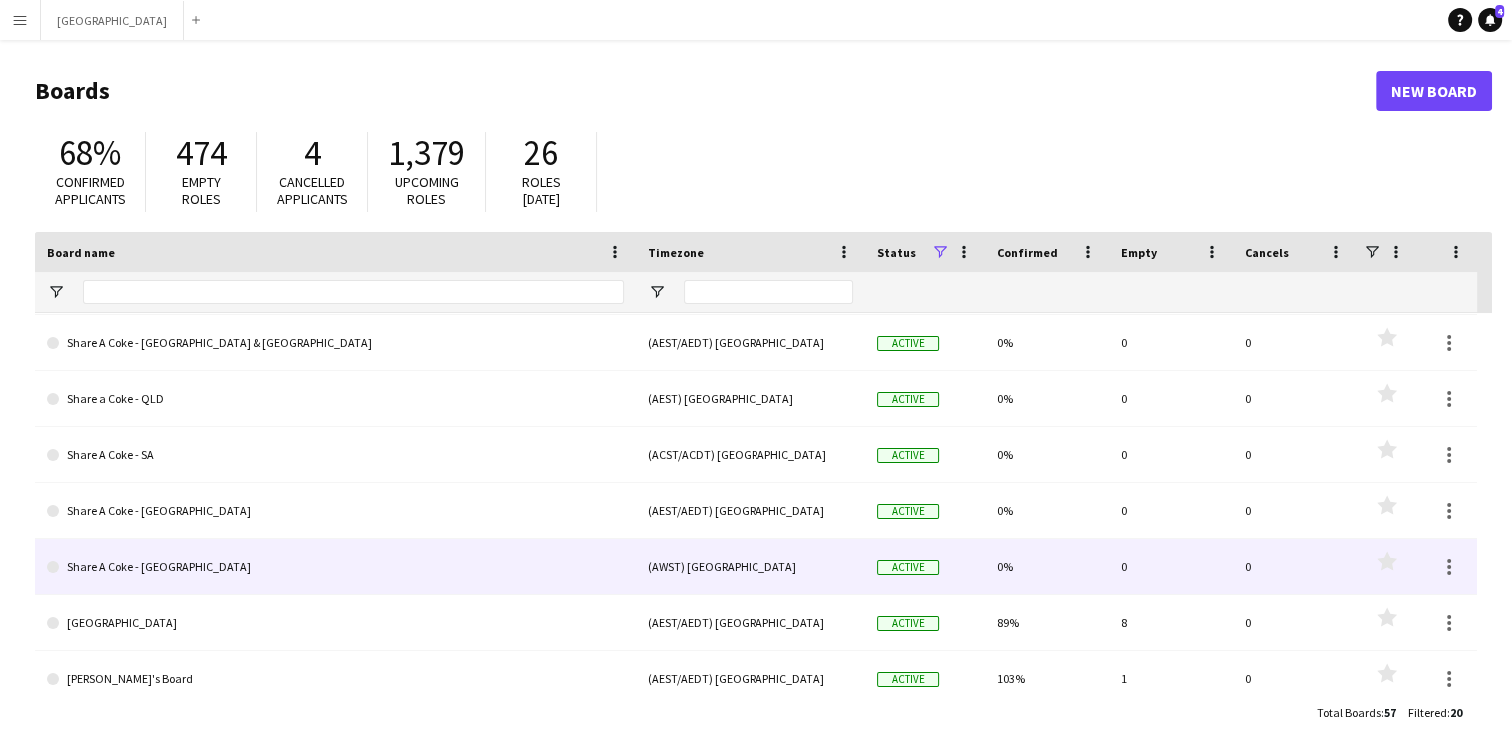
scroll to position [564, 0]
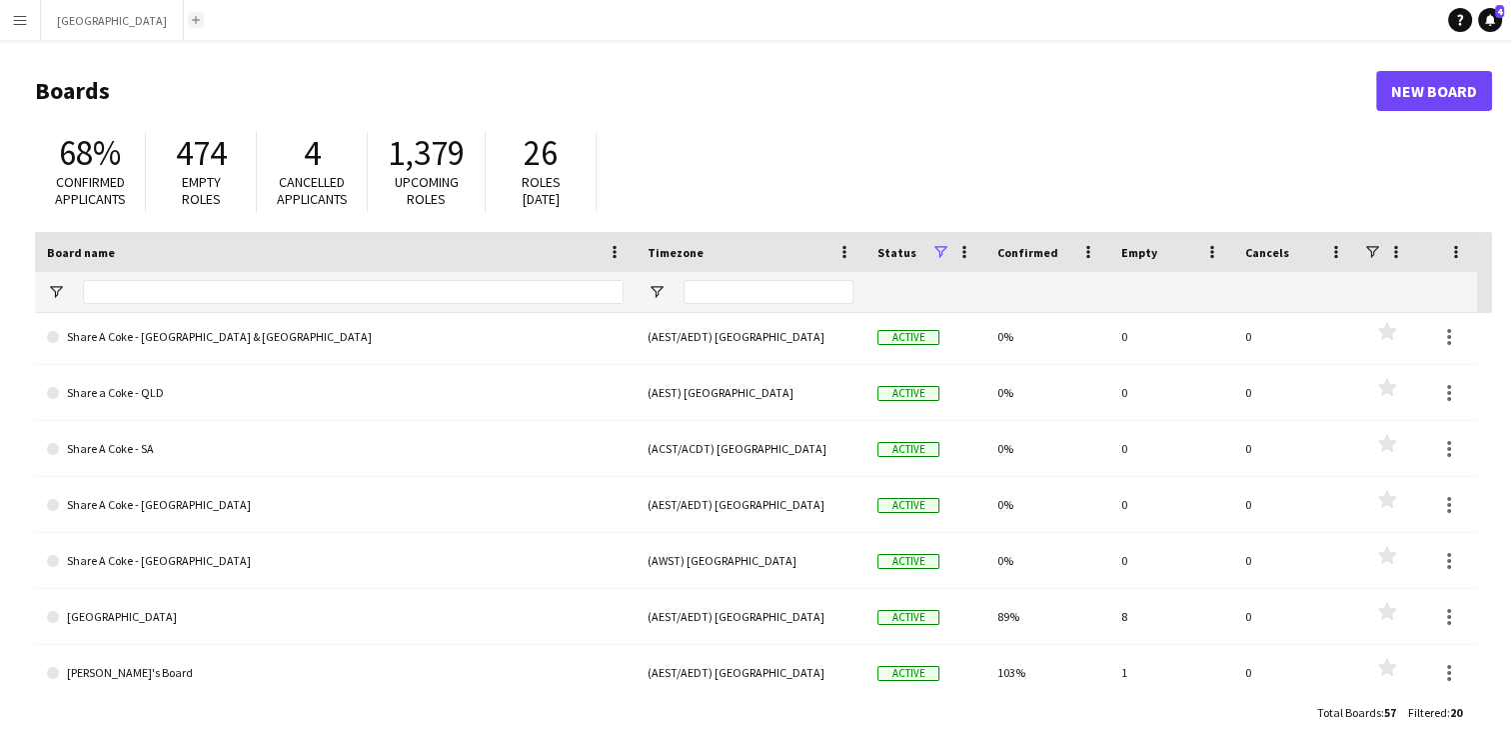
click at [192, 20] on app-icon "add" at bounding box center [196, 20] width 8 height 8
click at [188, 18] on button "add" at bounding box center [196, 20] width 16 height 16
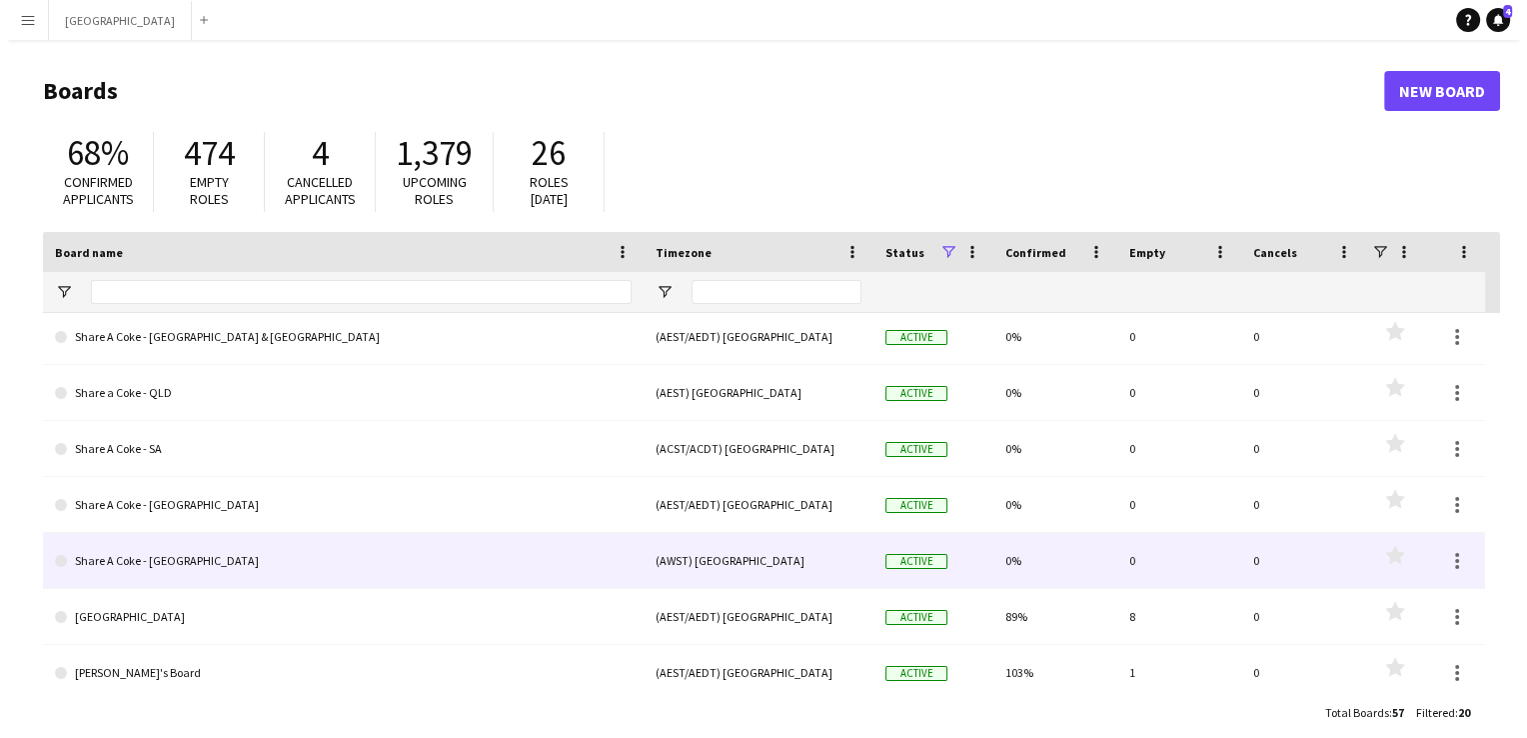
scroll to position [740, 0]
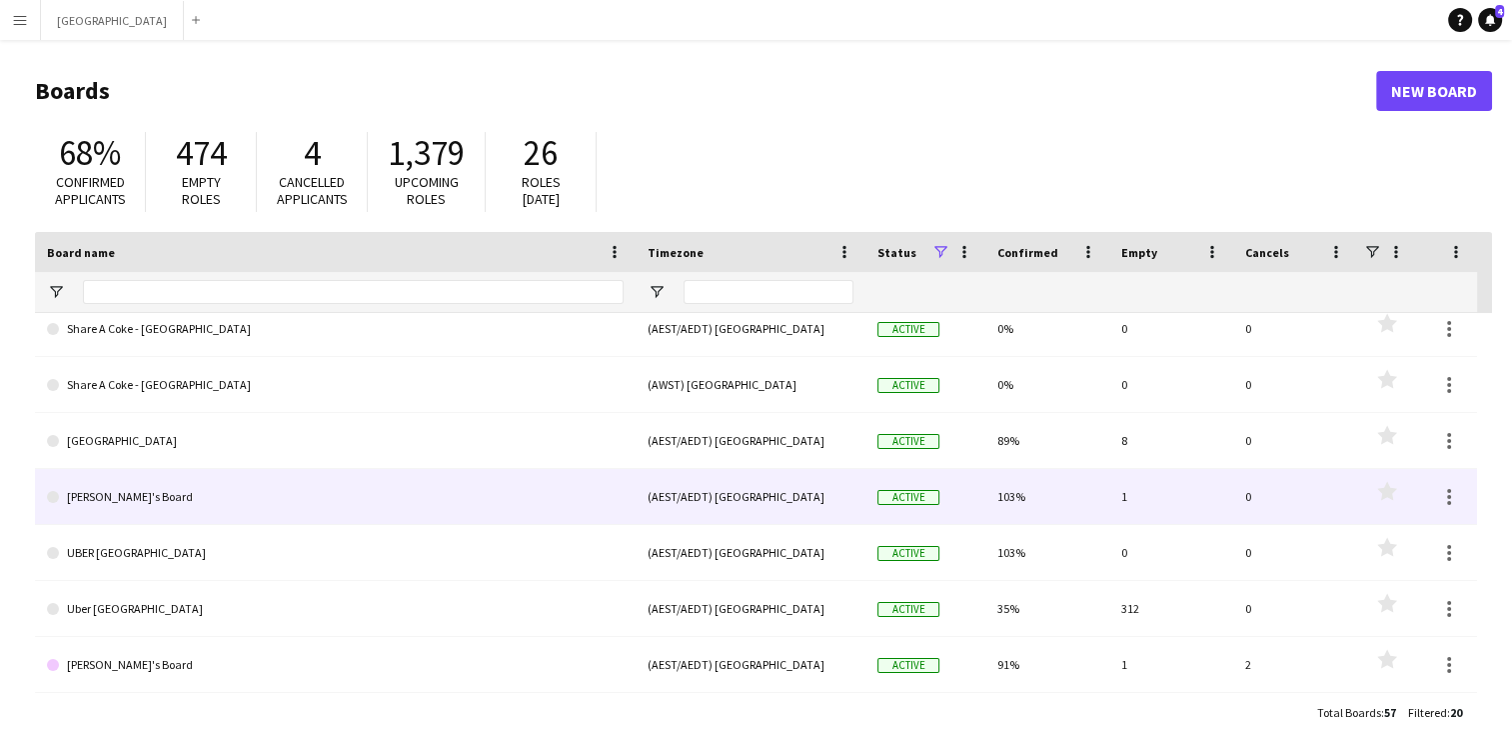
click at [160, 491] on link "[PERSON_NAME]'s Board" at bounding box center [335, 497] width 577 height 56
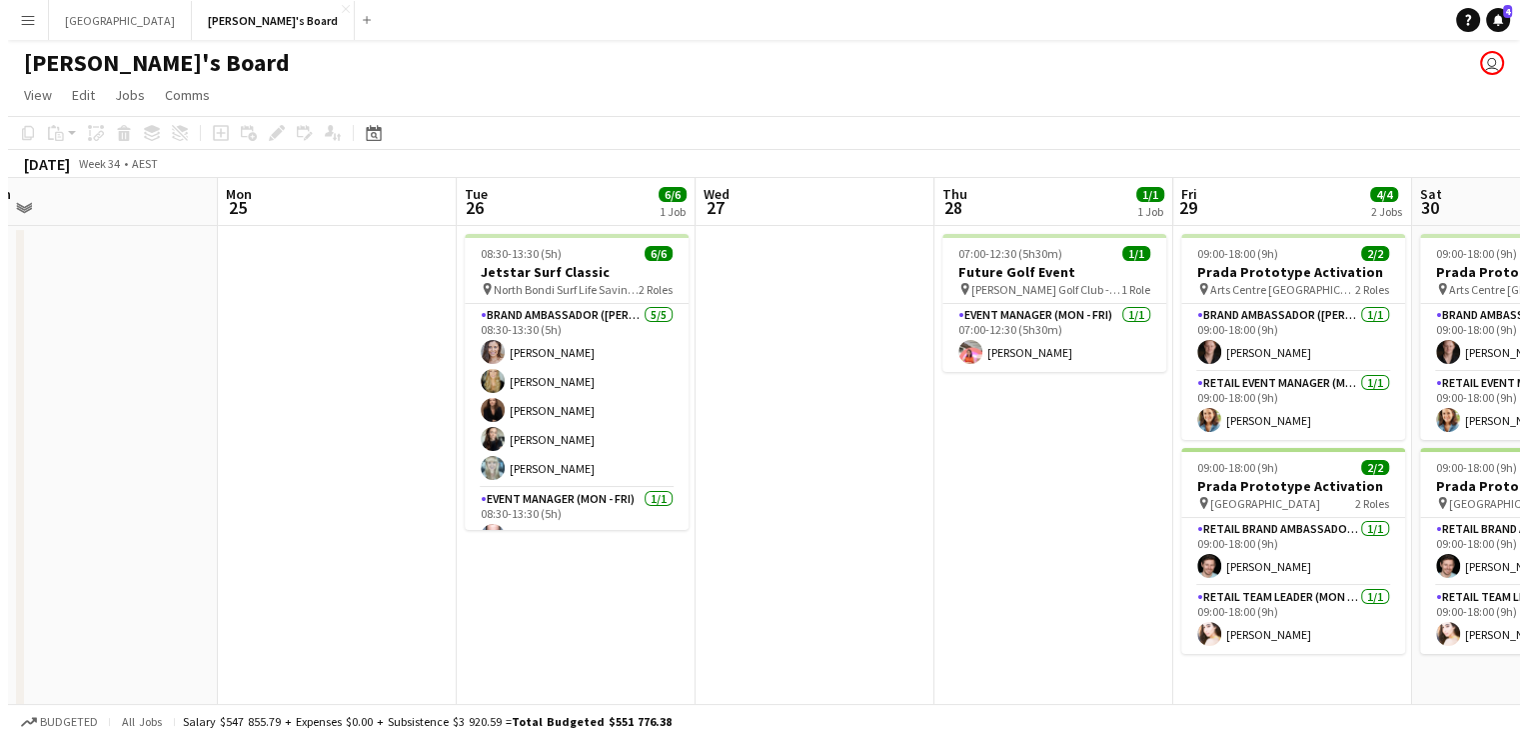
scroll to position [0, 799]
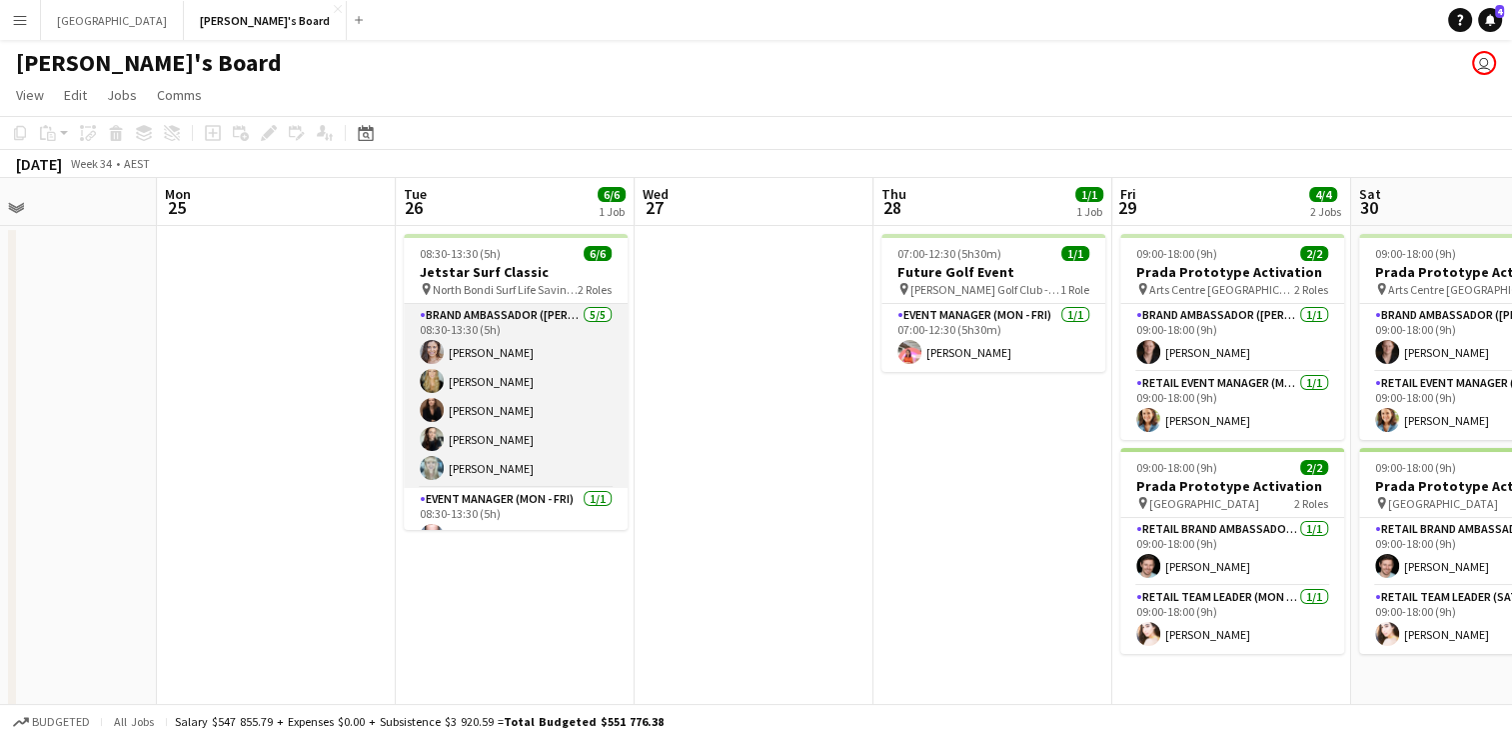
click at [548, 357] on app-card-role "Brand Ambassador (Mon - Fri) [DATE] 08:30-13:30 (5h) [PERSON_NAME] [PERSON_NAME…" at bounding box center [516, 396] width 224 height 184
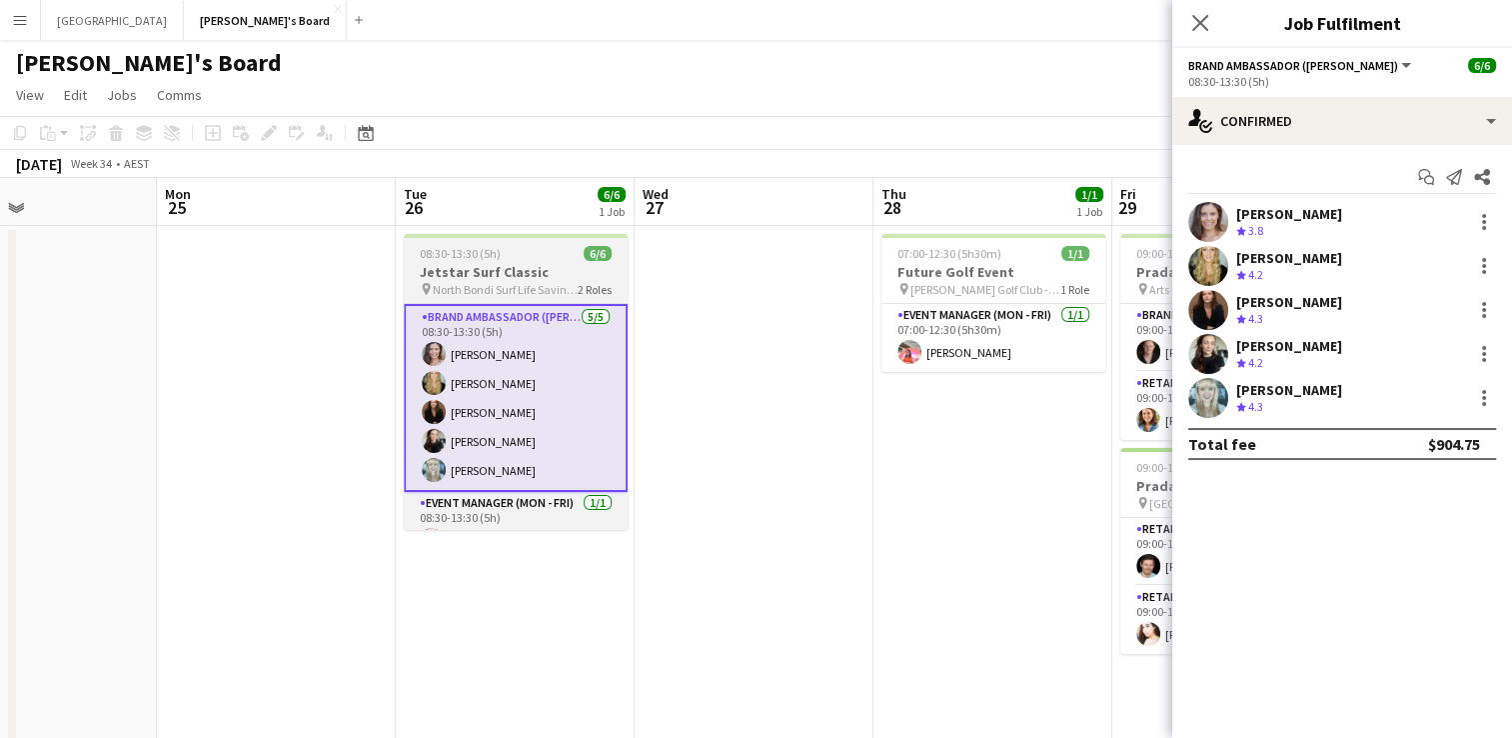
click at [566, 286] on span "North Bondi Surf Life Saving Club" at bounding box center [505, 289] width 145 height 15
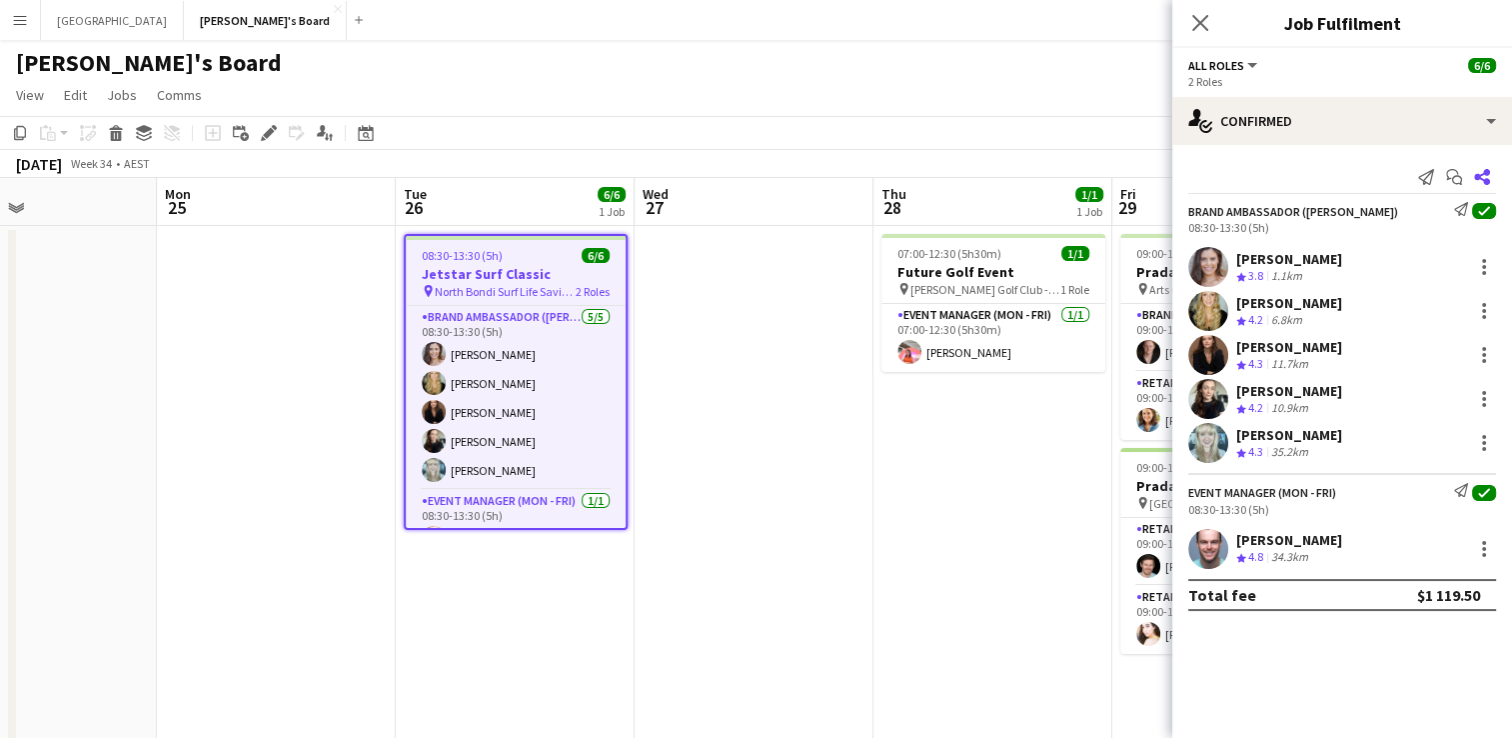
click at [1481, 174] on icon at bounding box center [1482, 177] width 16 height 16
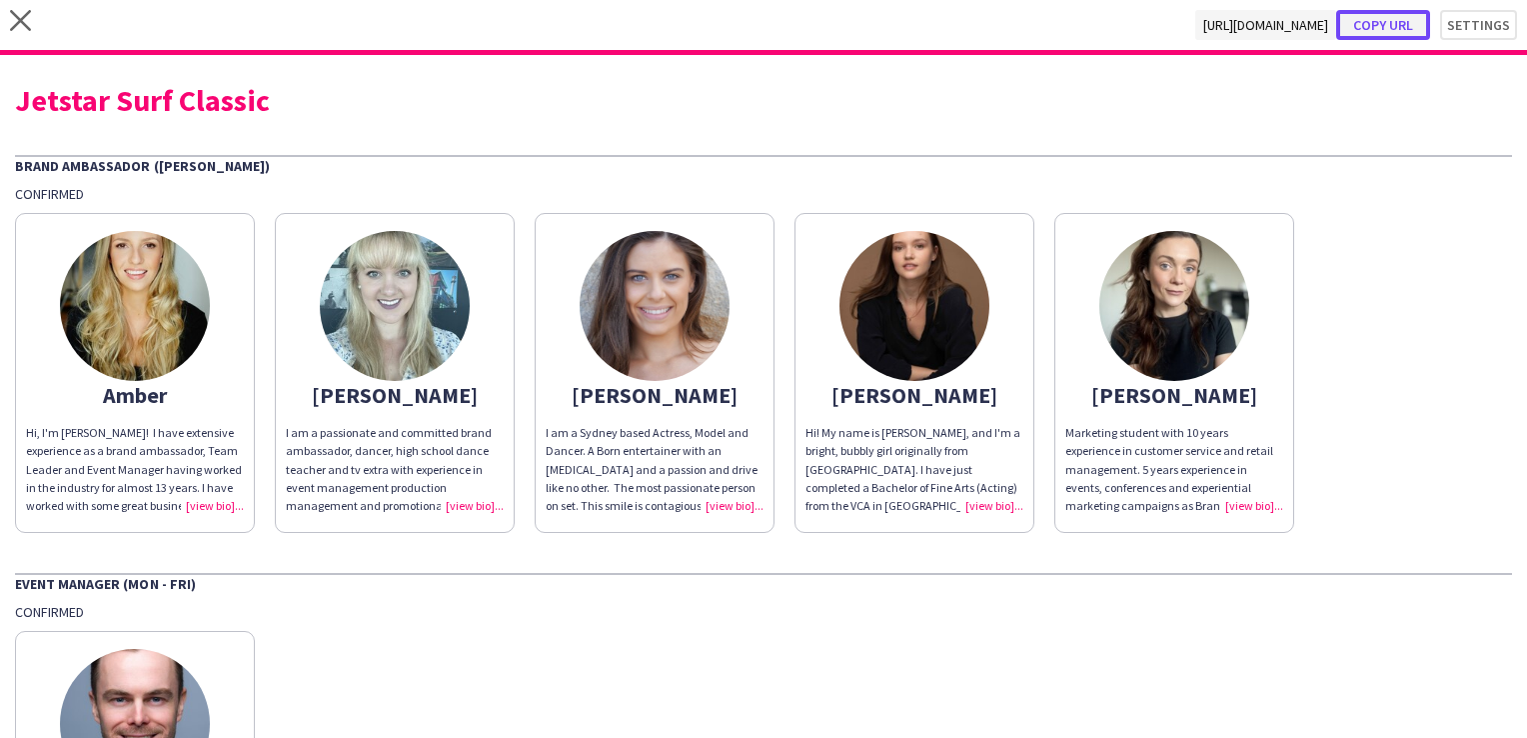
click at [1365, 29] on button "Copy url" at bounding box center [1383, 25] width 94 height 30
click at [3, 13] on div "close [URL][DOMAIN_NAME] Copy url Settings" at bounding box center [763, 27] width 1527 height 55
click at [20, 16] on icon "close" at bounding box center [20, 20] width 21 height 21
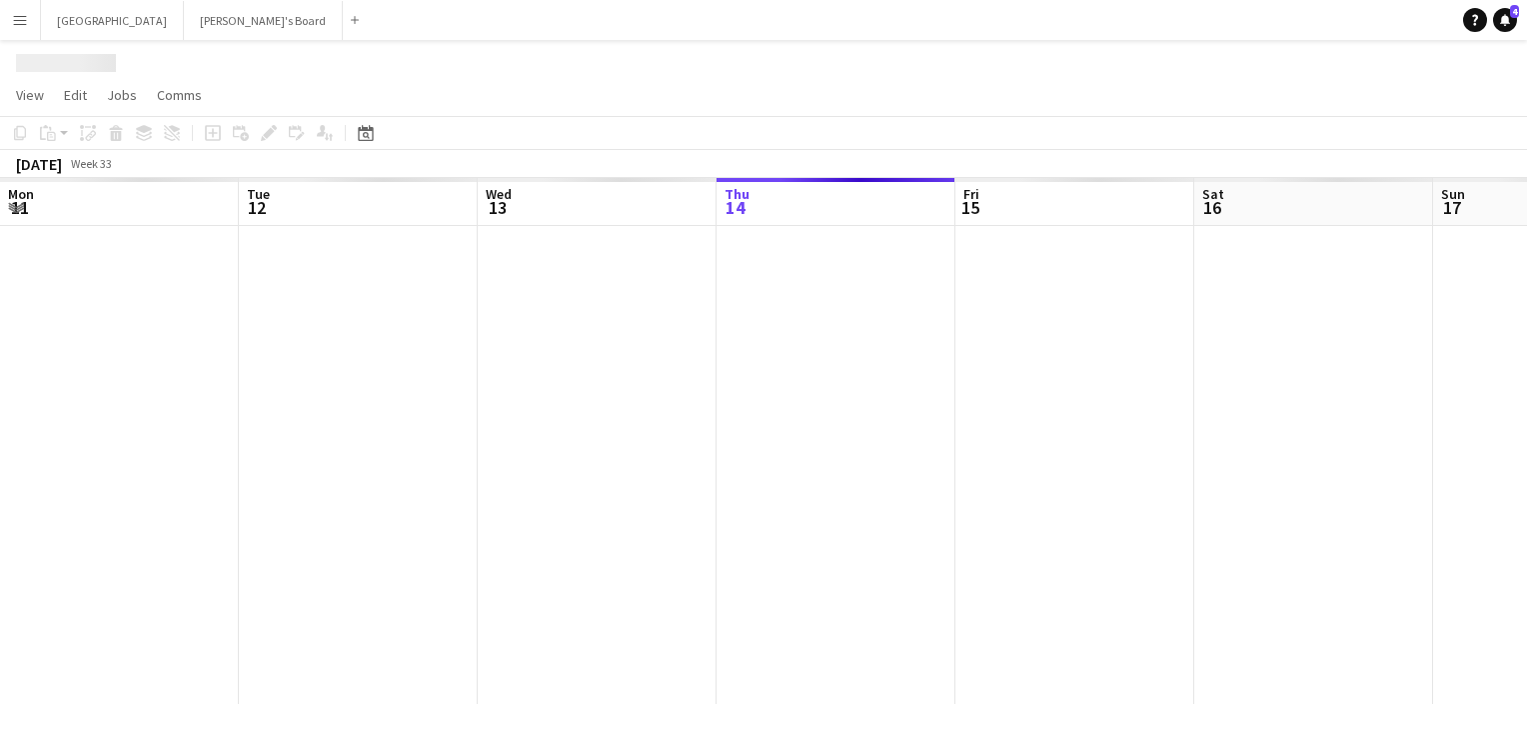
scroll to position [0, 478]
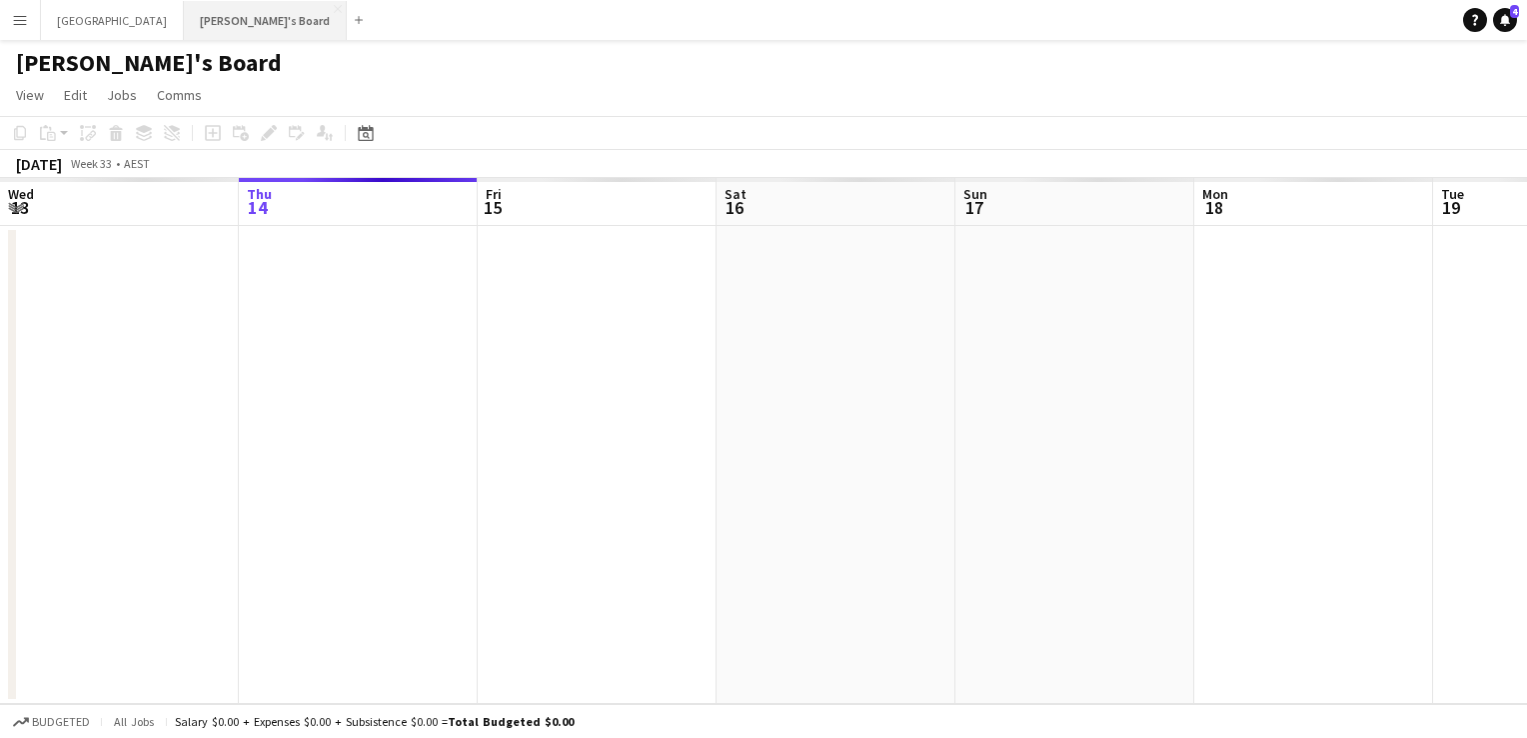
click at [184, 20] on button "Tennille's Board Close" at bounding box center [265, 20] width 163 height 39
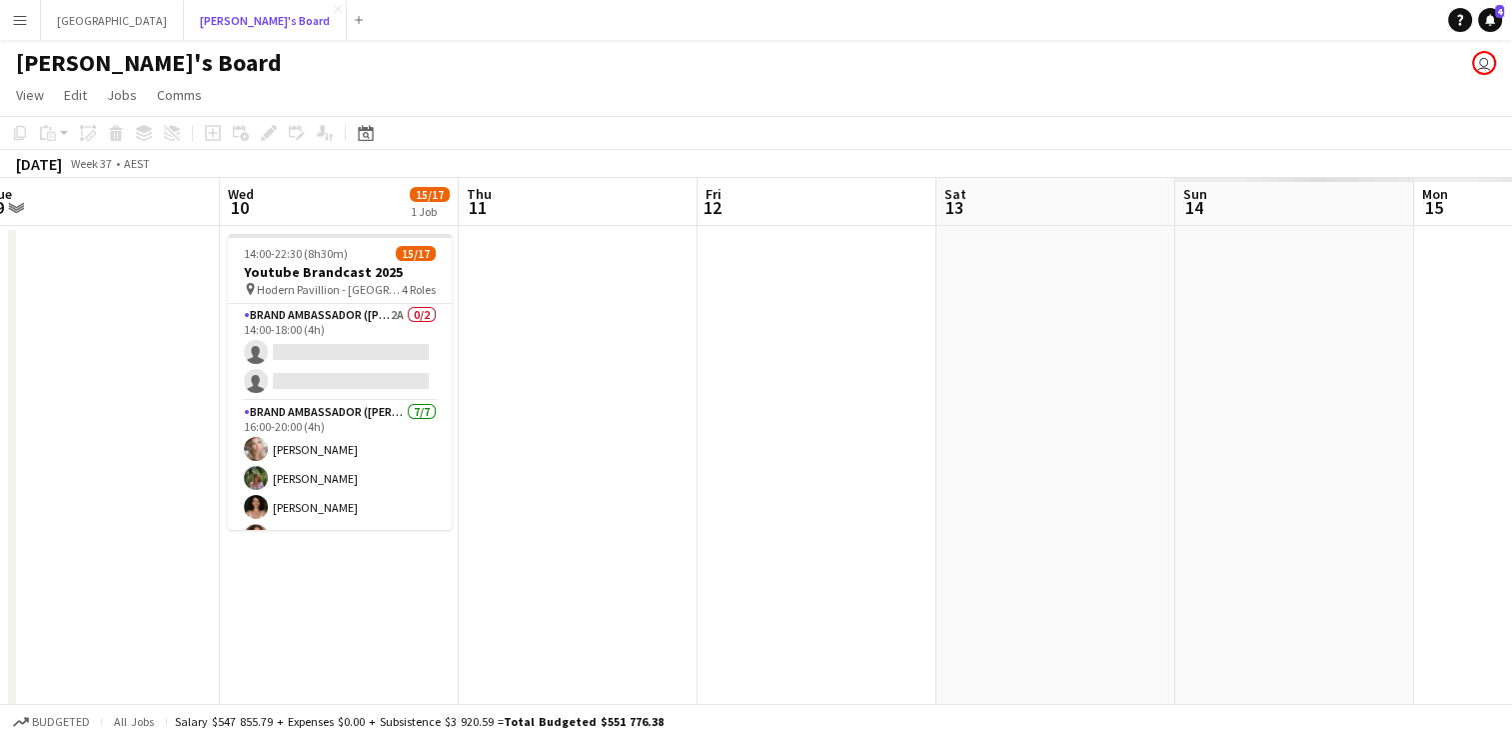
scroll to position [0, 743]
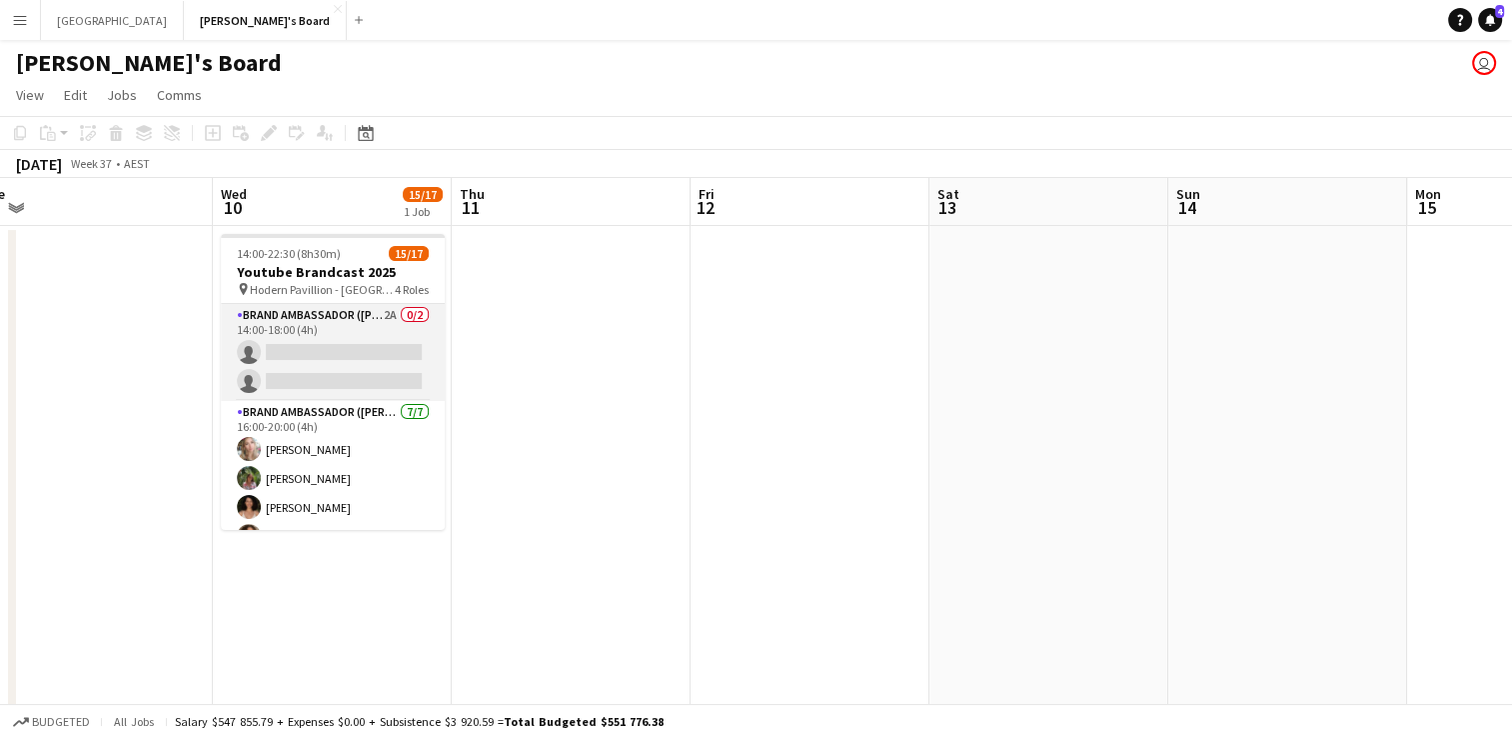
click at [316, 348] on app-card-role "Brand Ambassador (Mon - Fri) 2A 0/2 14:00-18:00 (4h) single-neutral-actions sin…" at bounding box center [333, 352] width 224 height 97
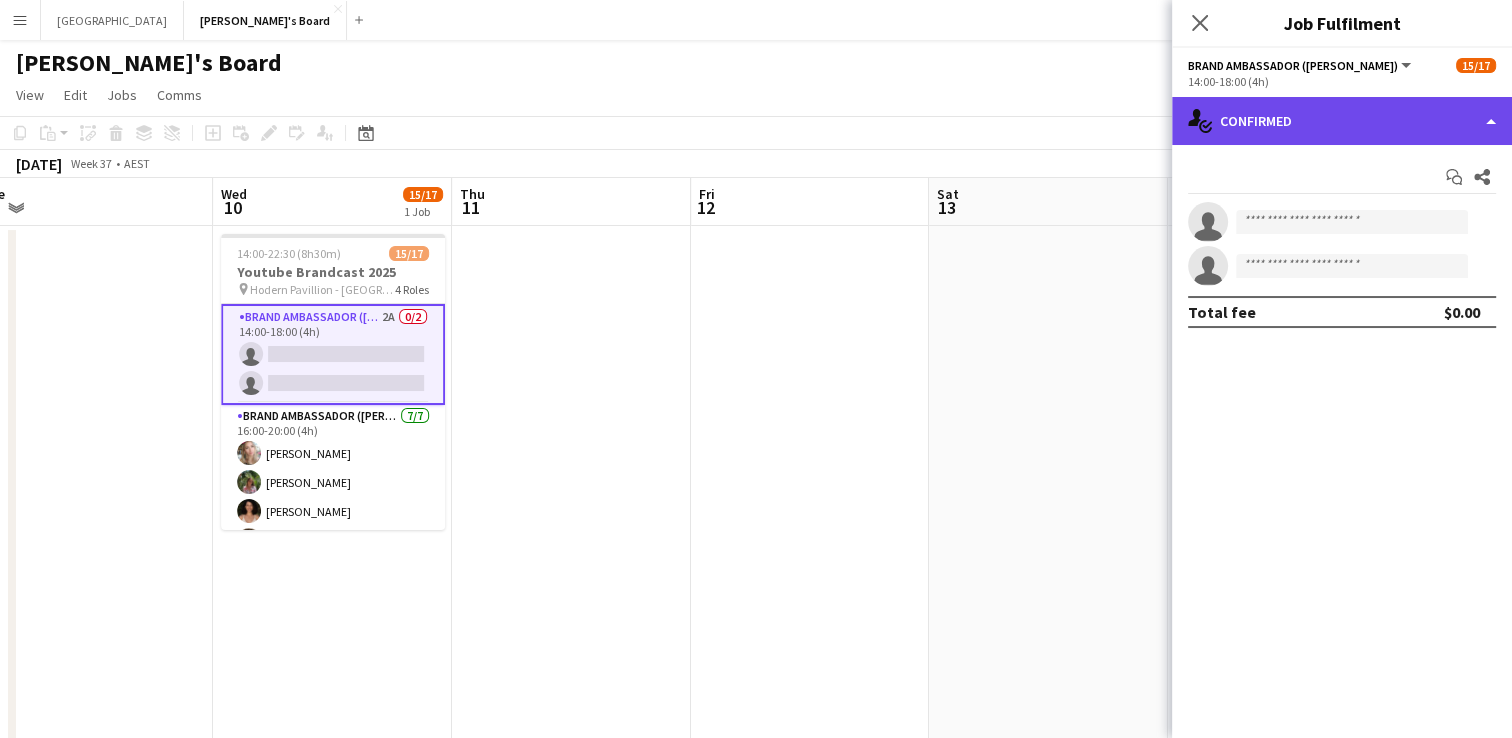
click at [1325, 104] on div "single-neutral-actions-check-2 Confirmed" at bounding box center [1342, 121] width 340 height 48
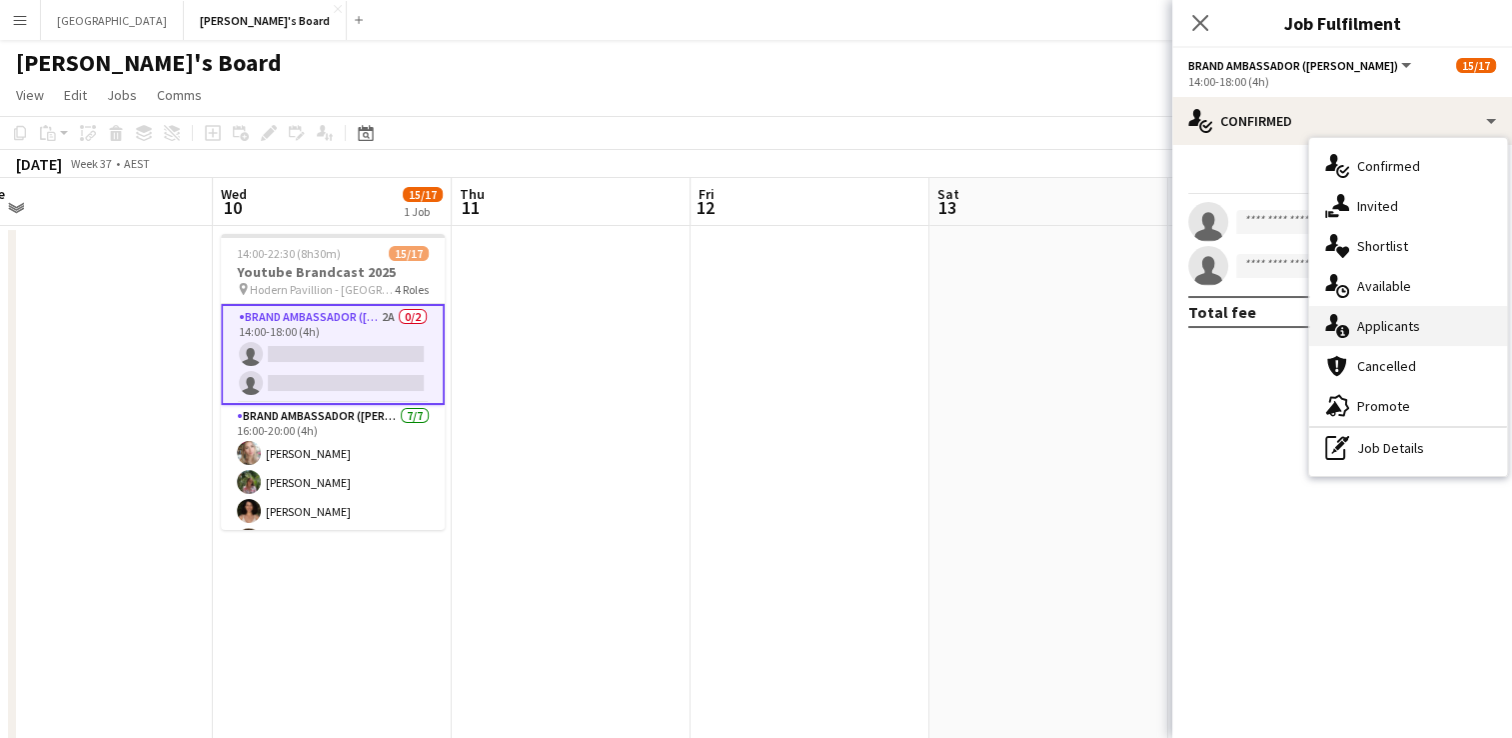
click at [1351, 334] on div "single-neutral-actions-information Applicants" at bounding box center [1408, 326] width 198 height 40
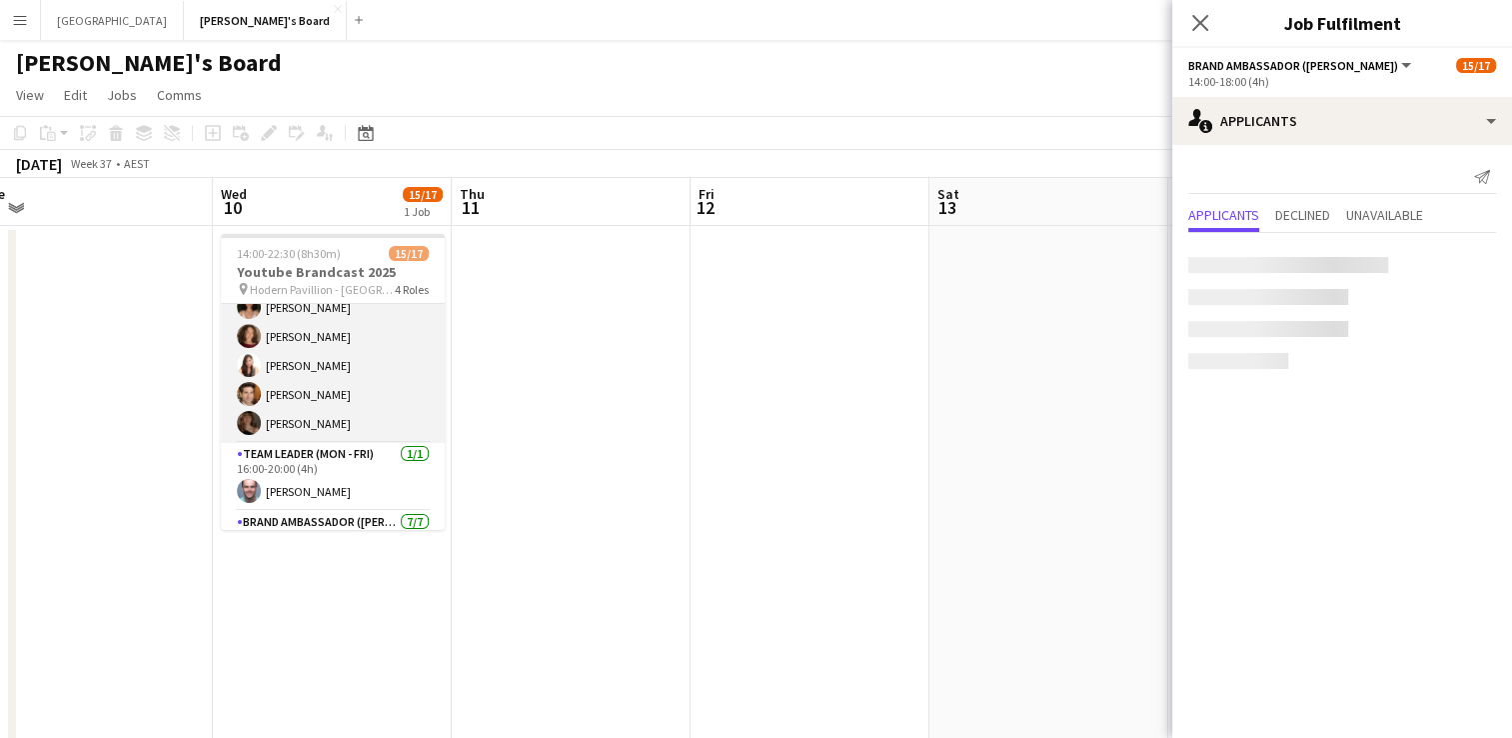
scroll to position [425, 0]
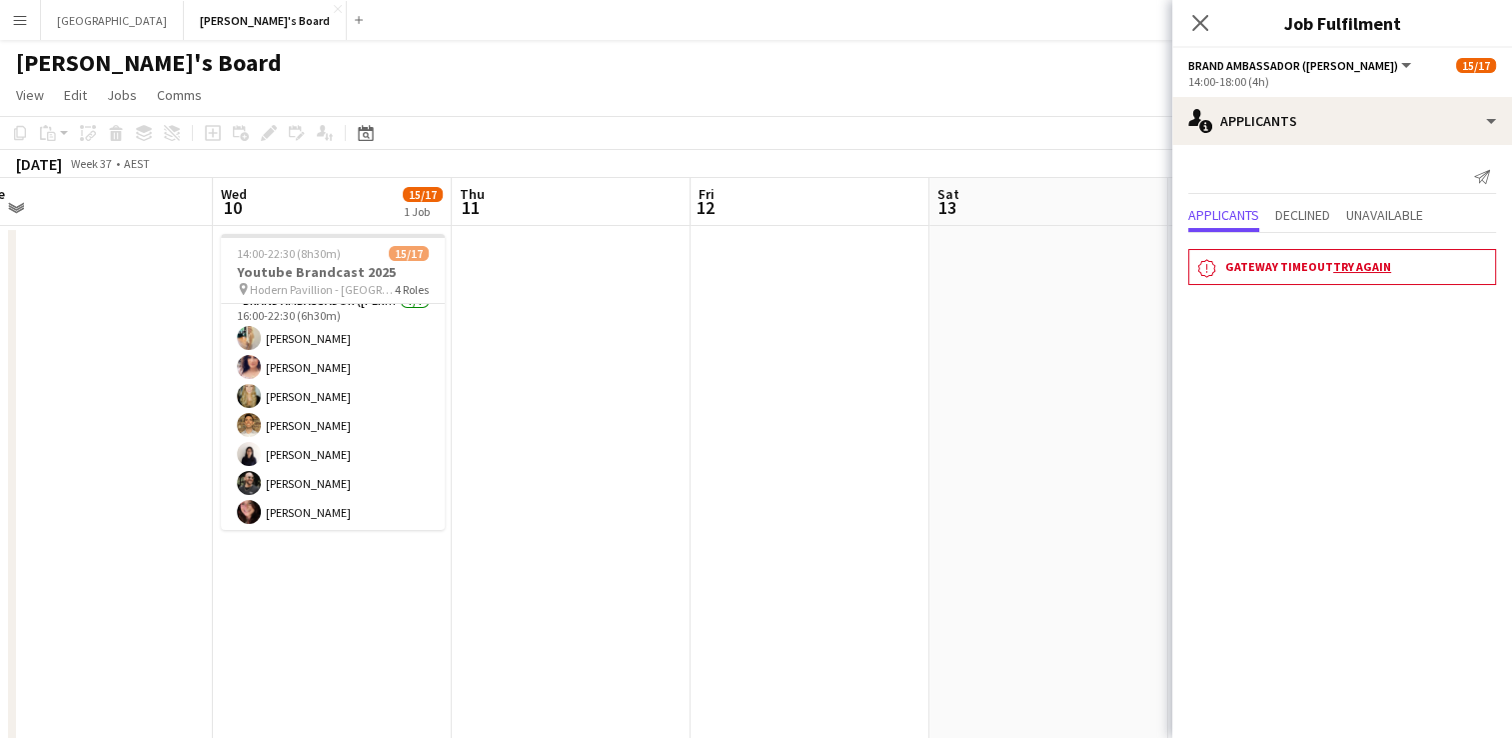
click at [1203, 5] on div "Close pop-in" at bounding box center [1200, 23] width 56 height 46
click at [1202, 26] on icon at bounding box center [1199, 22] width 19 height 19
